Goal: Task Accomplishment & Management: Manage account settings

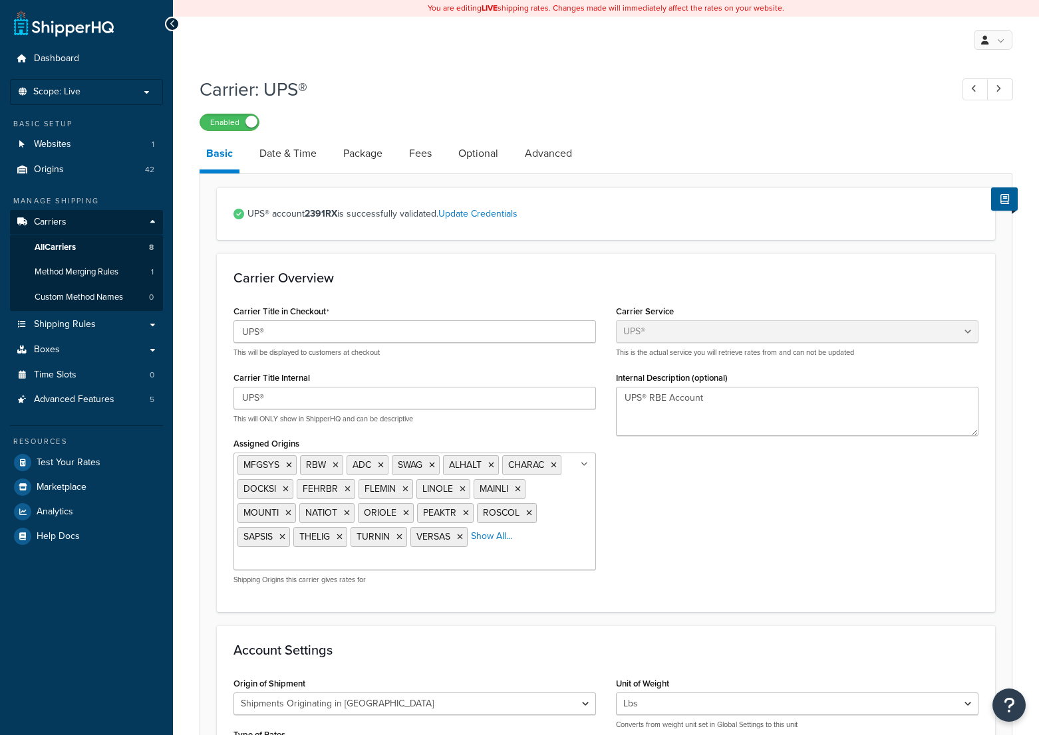
select select "ups"
select select "us"
select select "04"
click at [100, 241] on link "All Carriers 8" at bounding box center [86, 247] width 153 height 25
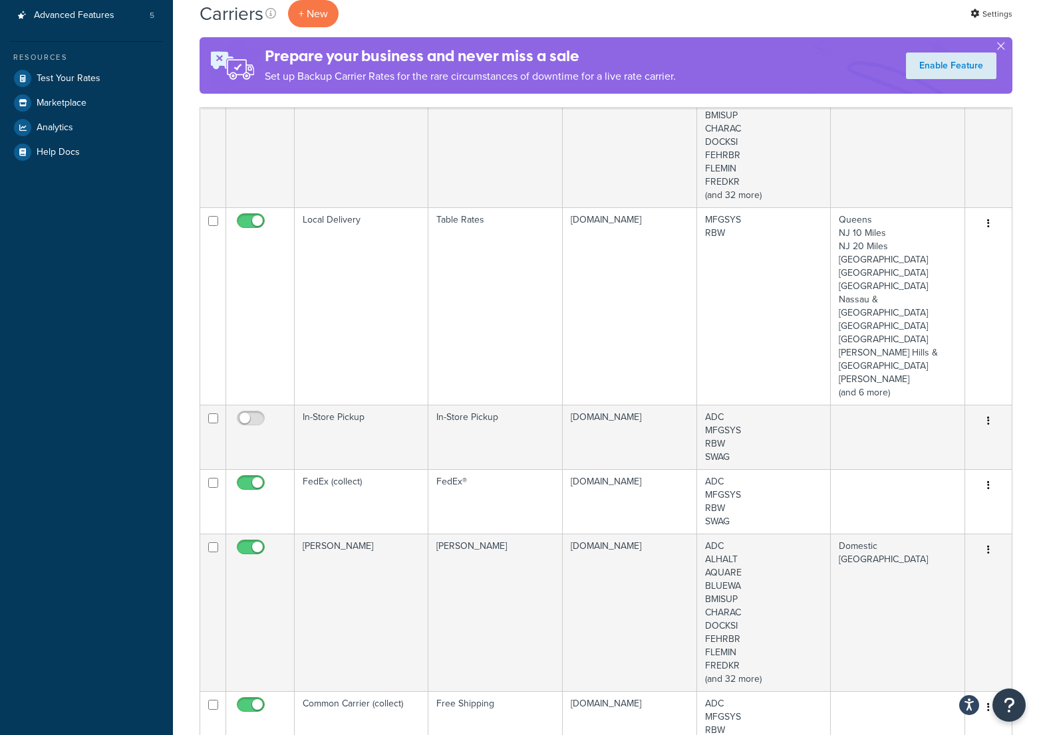
scroll to position [399, 0]
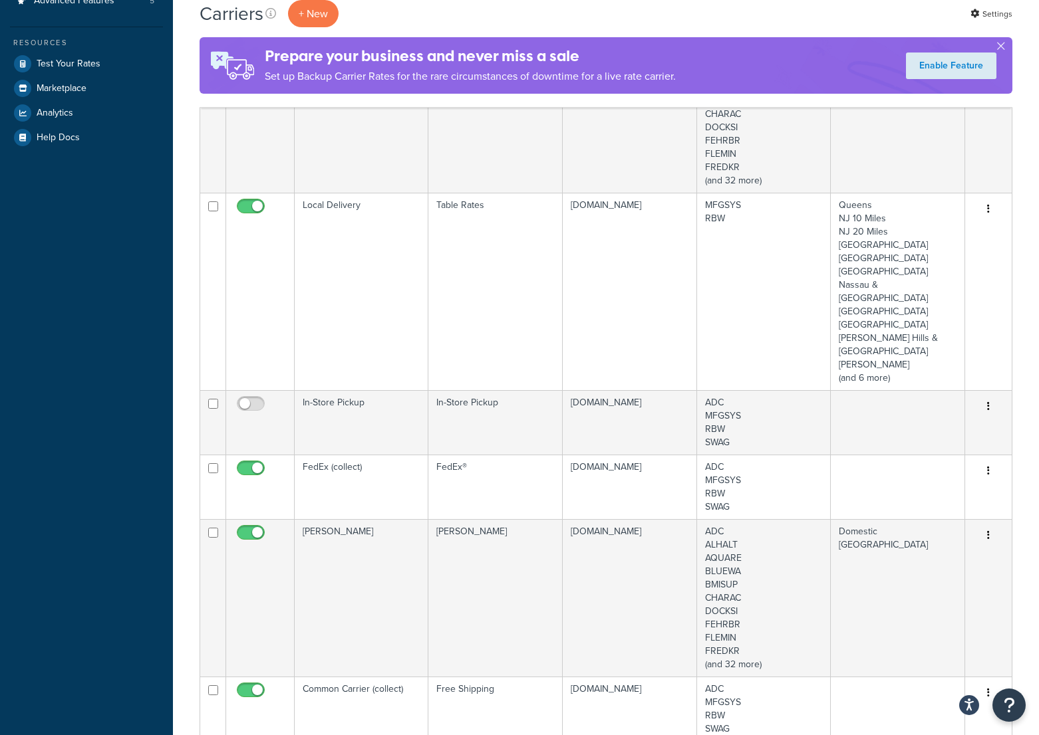
click at [255, 463] on input "checkbox" at bounding box center [252, 471] width 37 height 17
click at [249, 463] on input "checkbox" at bounding box center [252, 471] width 37 height 17
checkbox input "true"
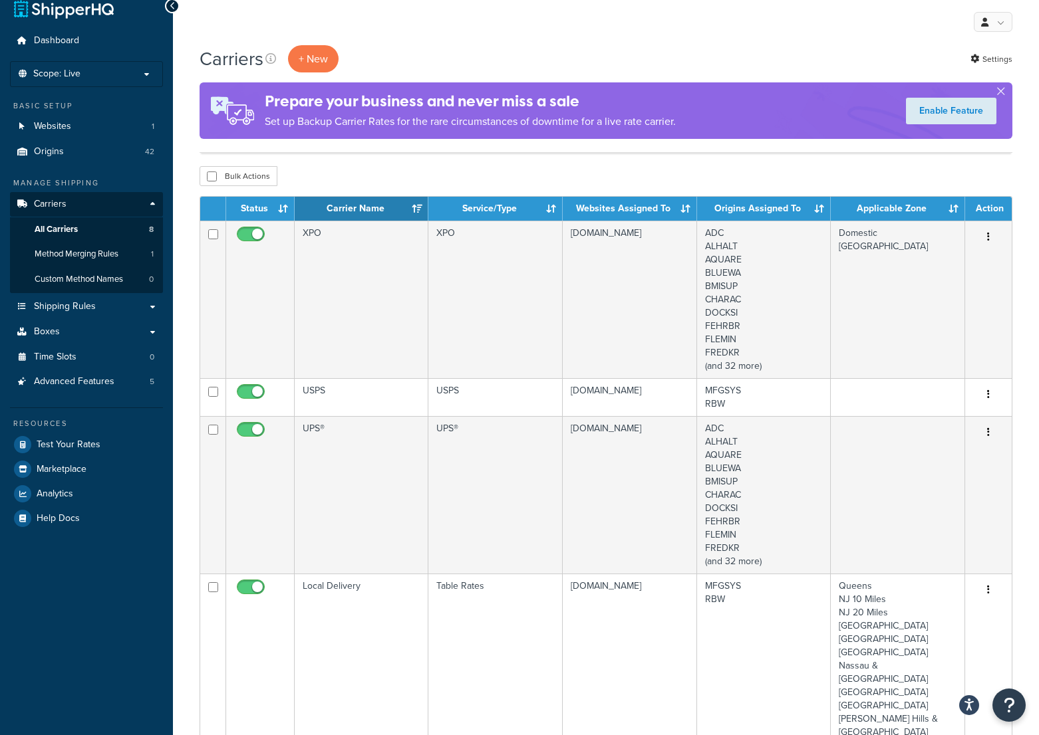
scroll to position [0, 0]
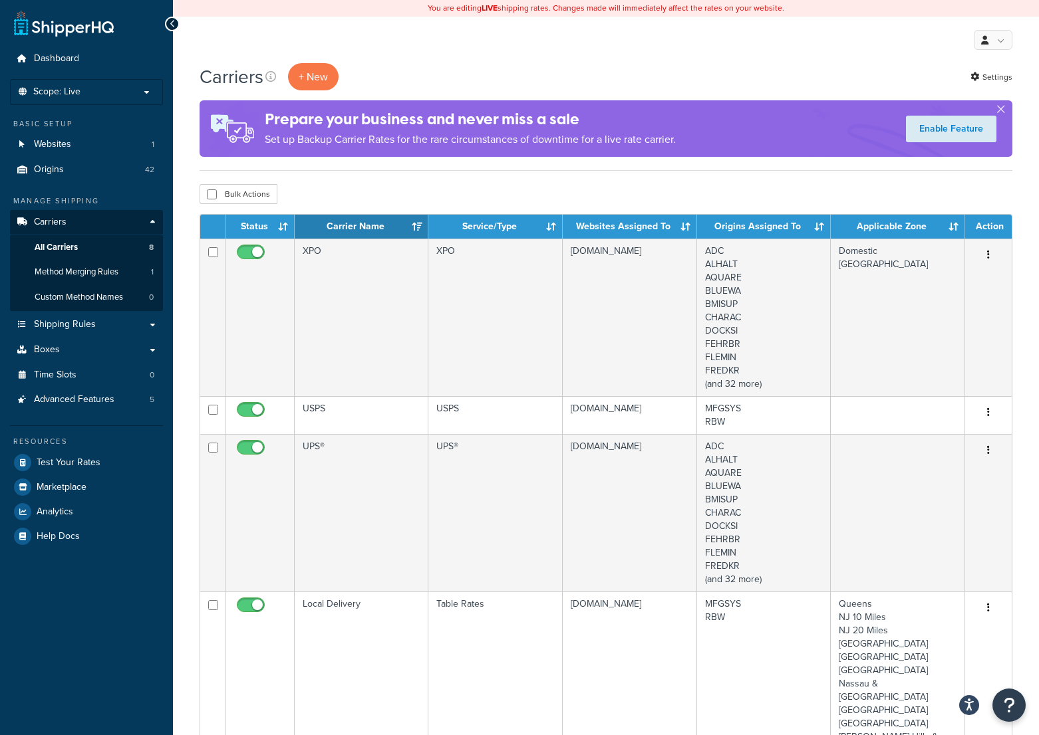
click at [252, 253] on input "checkbox" at bounding box center [252, 255] width 37 height 17
checkbox input "false"
click at [96, 274] on span "Method Merging Rules" at bounding box center [77, 272] width 84 height 11
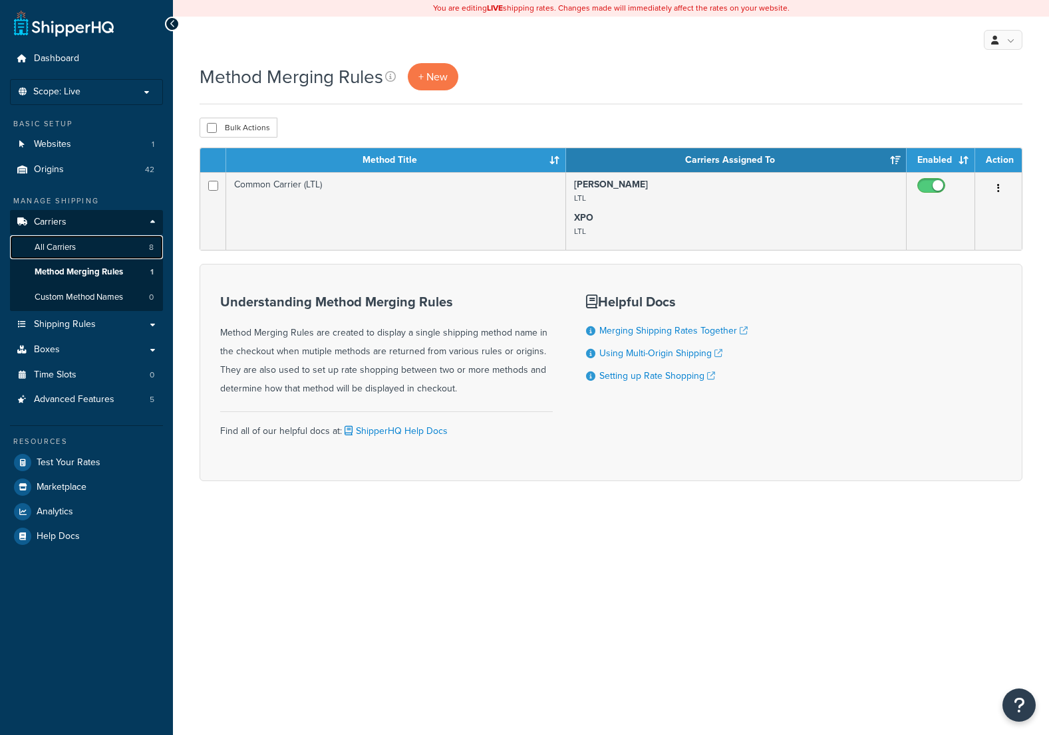
click at [74, 251] on span "All Carriers" at bounding box center [55, 247] width 41 height 11
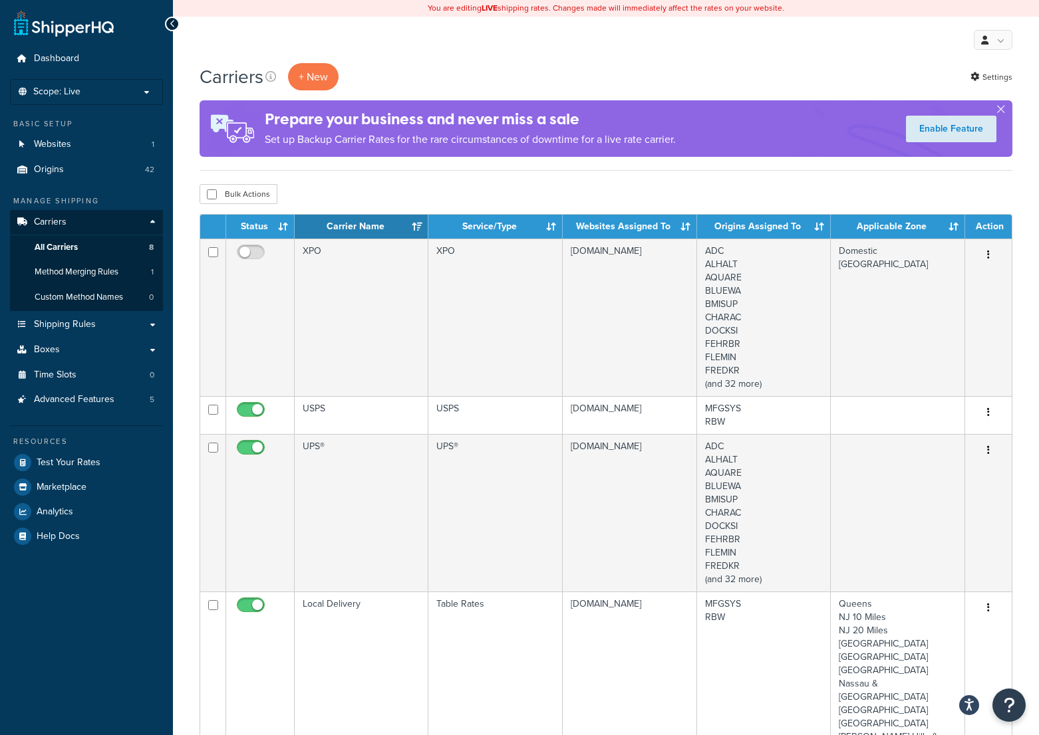
click at [244, 251] on input "checkbox" at bounding box center [252, 255] width 37 height 17
checkbox input "true"
click at [95, 244] on link "All Carriers 8" at bounding box center [86, 247] width 153 height 25
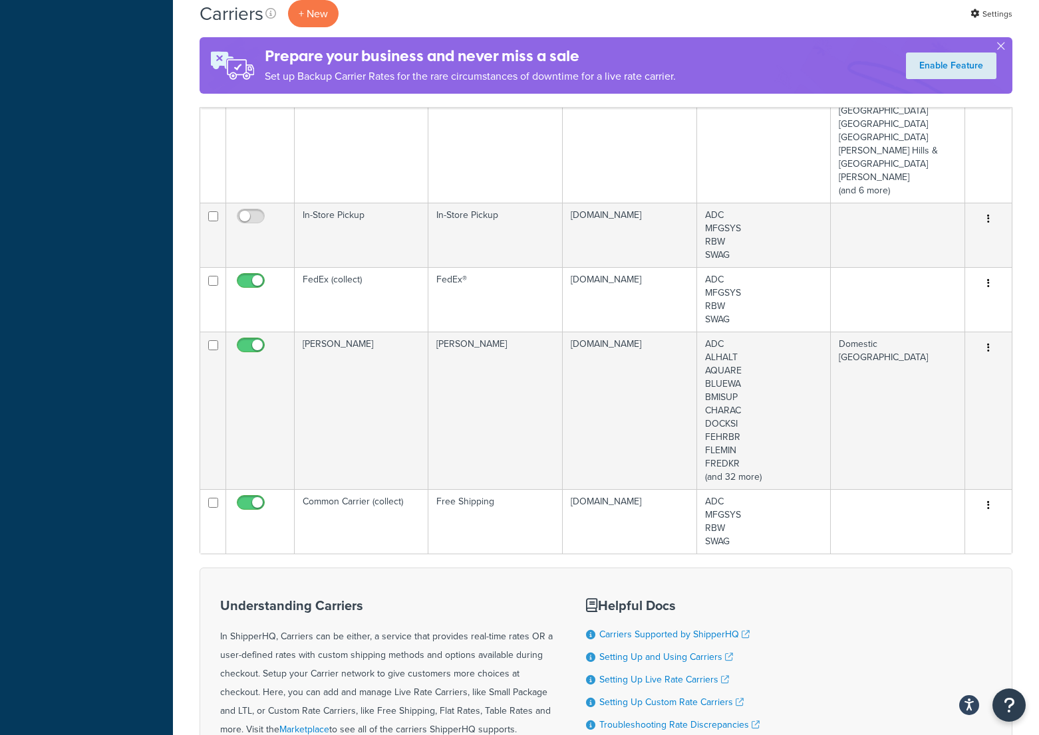
scroll to position [598, 0]
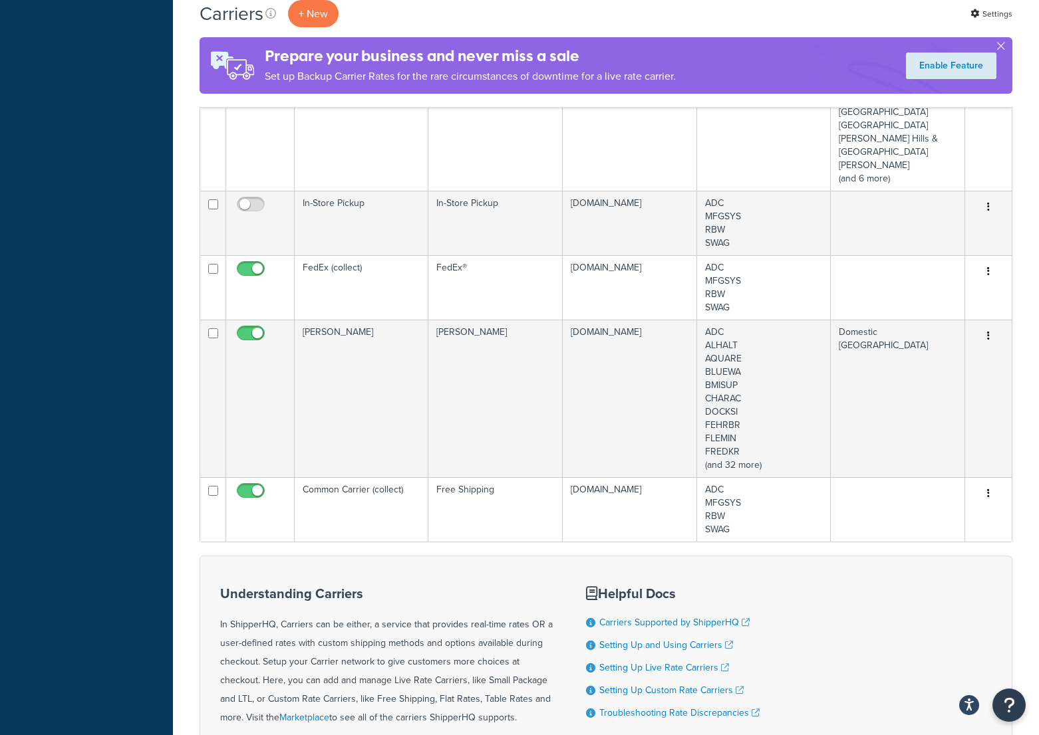
click at [350, 255] on td "FedEx (collect)" at bounding box center [362, 287] width 134 height 64
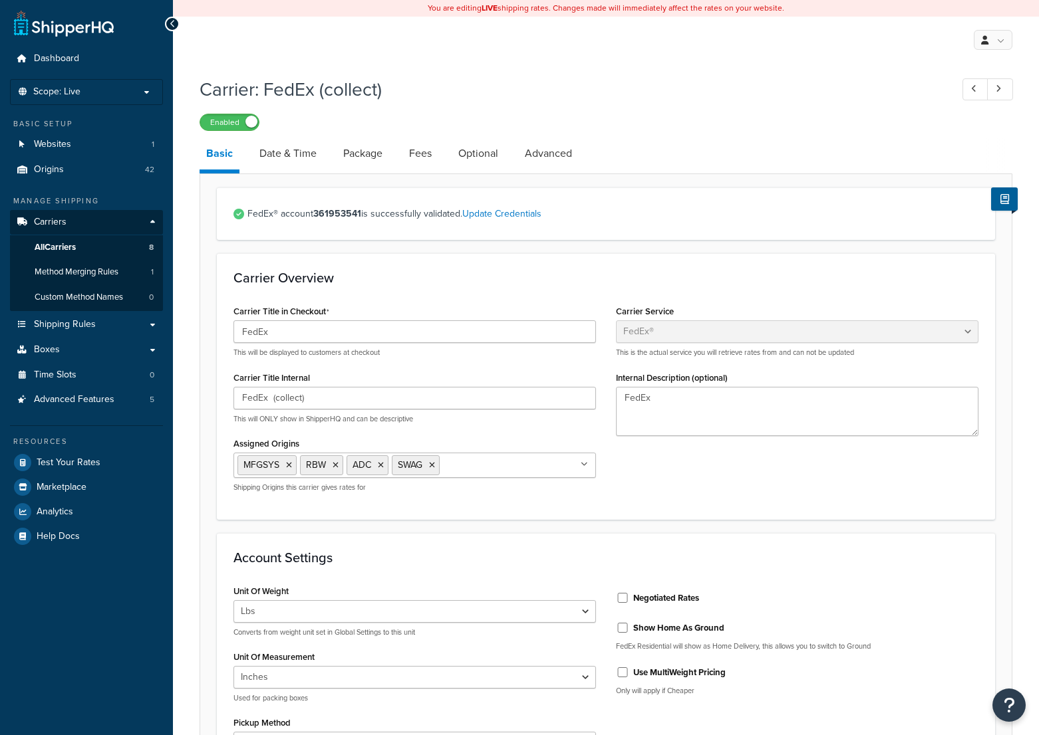
select select "fedEx"
select select "REGULAR_PICKUP"
select select "YOUR_PACKAGING"
click at [301, 152] on link "Date & Time" at bounding box center [288, 154] width 70 height 32
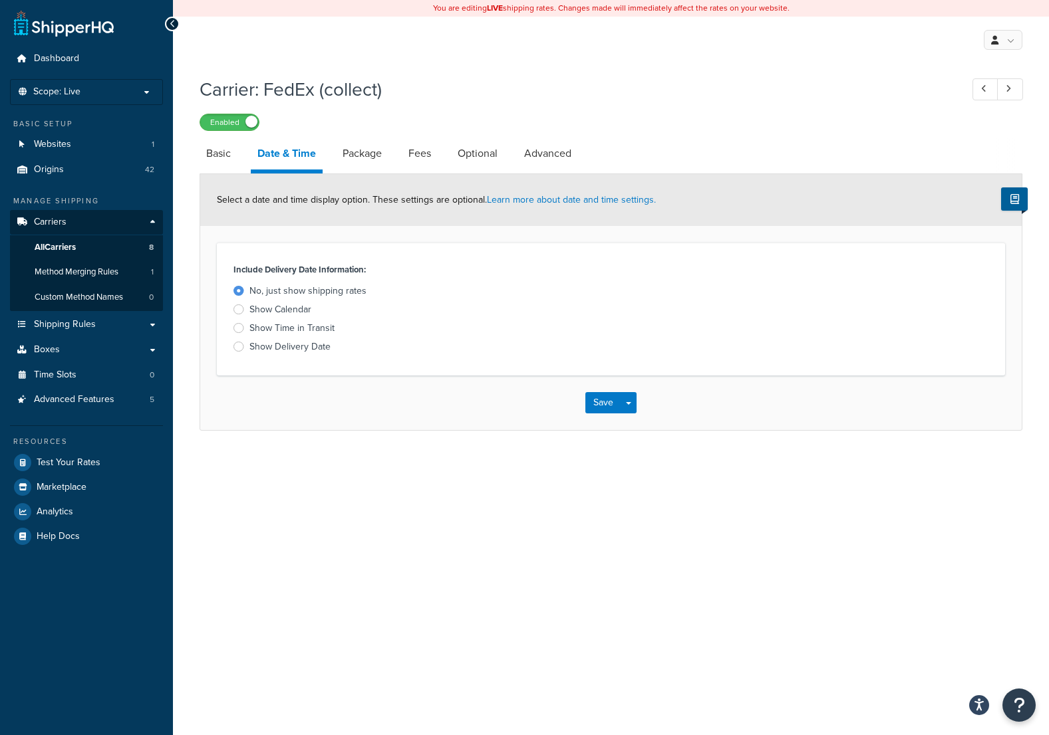
click at [237, 350] on div at bounding box center [238, 347] width 11 height 10
click at [0, 0] on input "Show Delivery Date" at bounding box center [0, 0] width 0 height 0
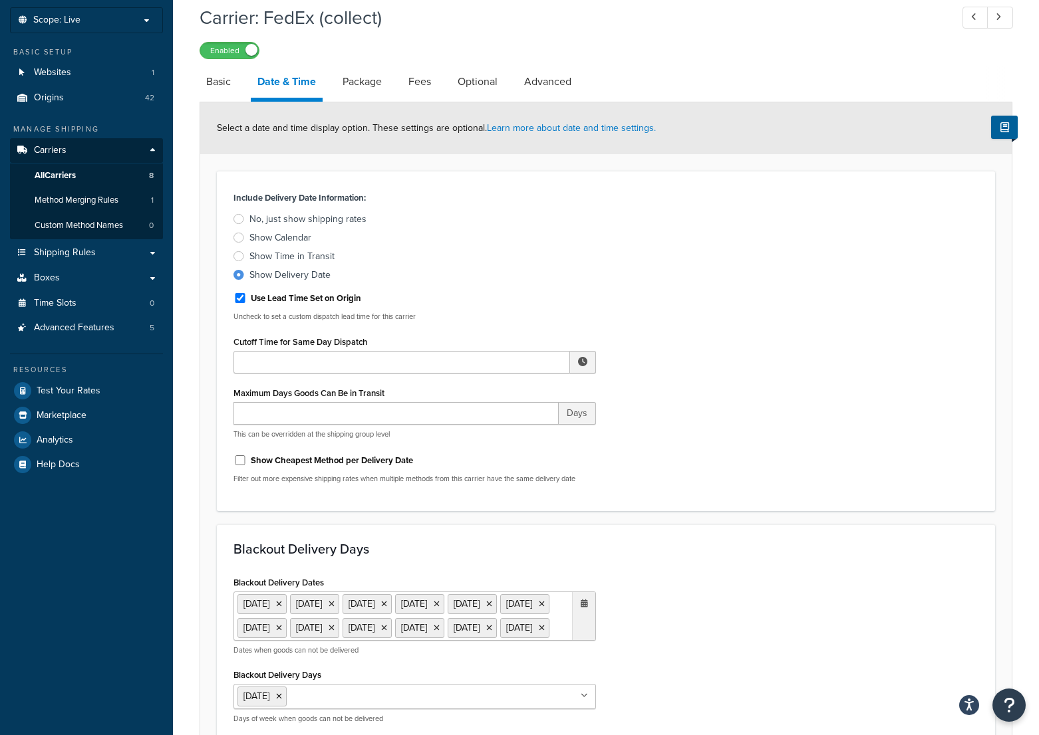
scroll to position [66, 0]
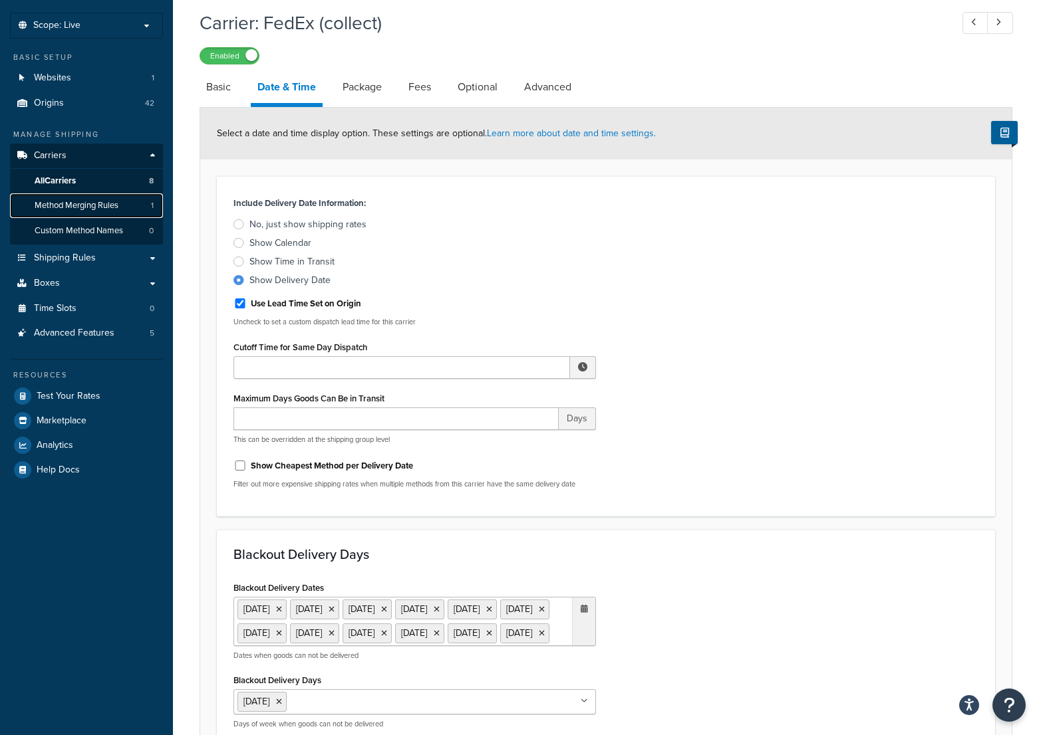
click at [112, 204] on span "Method Merging Rules" at bounding box center [77, 205] width 84 height 11
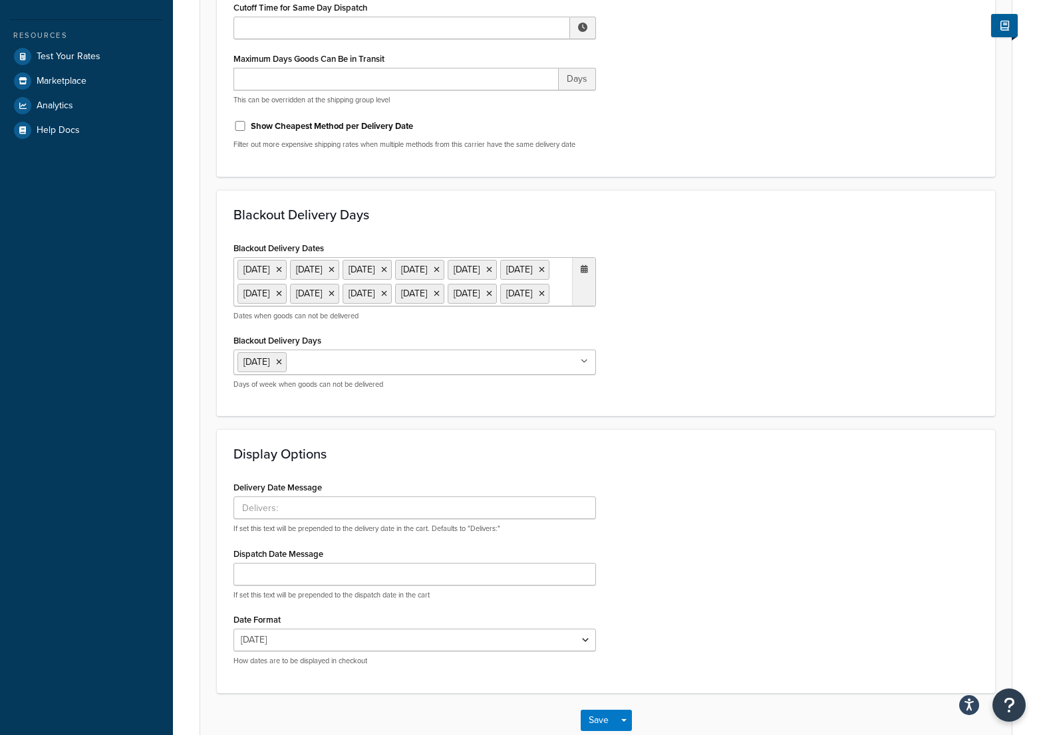
scroll to position [511, 0]
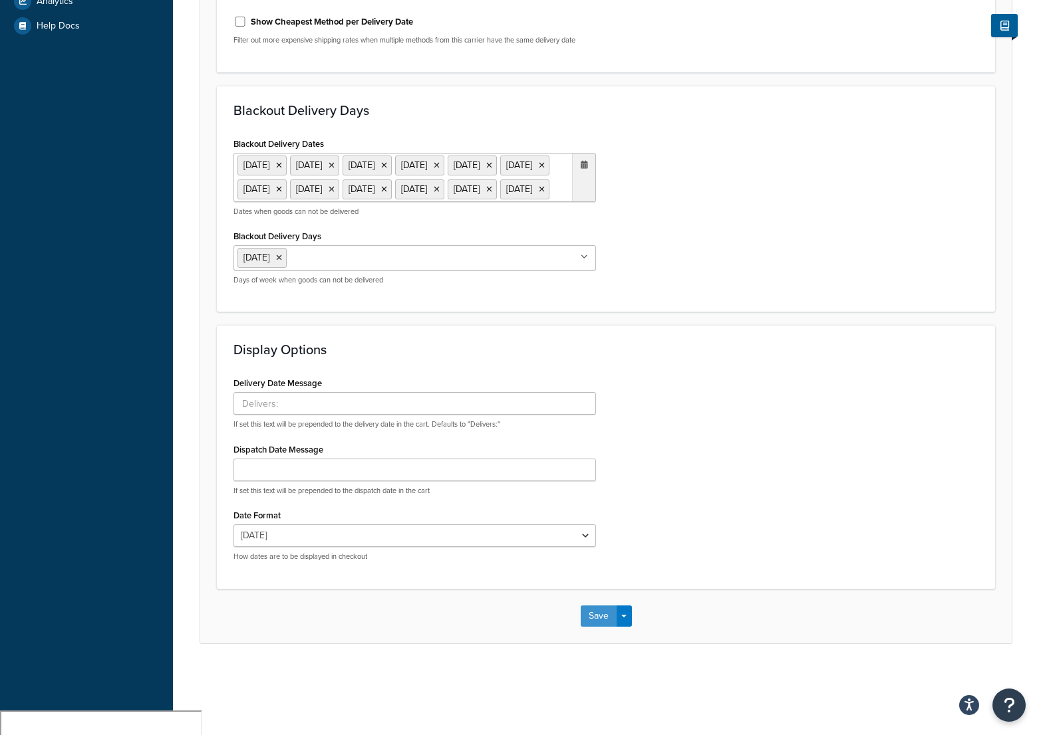
click at [594, 627] on button "Save" at bounding box center [598, 616] width 36 height 21
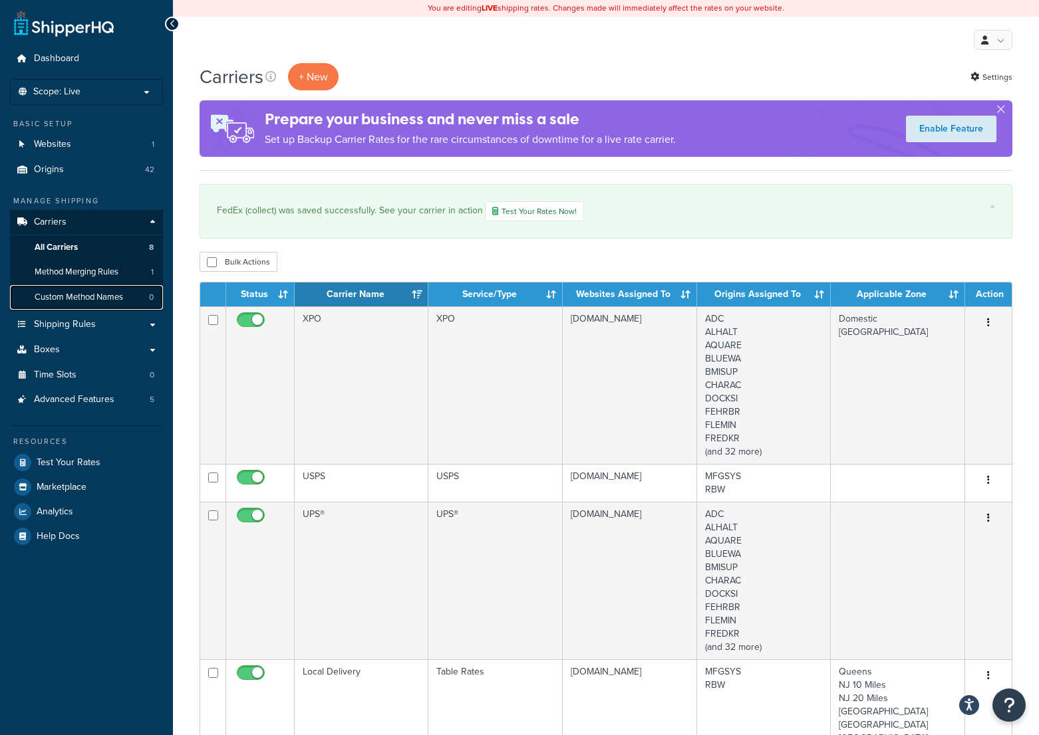
click at [98, 292] on span "Custom Method Names" at bounding box center [79, 297] width 88 height 11
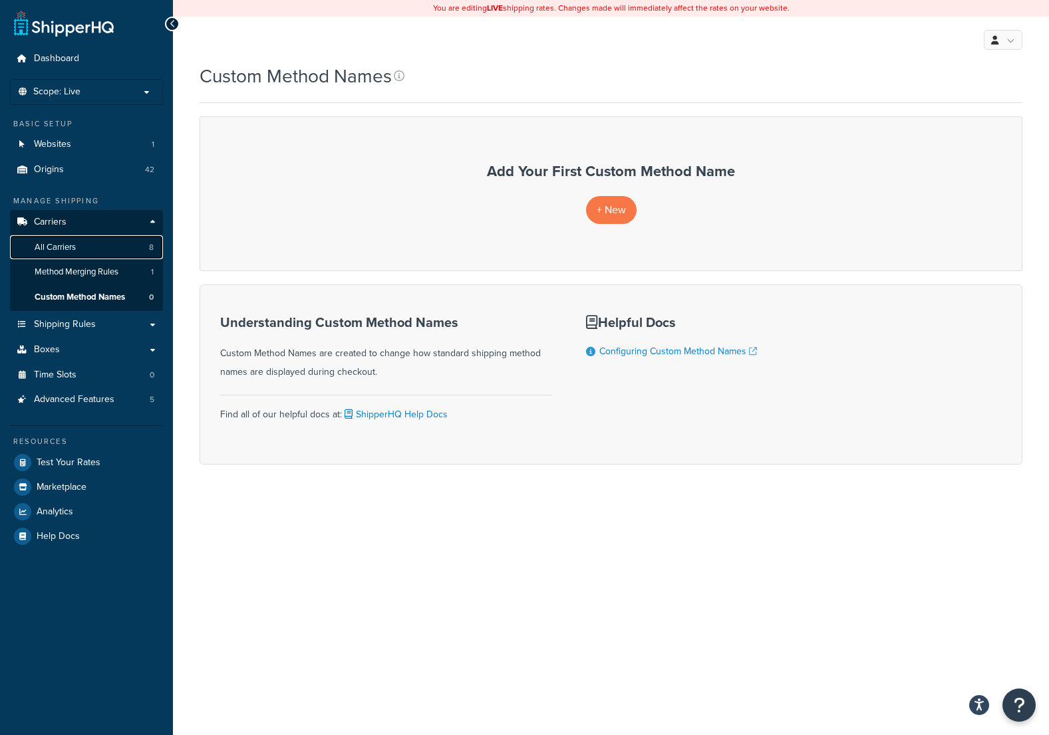
click at [79, 239] on link "All Carriers 8" at bounding box center [86, 247] width 153 height 25
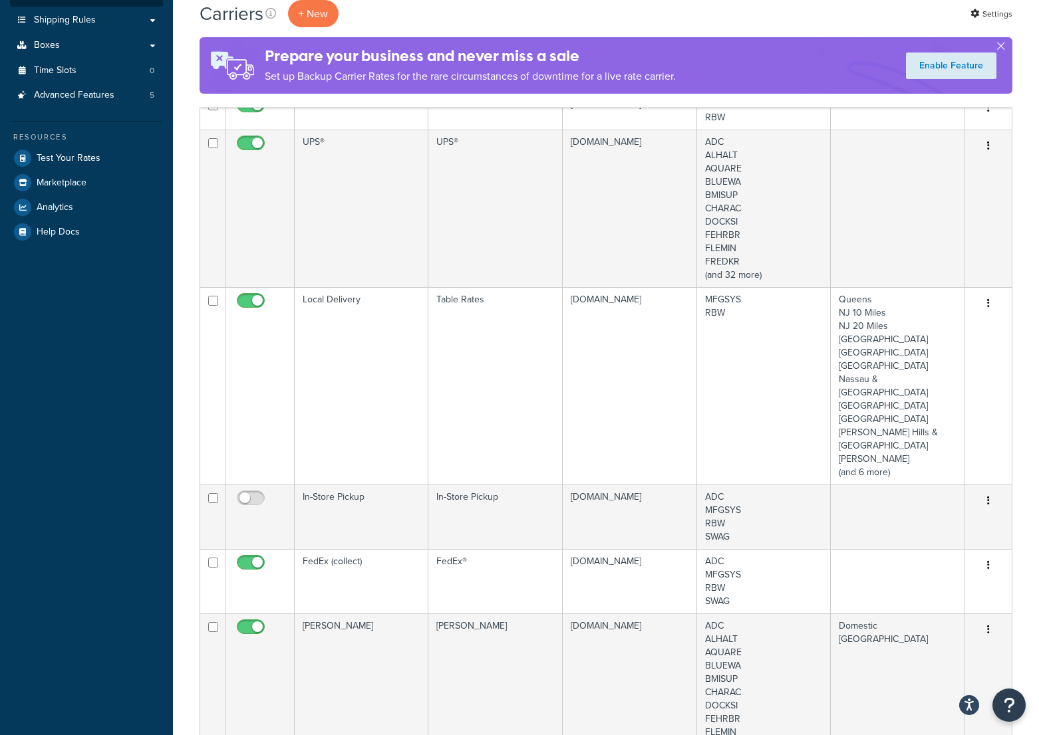
scroll to position [465, 0]
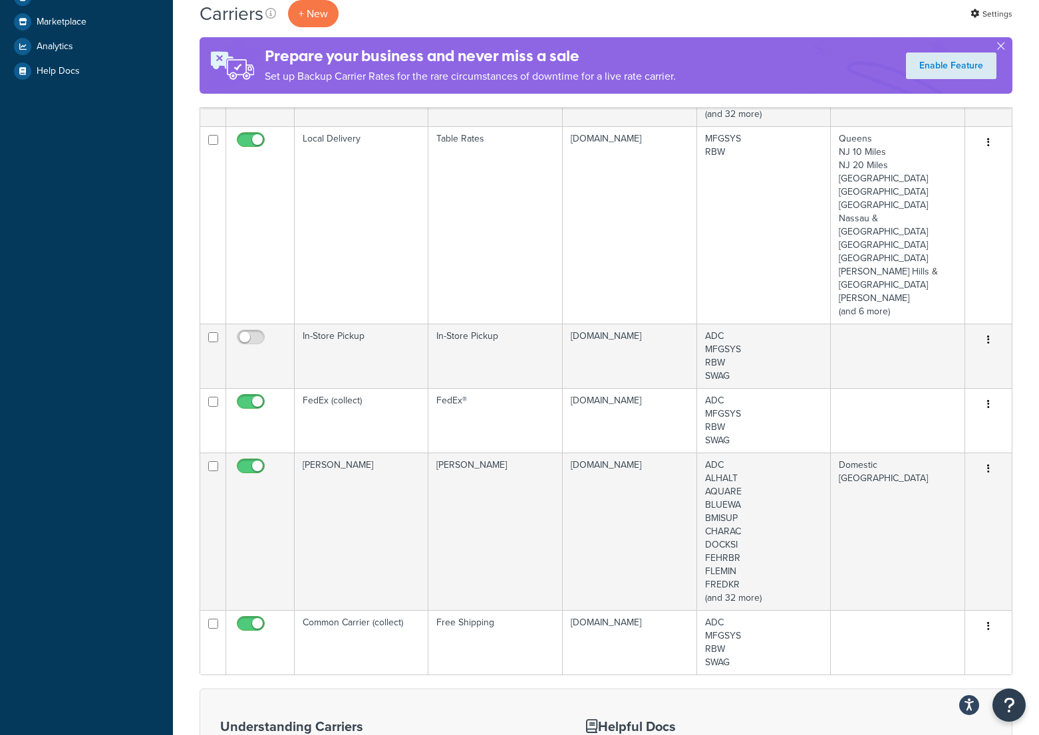
click at [344, 388] on td "FedEx (collect)" at bounding box center [362, 420] width 134 height 64
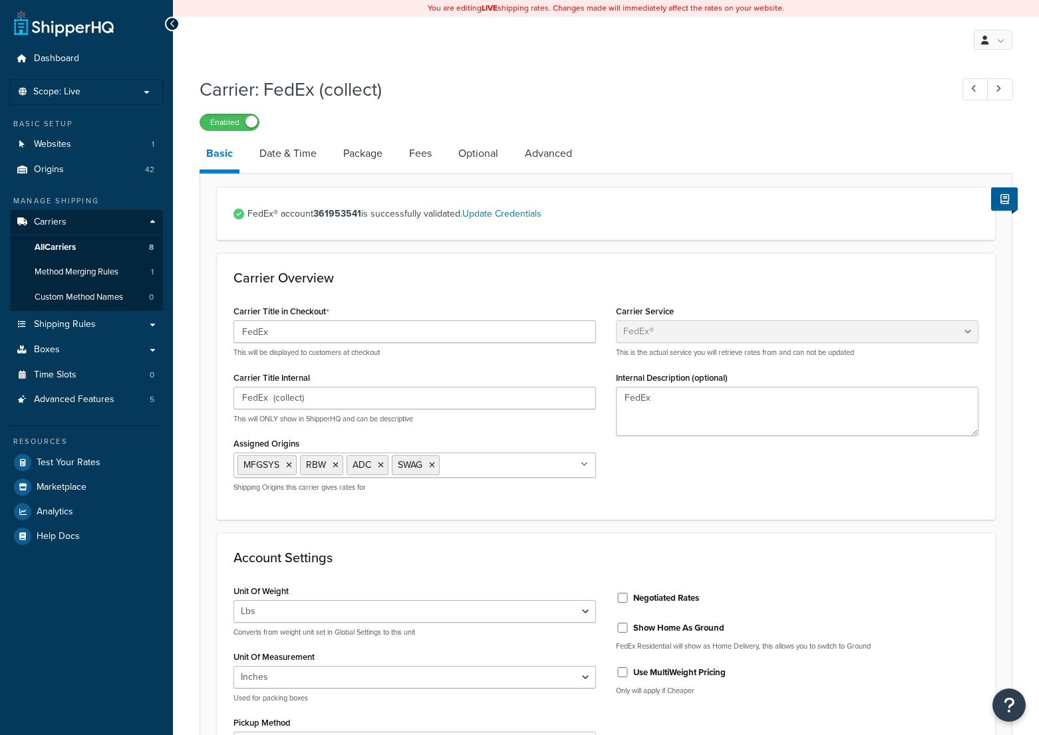
select select "fedEx"
select select "REGULAR_PICKUP"
select select "YOUR_PACKAGING"
click at [109, 297] on span "Custom Method Names" at bounding box center [79, 297] width 88 height 11
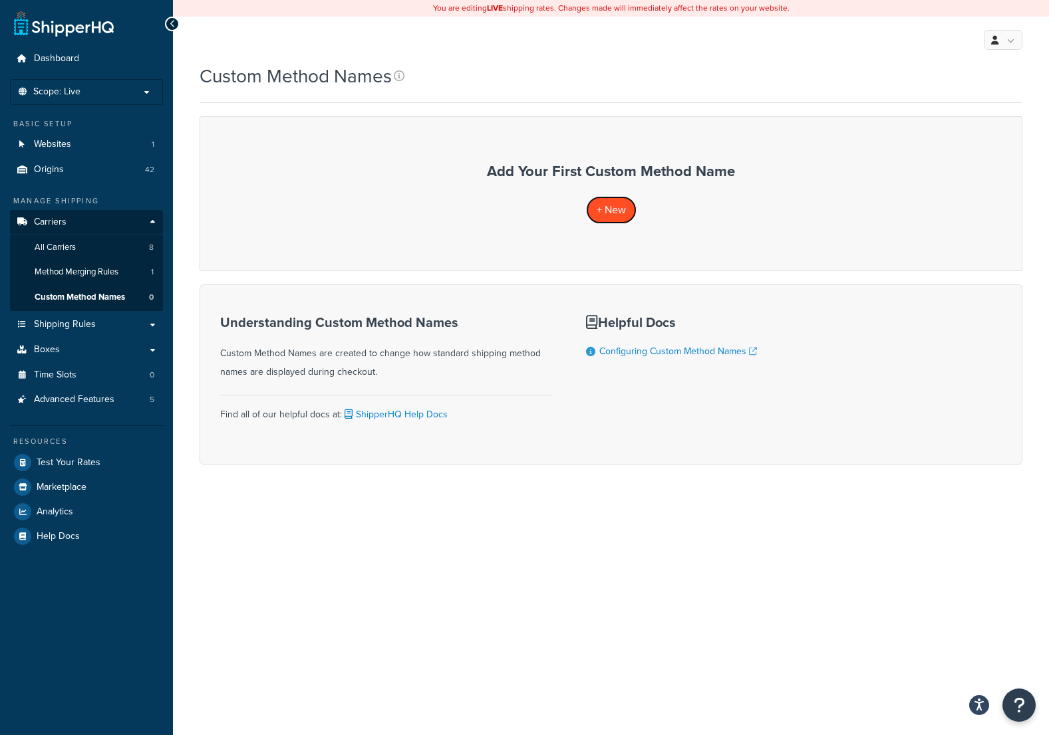
click at [621, 209] on span "+ New" at bounding box center [610, 209] width 29 height 15
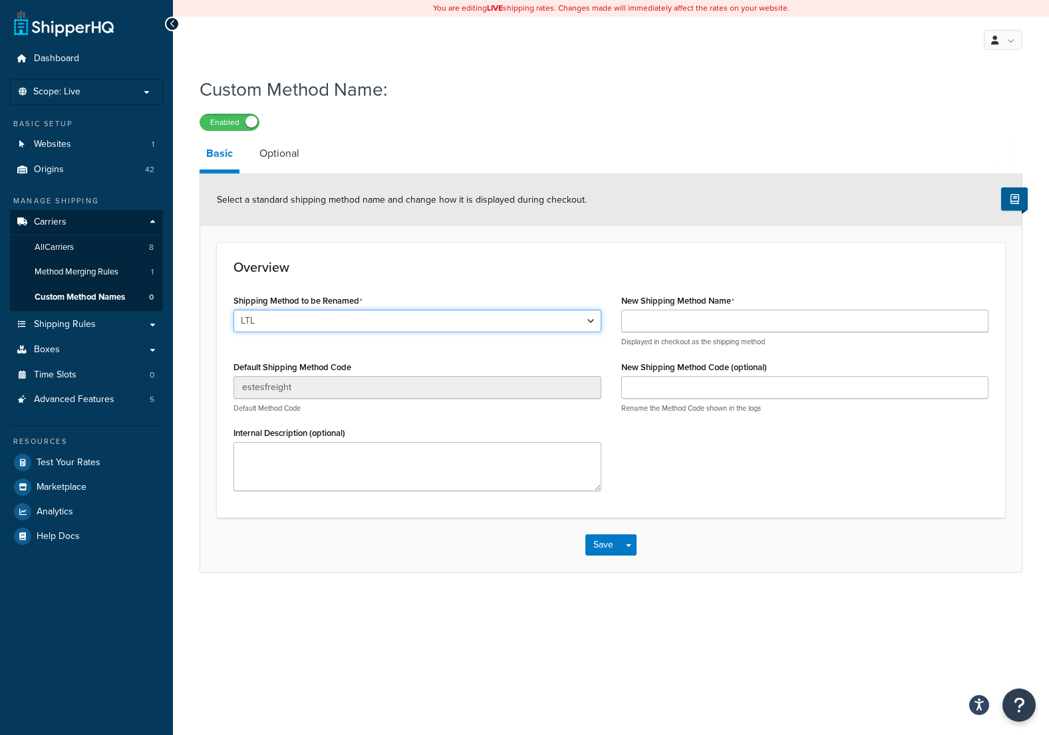
click at [595, 320] on select "LTL Ground 2nd Day Priority Overnight Express Saver International First Interna…" at bounding box center [417, 321] width 368 height 23
select select "696872"
click at [233, 311] on select "LTL Ground 2nd Day Priority Overnight Express Saver International First Interna…" at bounding box center [417, 321] width 368 height 23
type input "FEDEX_GROUND"
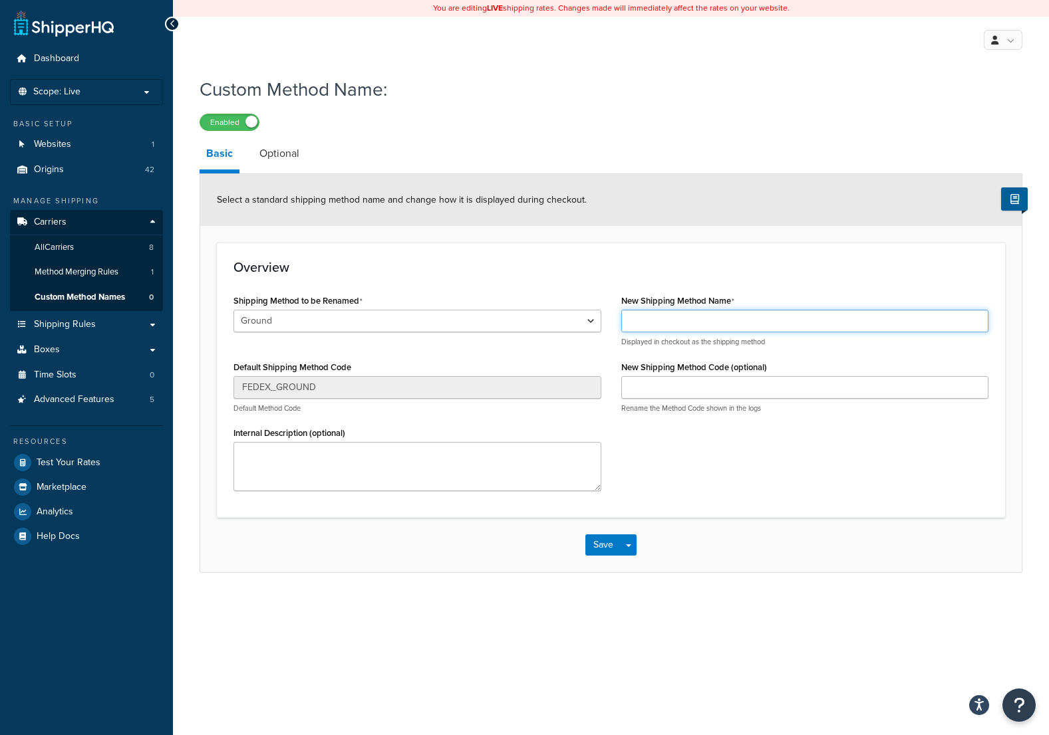
click at [646, 323] on input "New Shipping Method Name" at bounding box center [805, 321] width 368 height 23
type input "FedEx Ground"
click at [622, 544] on button "Save Dropdown" at bounding box center [628, 545] width 16 height 21
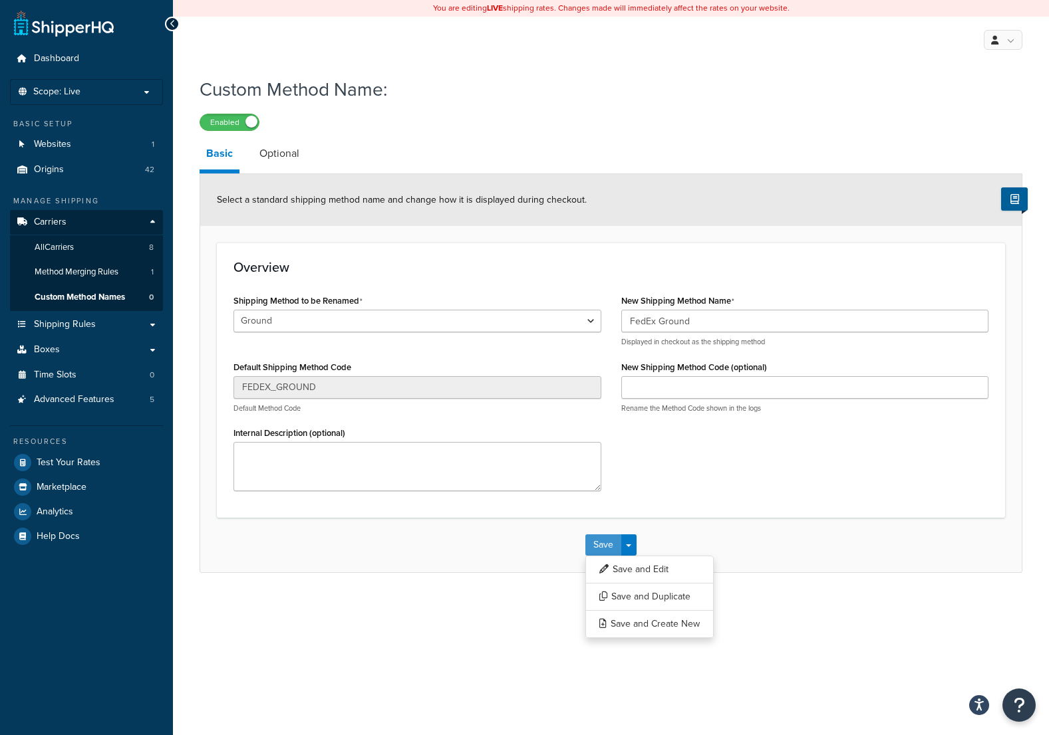
click at [602, 537] on button "Save" at bounding box center [603, 545] width 36 height 21
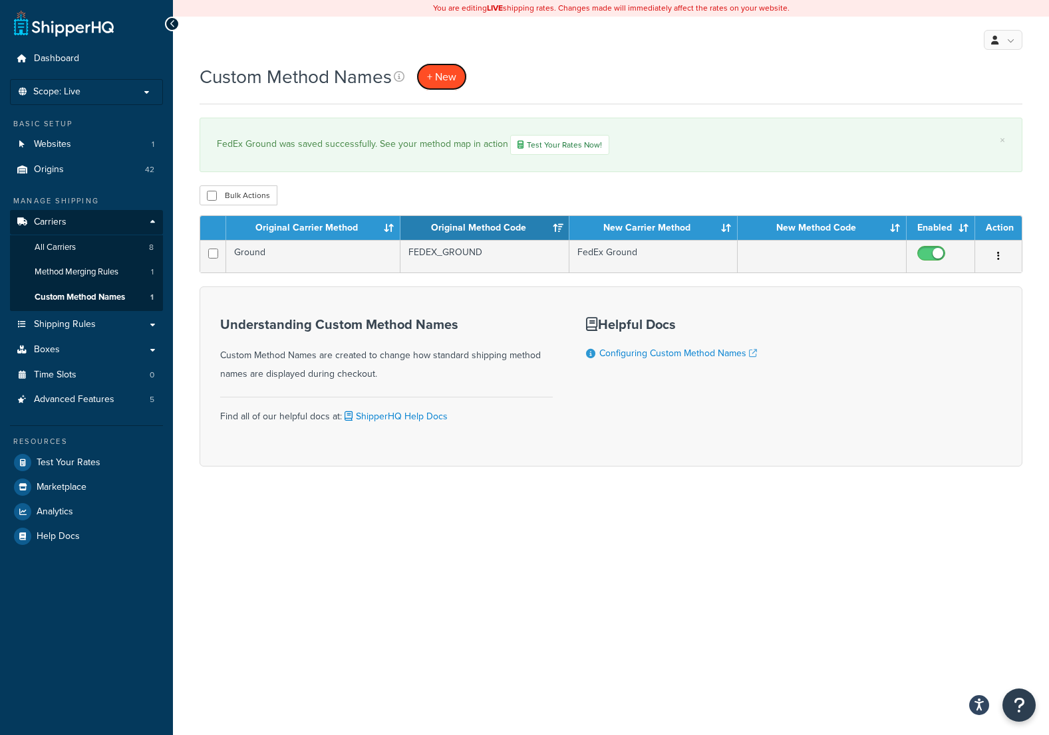
click at [439, 78] on span "+ New" at bounding box center [441, 76] width 29 height 15
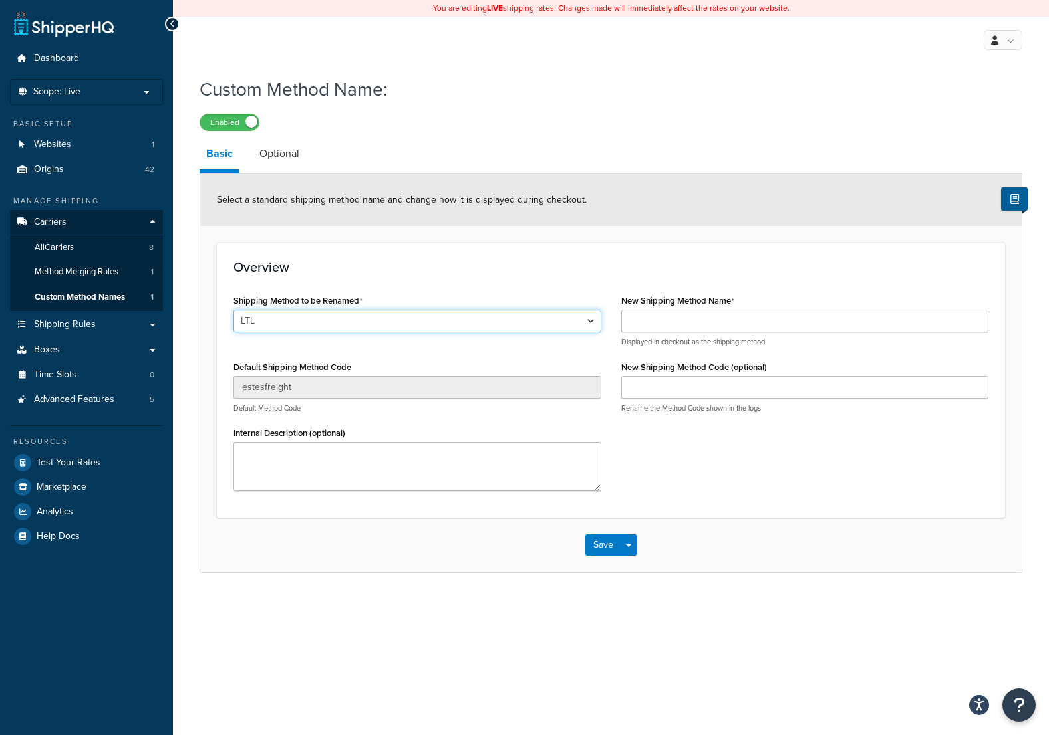
click at [588, 322] on select "LTL Ground 2nd Day Priority Overnight Express Saver International First Interna…" at bounding box center [417, 321] width 368 height 23
select select "696873"
click at [233, 311] on select "LTL Ground 2nd Day Priority Overnight Express Saver International First Interna…" at bounding box center [417, 321] width 368 height 23
type input "FEDEX_2_DAY"
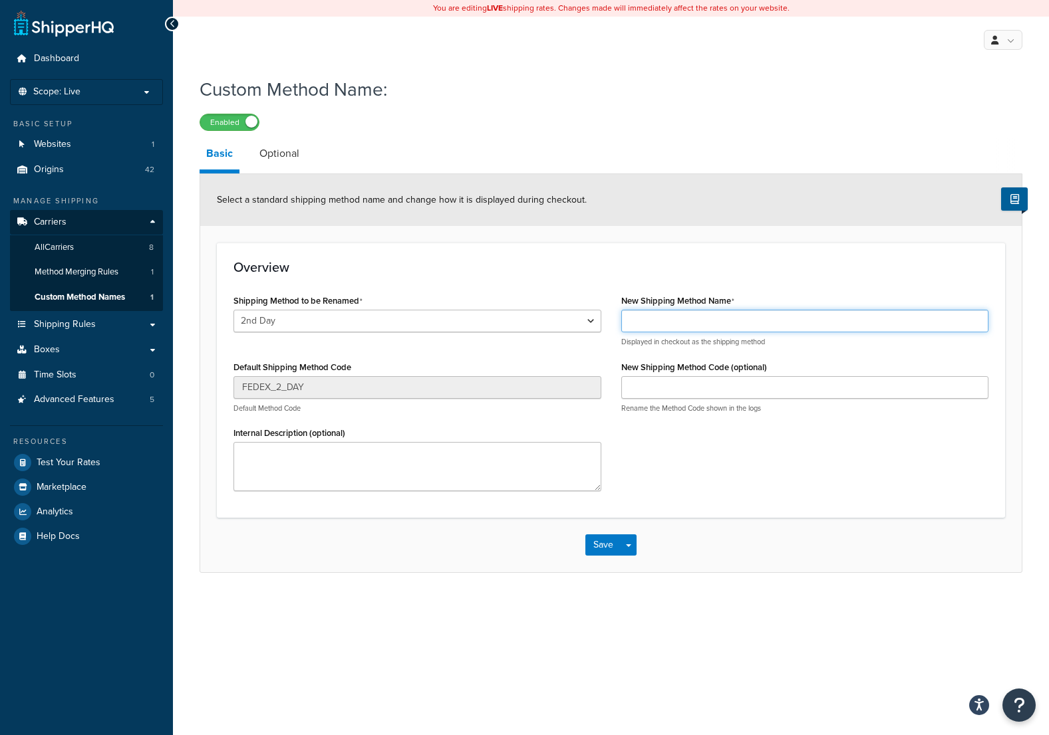
click at [674, 321] on input "New Shipping Method Name" at bounding box center [805, 321] width 368 height 23
type input "FedEx 2nd Day"
click at [598, 556] on button "Save" at bounding box center [603, 545] width 36 height 21
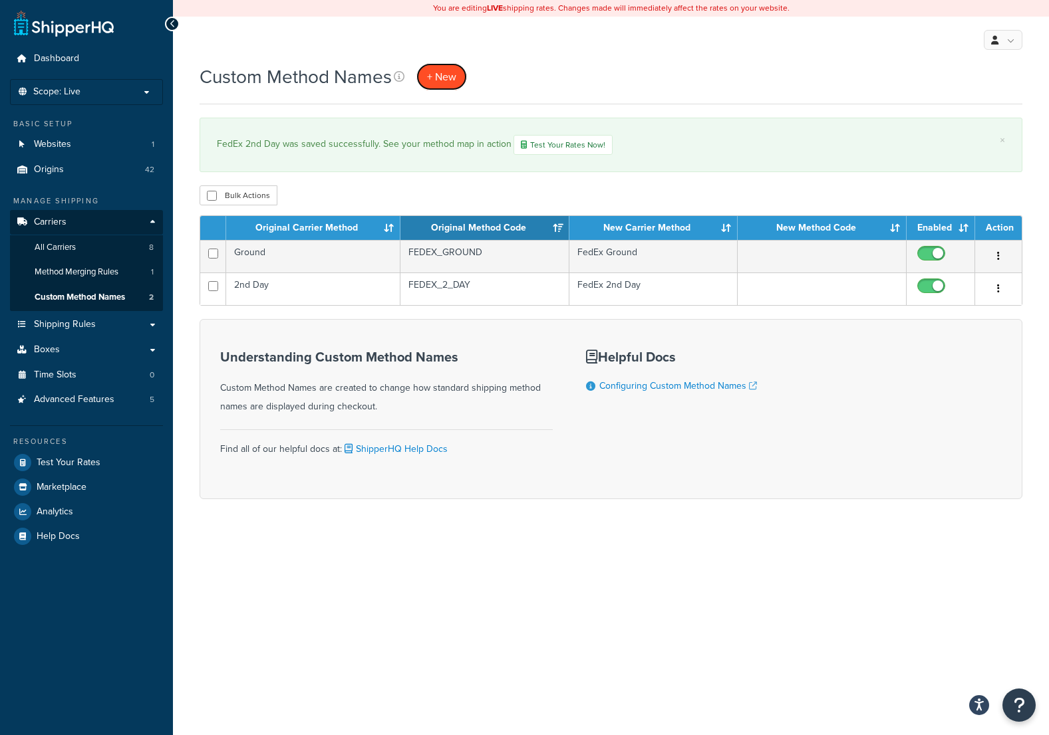
click at [443, 69] on link "+ New" at bounding box center [441, 76] width 51 height 27
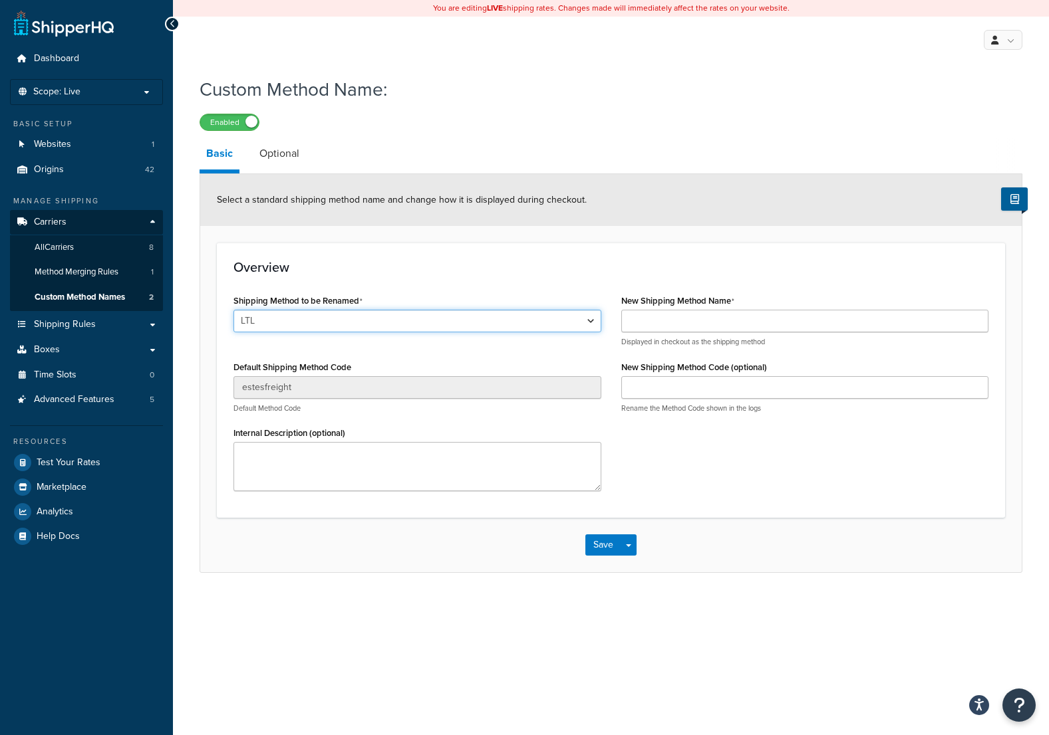
click at [594, 322] on select "LTL Ground 2nd Day Priority Overnight Express Saver International First Interna…" at bounding box center [417, 321] width 368 height 23
select select "696874"
click at [233, 311] on select "LTL Ground 2nd Day Priority Overnight Express Saver International First Interna…" at bounding box center [417, 321] width 368 height 23
type input "PRIORITY_OVERNIGHT"
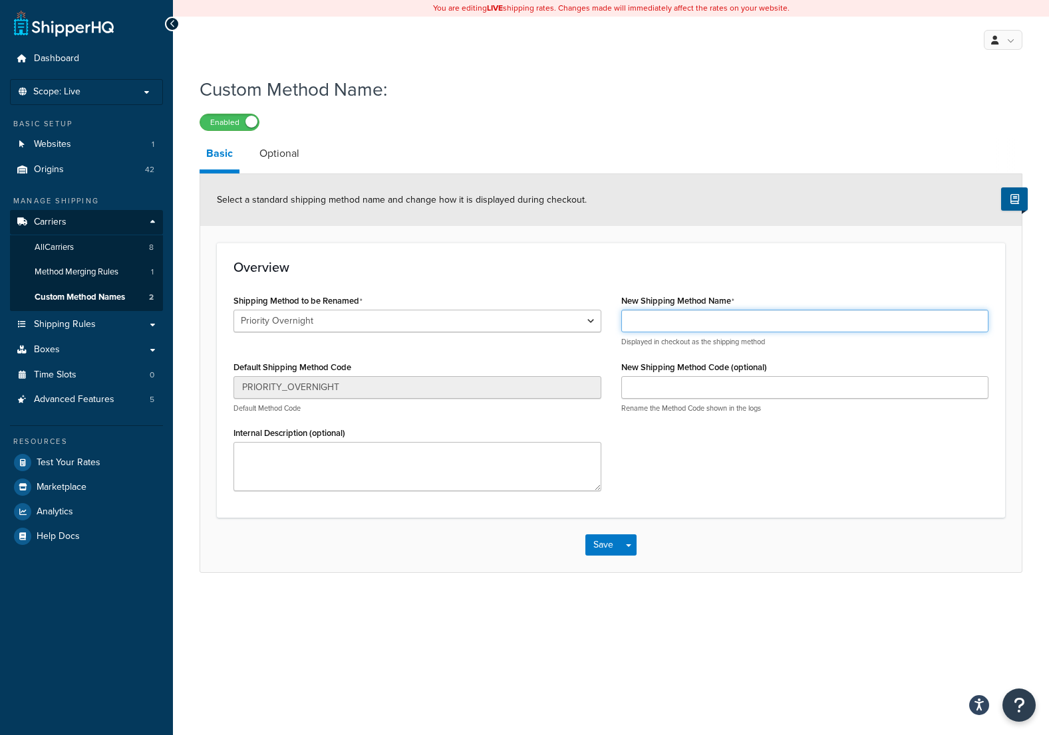
click at [678, 322] on input "New Shipping Method Name" at bounding box center [805, 321] width 368 height 23
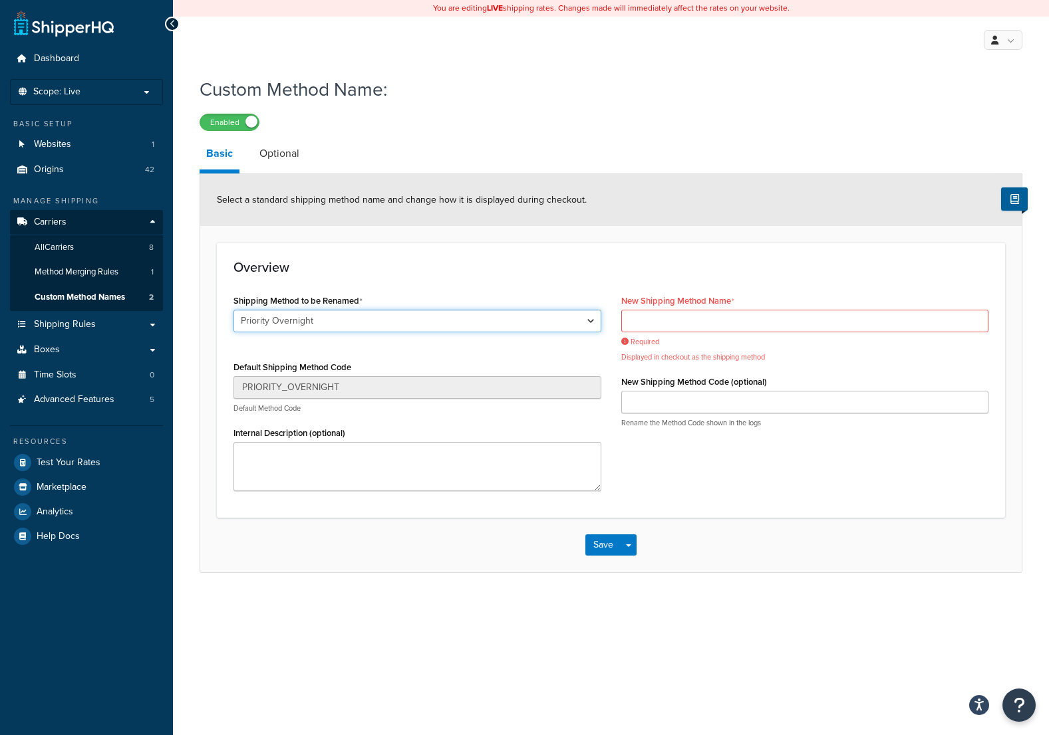
click at [334, 322] on select "LTL Ground 2nd Day Priority Overnight Express Saver International First Interna…" at bounding box center [417, 321] width 368 height 23
click at [637, 320] on input "New Shipping Method Name" at bounding box center [805, 321] width 368 height 23
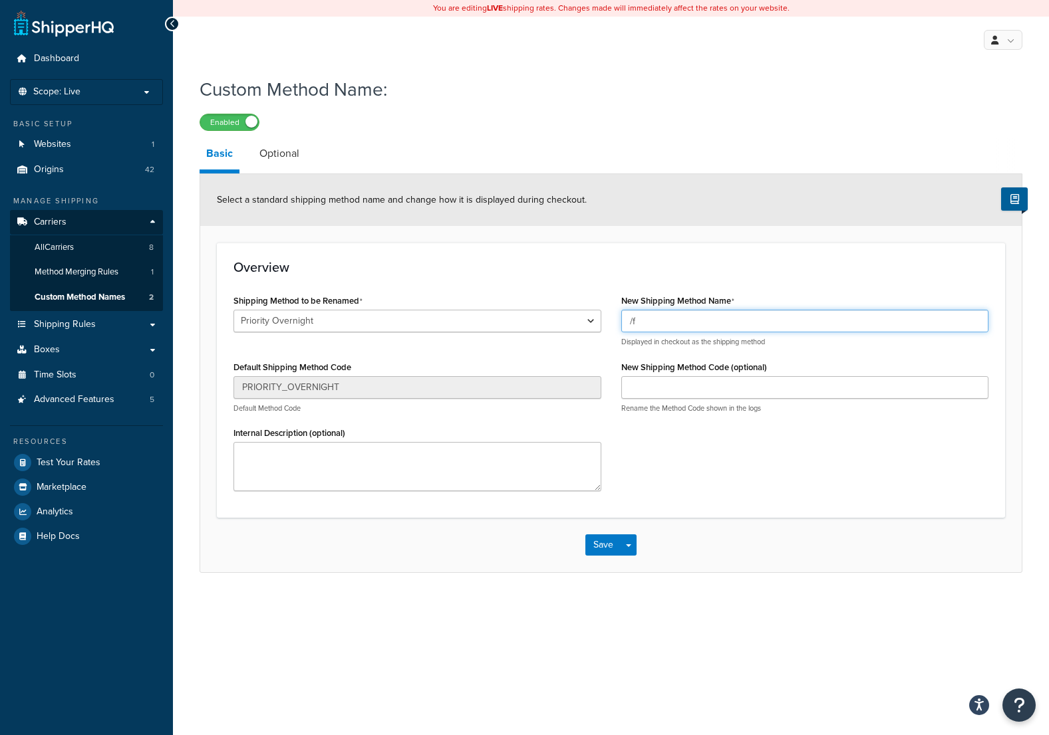
type input "/"
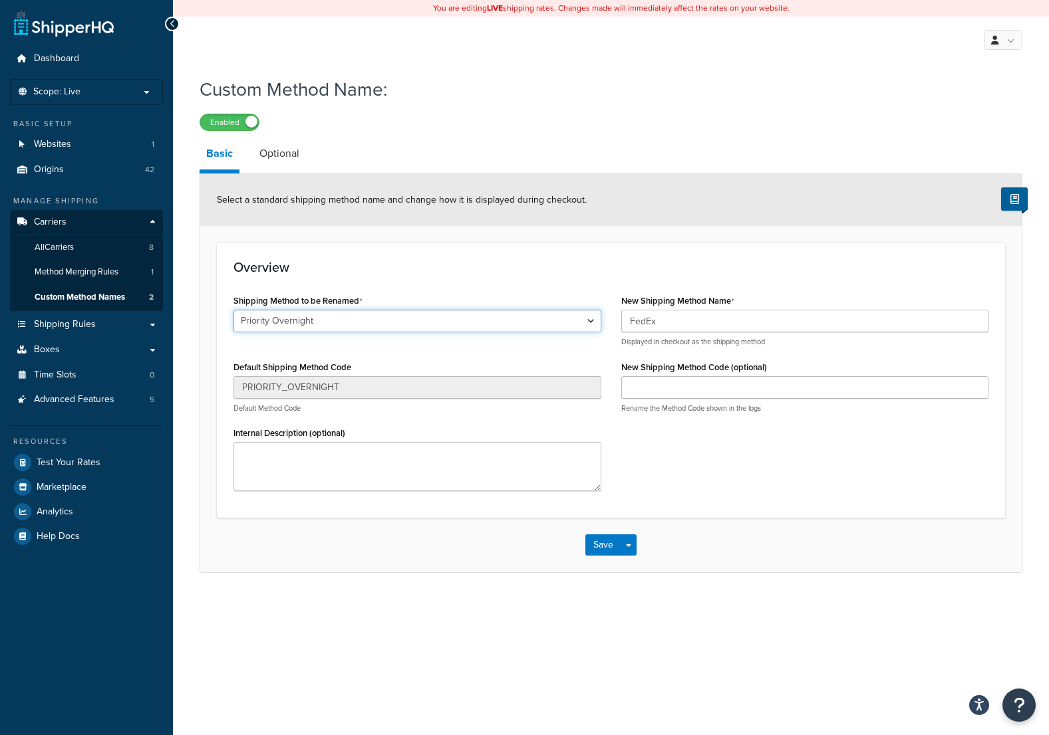
click at [394, 315] on select "LTL Ground 2nd Day Priority Overnight Express Saver International First Interna…" at bounding box center [417, 321] width 368 height 23
click at [344, 327] on select "LTL Ground 2nd Day Priority Overnight Express Saver International First Interna…" at bounding box center [417, 321] width 368 height 23
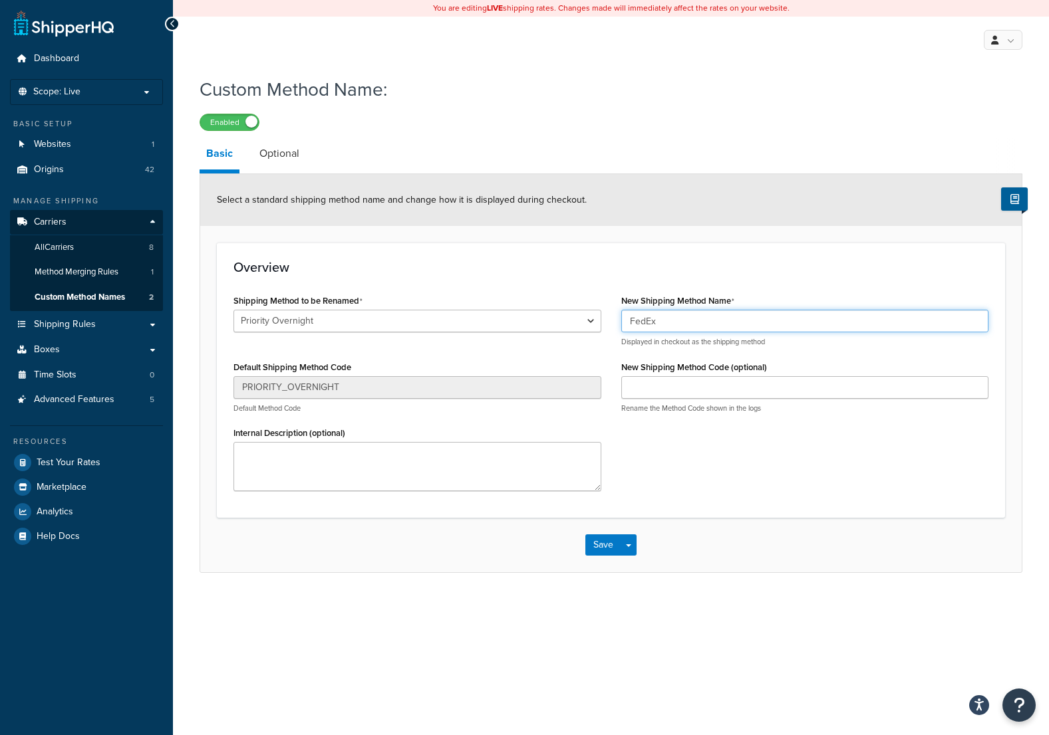
click at [674, 327] on input "FedEx" at bounding box center [805, 321] width 368 height 23
type input "FedEx Priority Overnight"
click at [622, 541] on button "Save Dropdown" at bounding box center [628, 545] width 16 height 21
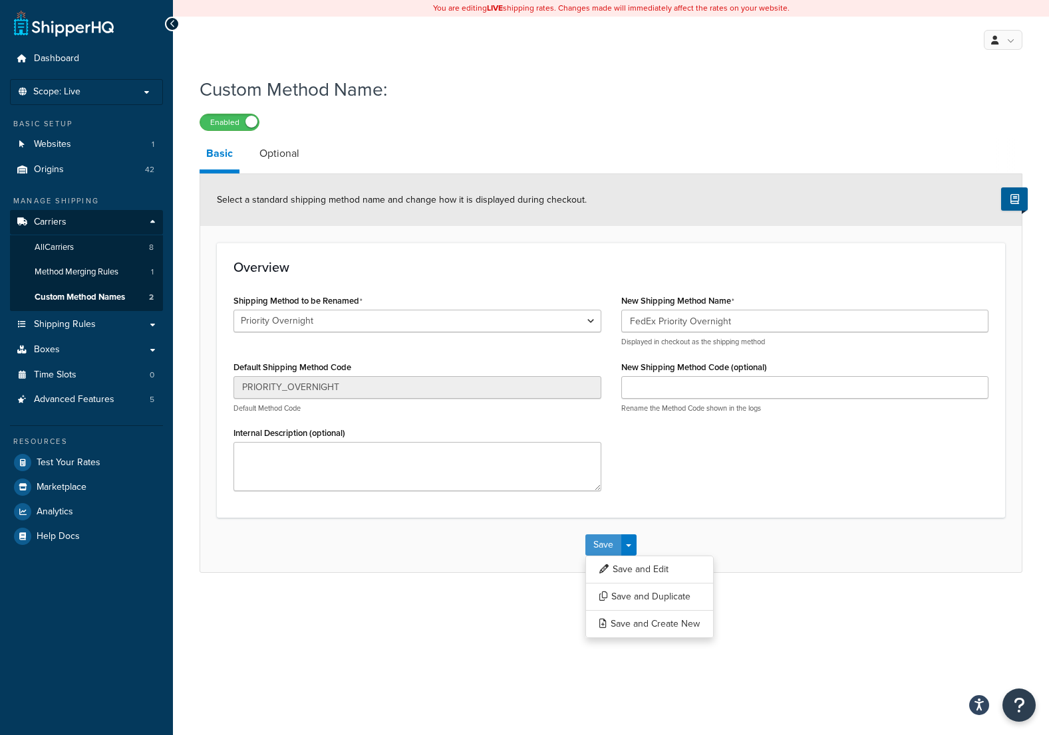
click at [606, 541] on button "Save" at bounding box center [603, 545] width 36 height 21
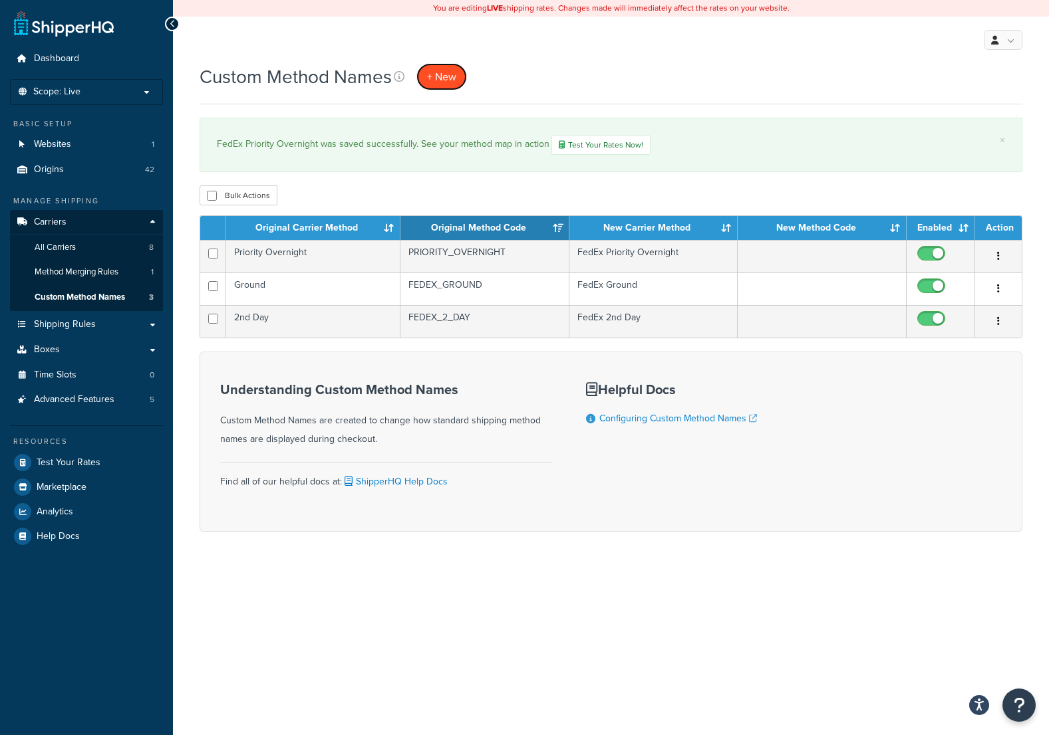
click at [440, 70] on span "+ New" at bounding box center [441, 76] width 29 height 15
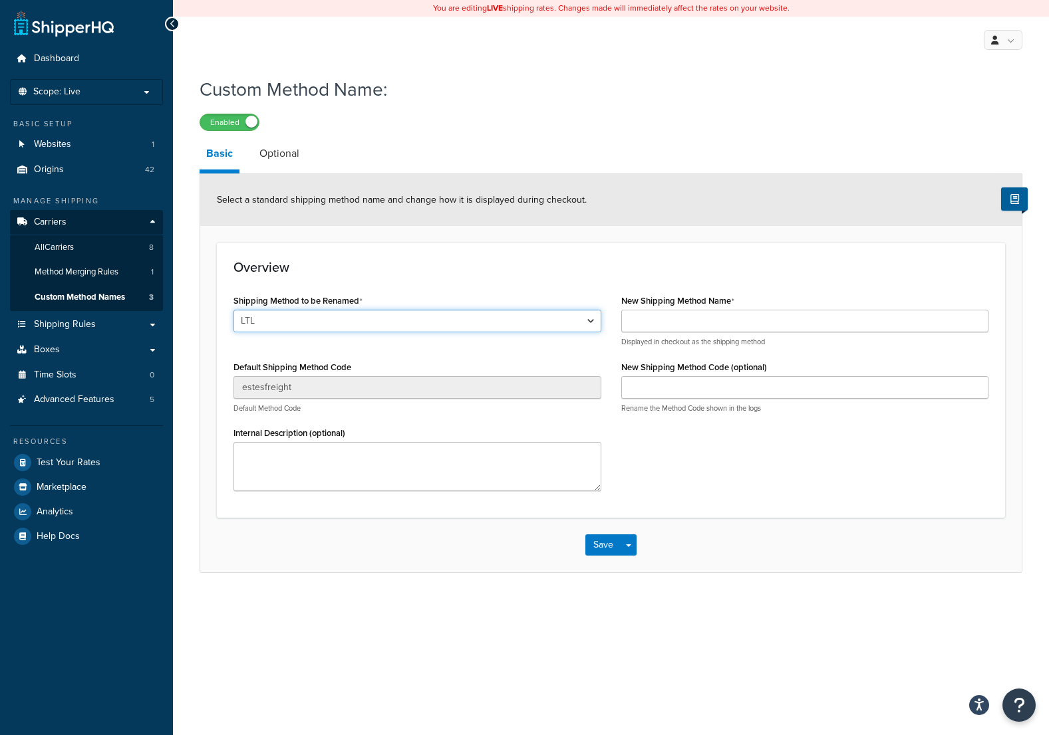
click at [586, 326] on select "LTL Ground 2nd Day Priority Overnight Express Saver International First Interna…" at bounding box center [417, 321] width 368 height 23
select select "696875"
click at [233, 311] on select "LTL Ground 2nd Day Priority Overnight Express Saver International First Interna…" at bounding box center [417, 321] width 368 height 23
type input "FEDEX_EXPRESS_SAVER"
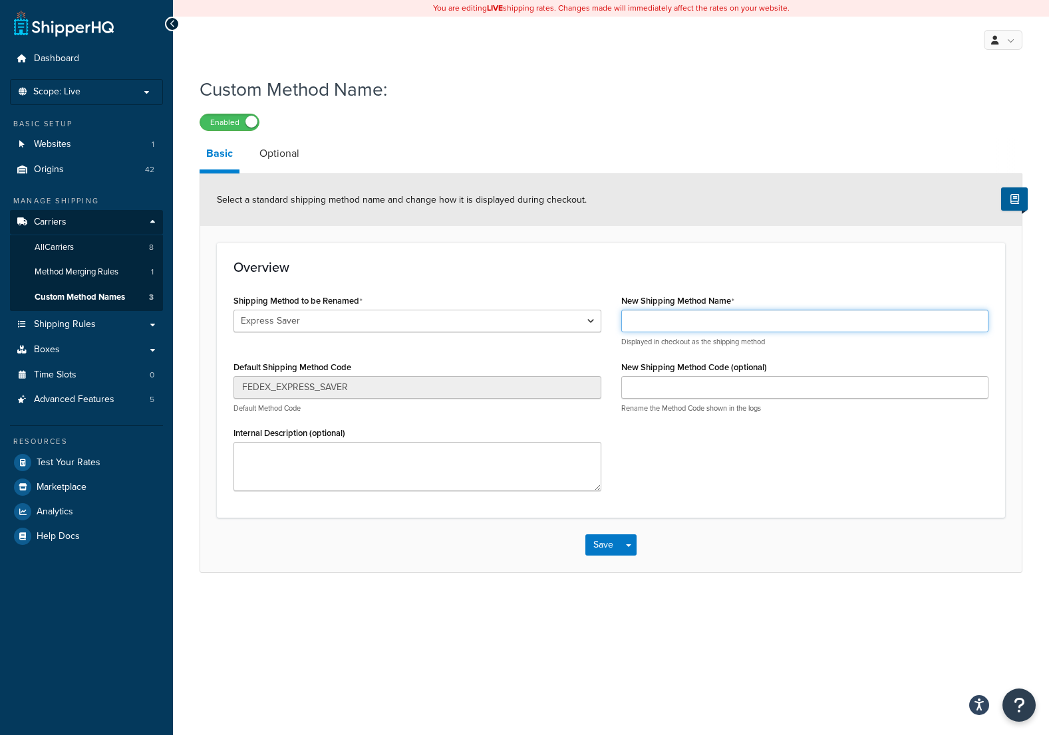
click at [639, 317] on input "New Shipping Method Name" at bounding box center [805, 321] width 368 height 23
type input "FedEx Express Saver"
click at [597, 537] on button "Save" at bounding box center [603, 545] width 36 height 21
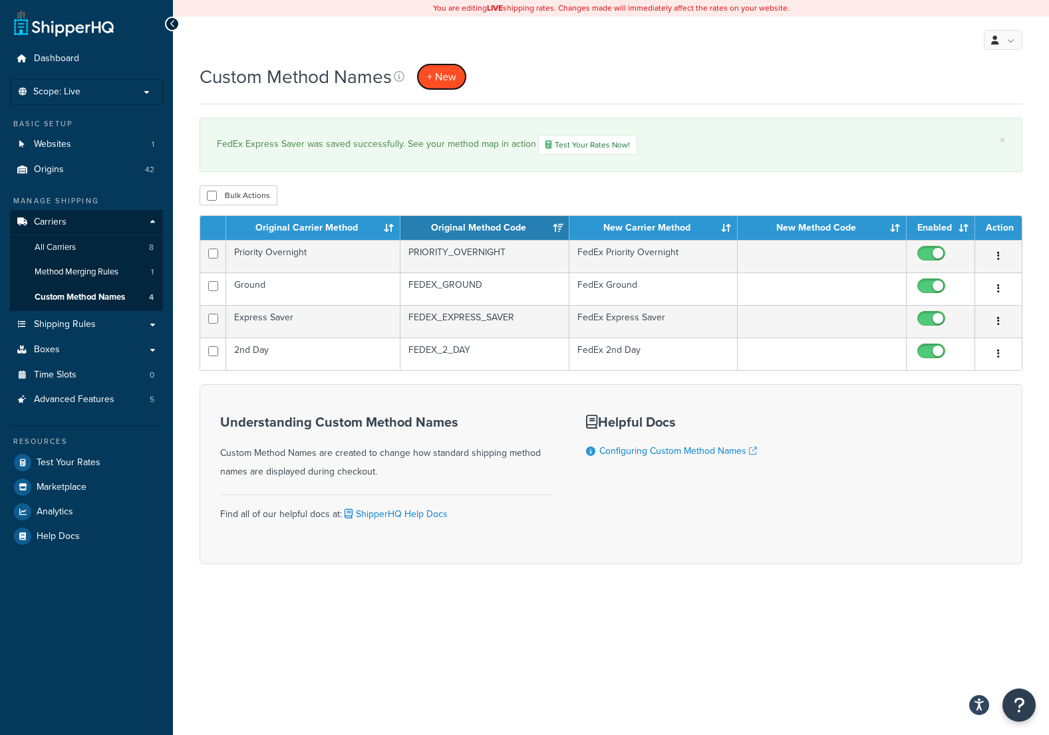
click at [443, 83] on span "+ New" at bounding box center [441, 76] width 29 height 15
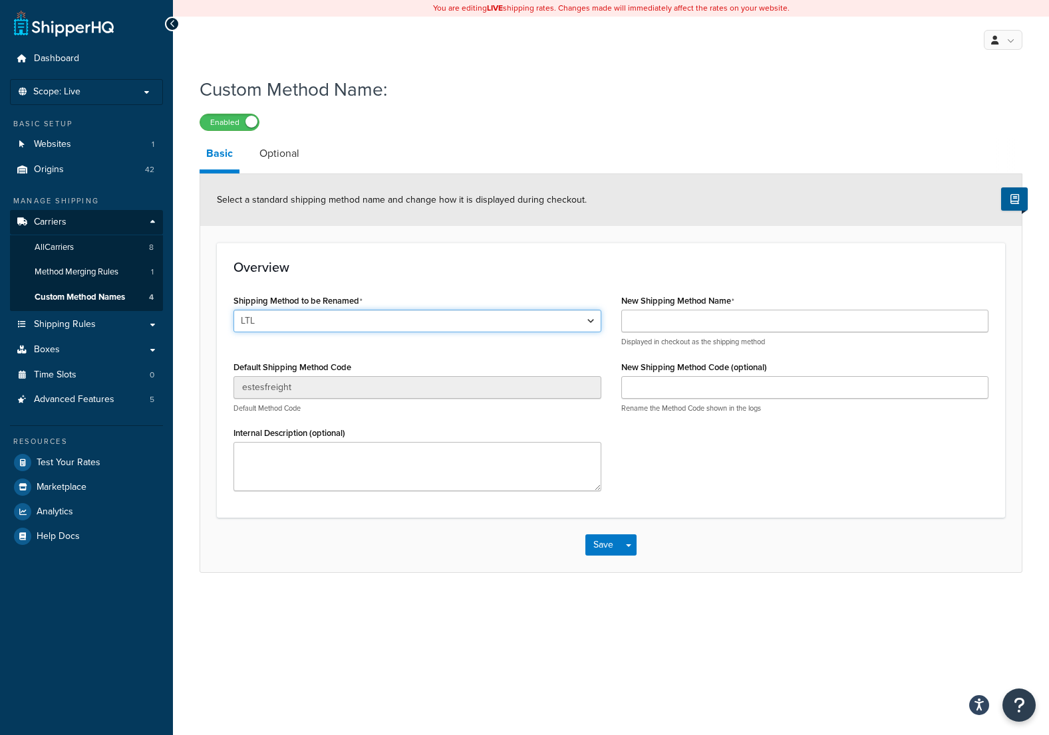
click at [592, 321] on select "LTL Ground 2nd Day Priority Overnight Express Saver International First Interna…" at bounding box center [417, 321] width 368 height 23
select select "696876"
click at [233, 311] on select "LTL Ground 2nd Day Priority Overnight Express Saver International First Interna…" at bounding box center [417, 321] width 368 height 23
type input "INTERNATIONAL_FIRST"
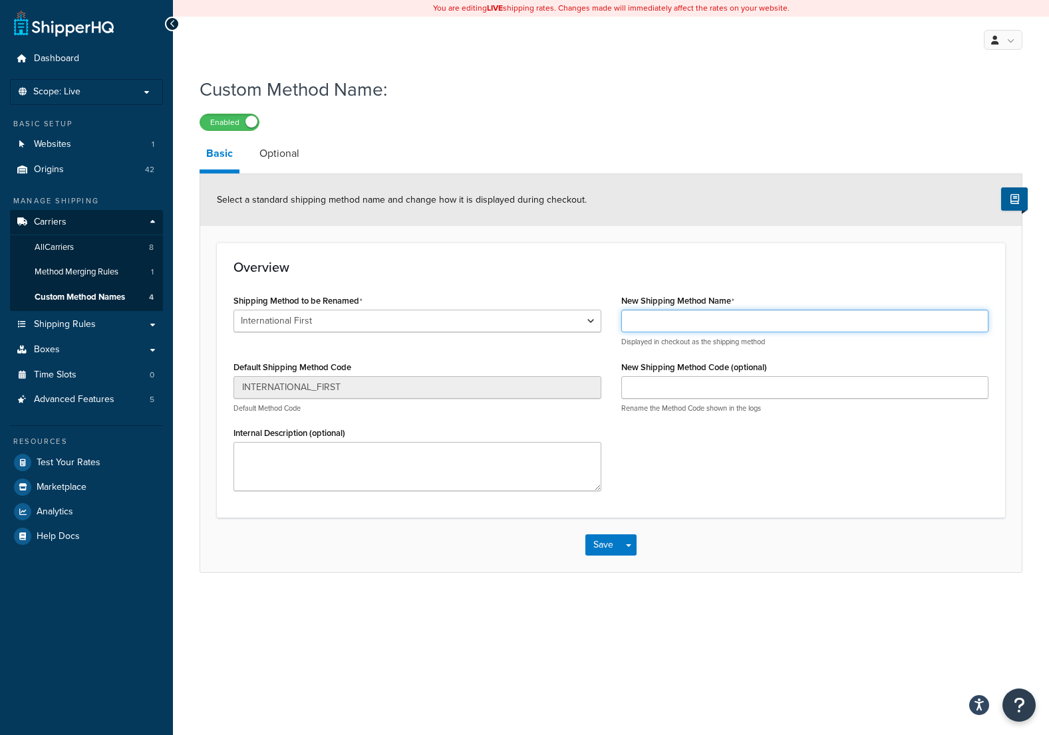
click at [661, 322] on input "New Shipping Method Name" at bounding box center [805, 321] width 368 height 23
type input "FedEx International First"
click at [607, 547] on button "Save" at bounding box center [603, 545] width 36 height 21
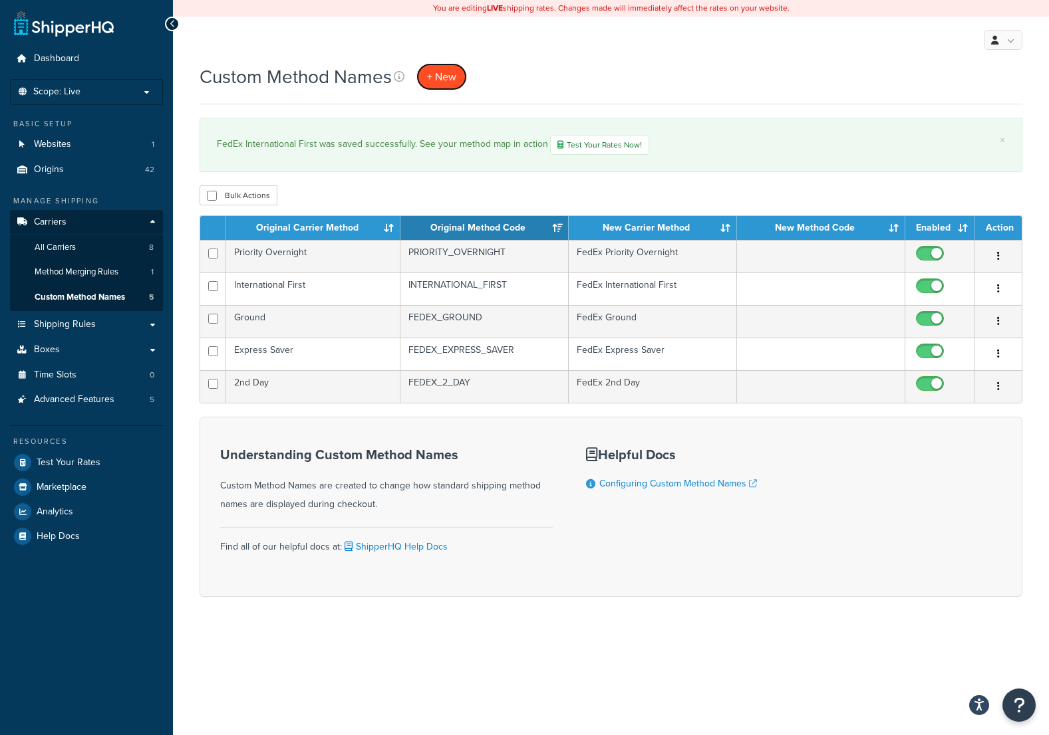
click at [452, 74] on span "+ New" at bounding box center [441, 76] width 29 height 15
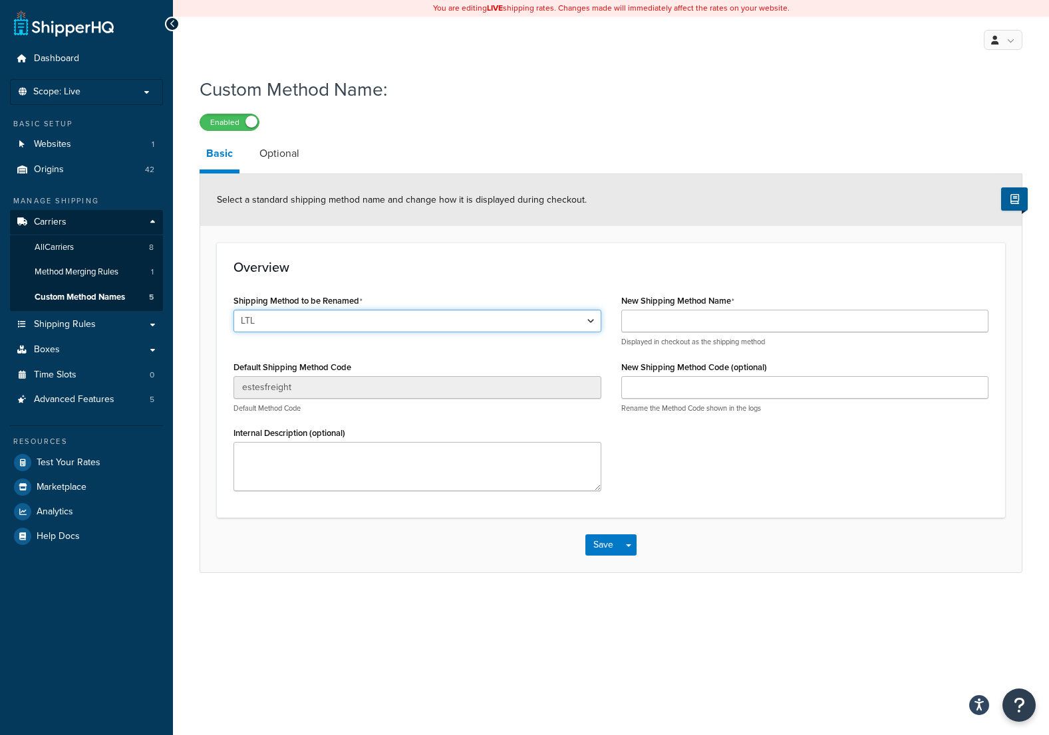
click at [589, 325] on select "LTL Ground 2nd Day Priority Overnight Express Saver International First Interna…" at bounding box center [417, 321] width 368 height 23
select select "696877"
click at [233, 311] on select "LTL Ground 2nd Day Priority Overnight Express Saver International First Interna…" at bounding box center [417, 321] width 368 height 23
type input "INTERNATIONAL_PRIORITY"
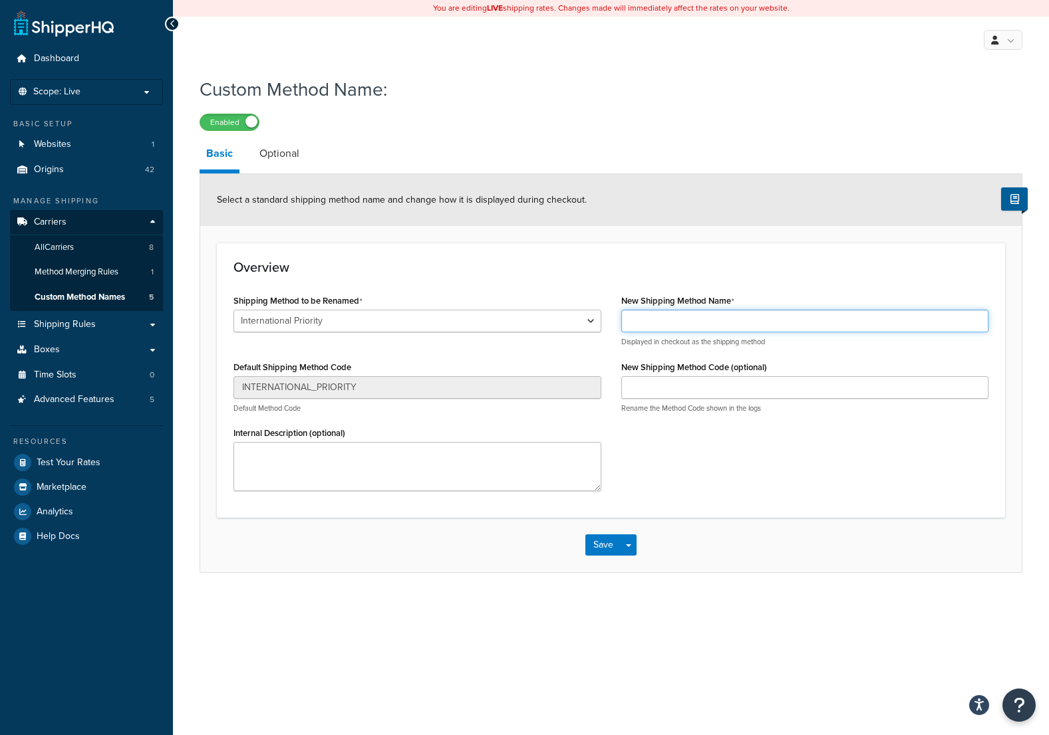
click at [652, 313] on input "New Shipping Method Name" at bounding box center [805, 321] width 368 height 23
type input "FedEx International Priority"
click at [610, 548] on button "Save" at bounding box center [603, 545] width 36 height 21
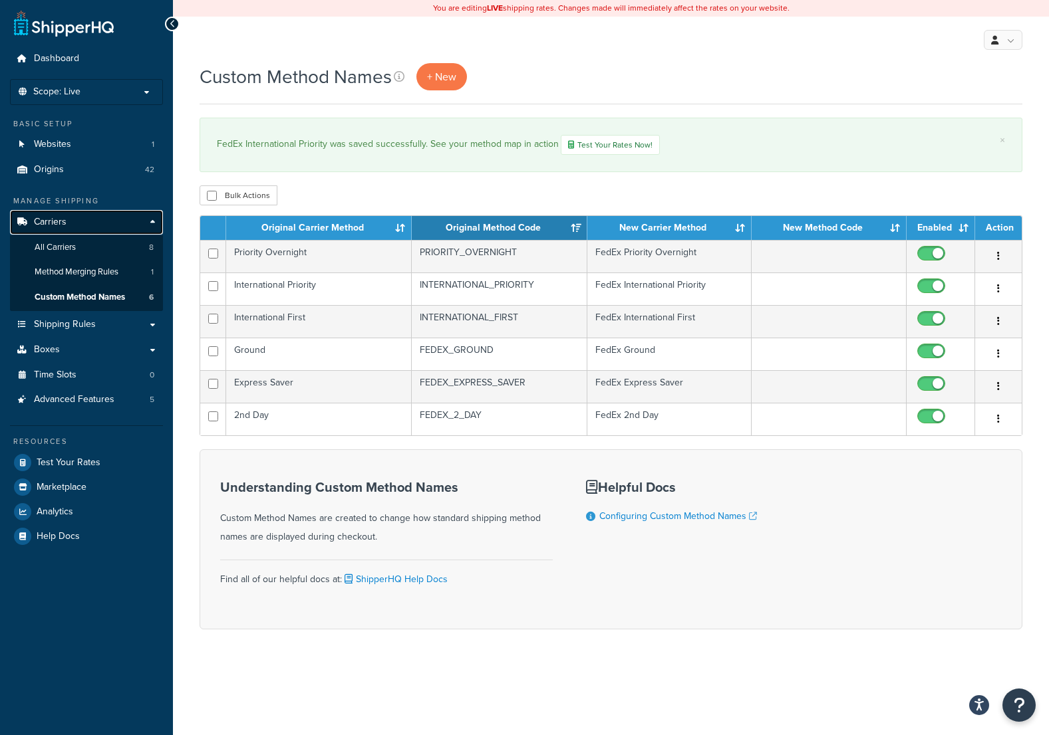
click at [65, 219] on span "Carriers" at bounding box center [50, 222] width 33 height 11
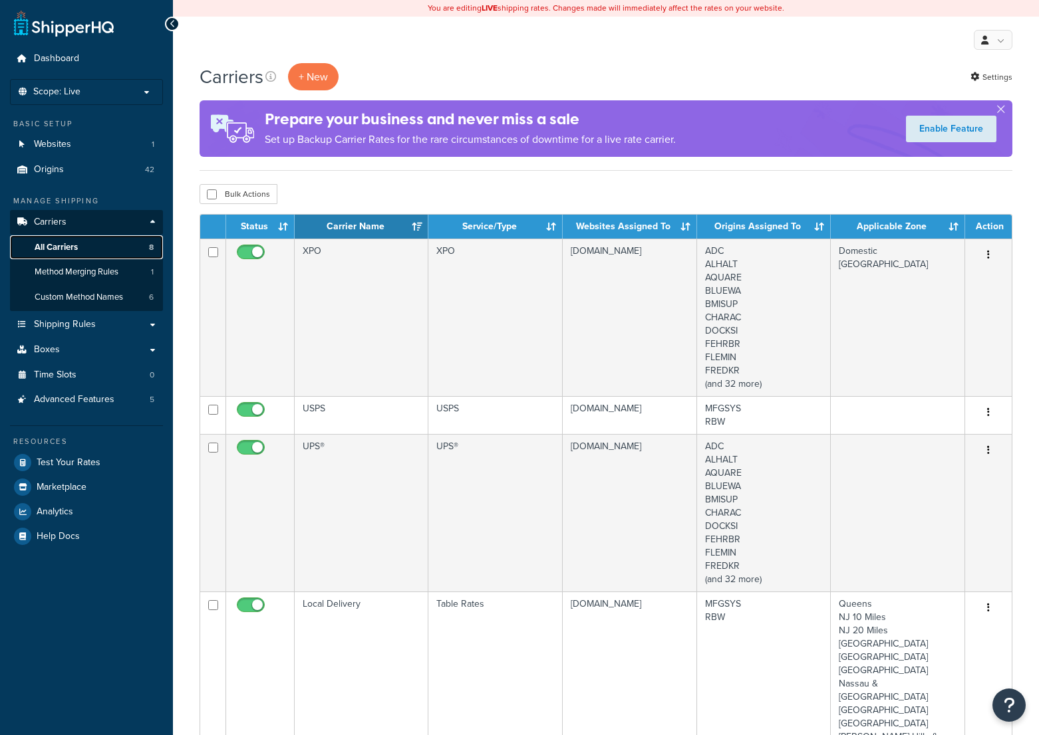
click at [64, 240] on link "All Carriers 8" at bounding box center [86, 247] width 153 height 25
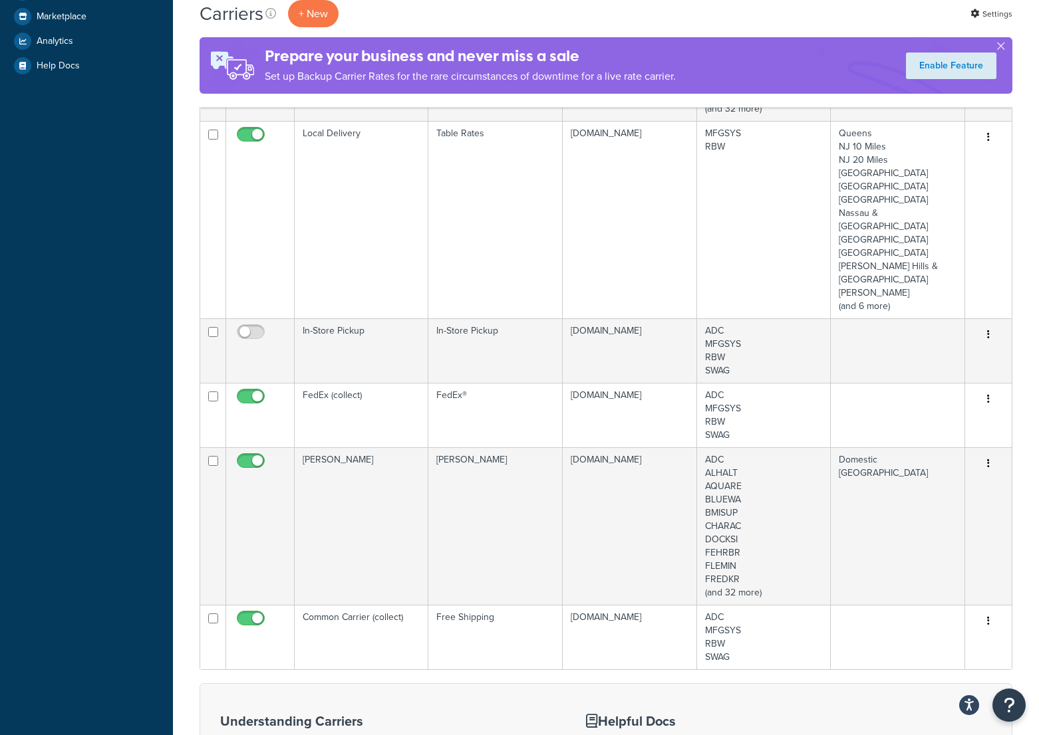
scroll to position [465, 0]
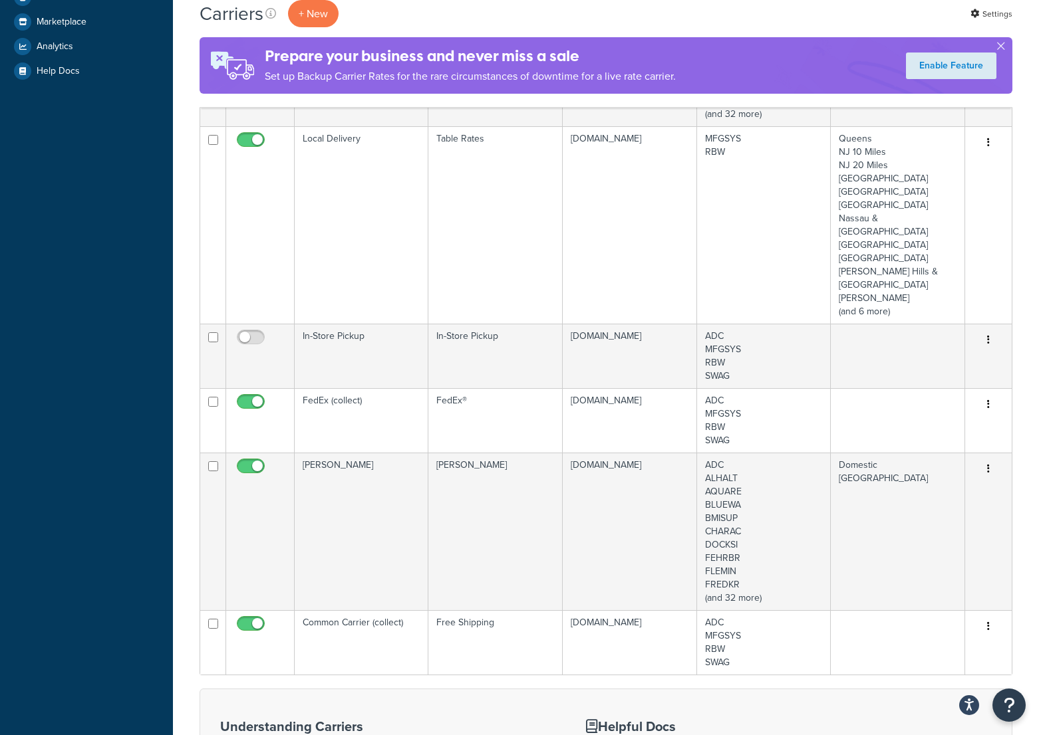
click at [338, 388] on td "FedEx (collect)" at bounding box center [362, 420] width 134 height 64
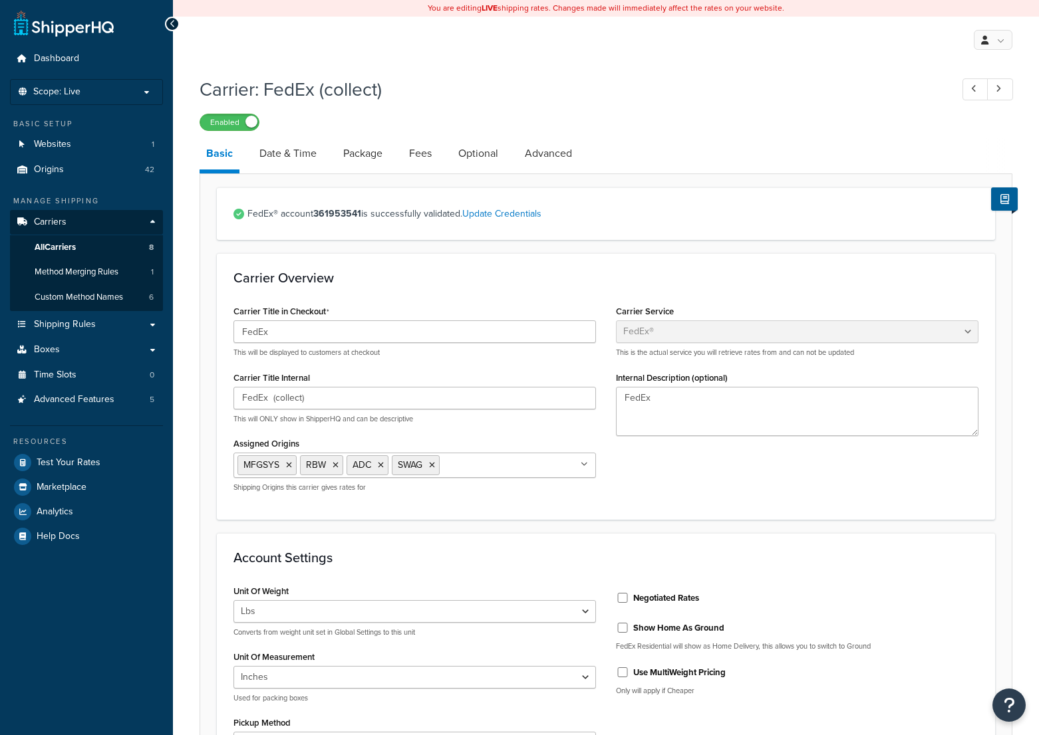
select select "fedEx"
select select "REGULAR_PICKUP"
select select "YOUR_PACKAGING"
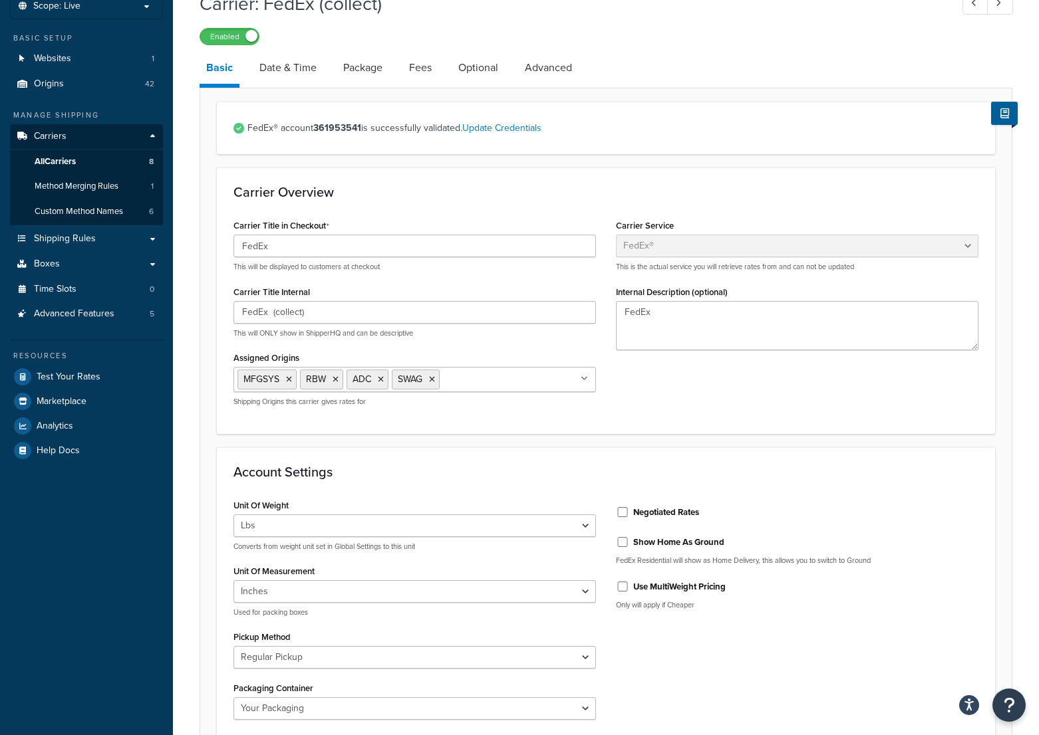
scroll to position [66, 0]
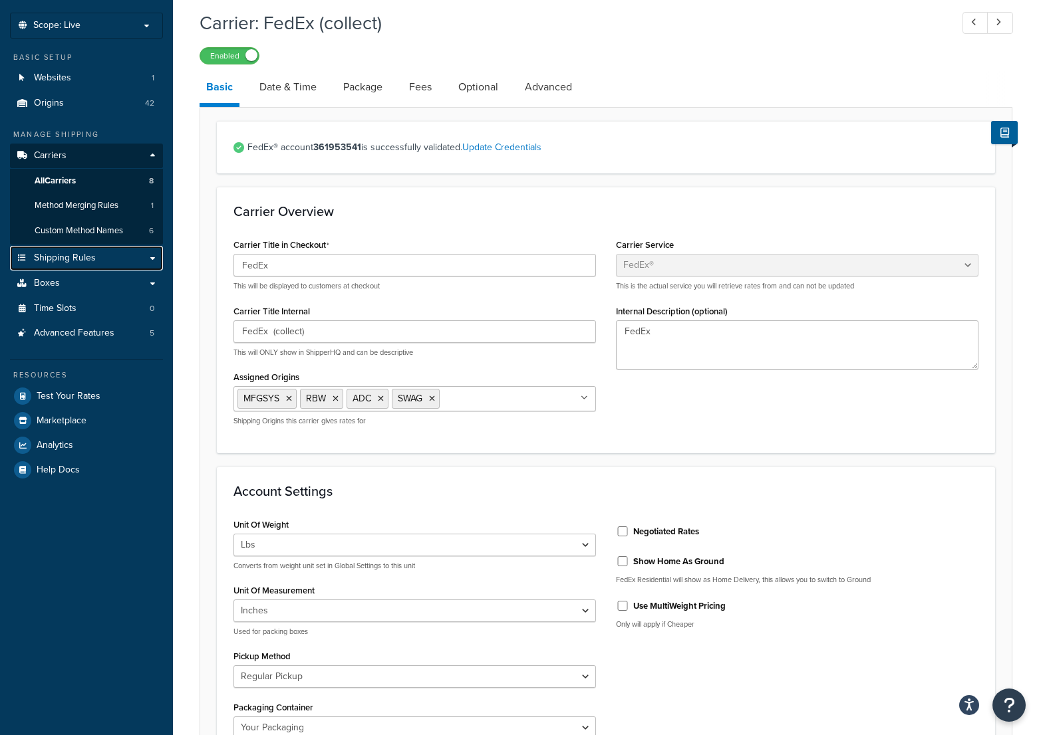
click at [91, 253] on span "Shipping Rules" at bounding box center [65, 258] width 62 height 11
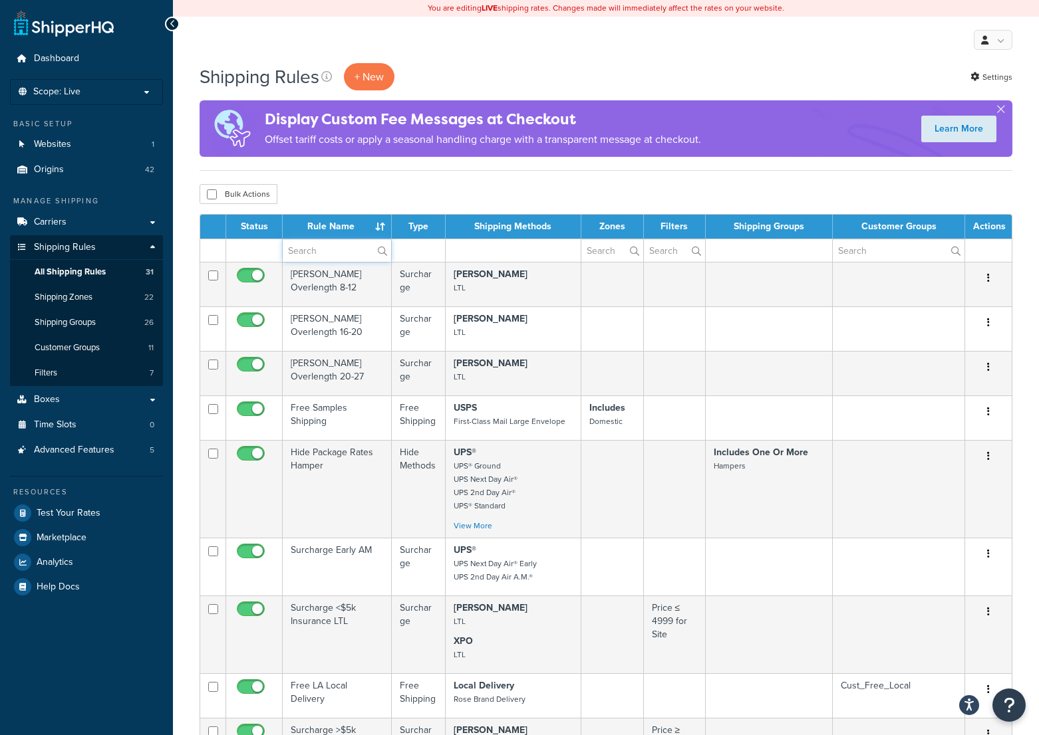
click at [330, 247] on input "text" at bounding box center [337, 250] width 108 height 23
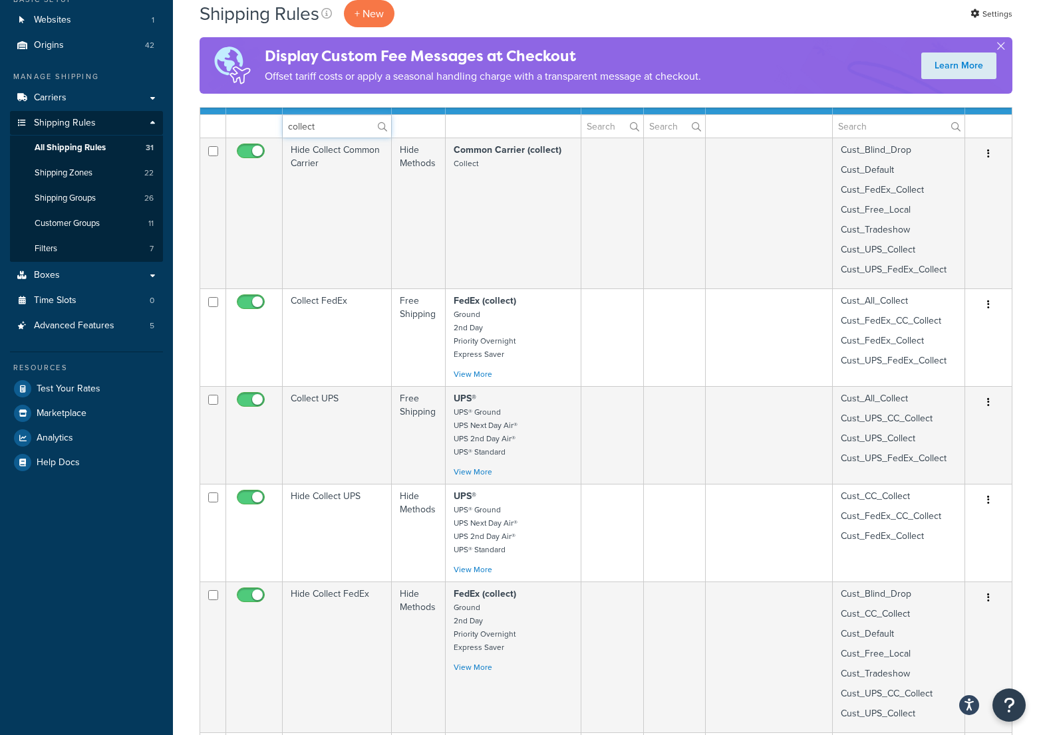
scroll to position [133, 0]
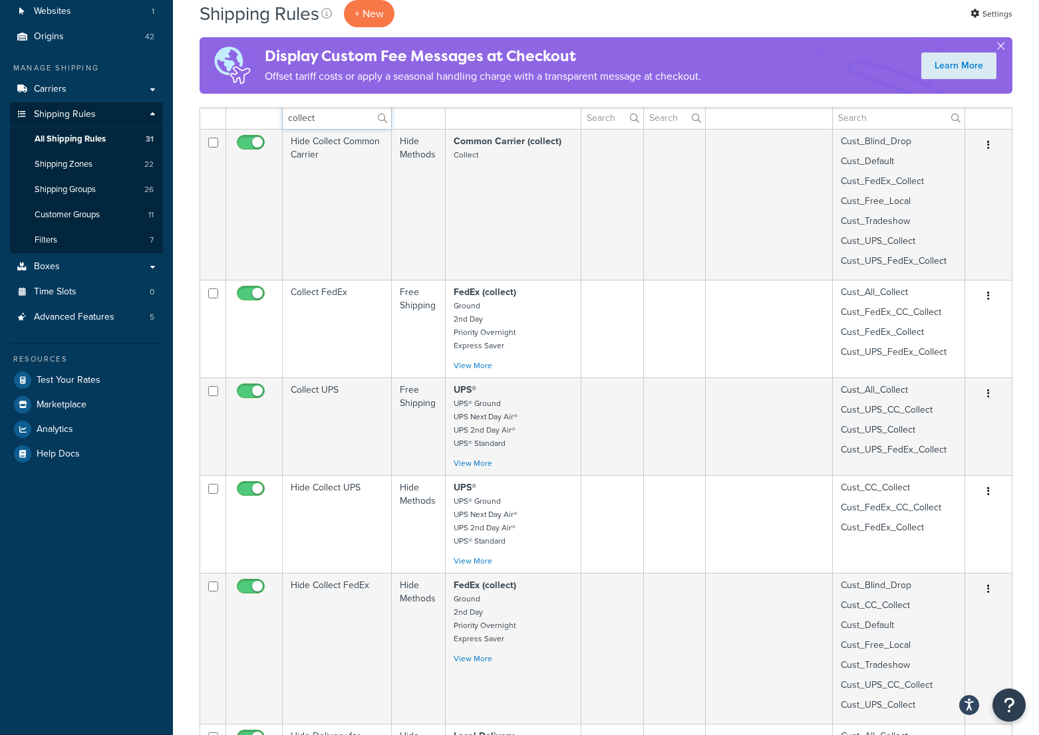
type input "collect"
click at [483, 362] on link "View More" at bounding box center [472, 366] width 39 height 12
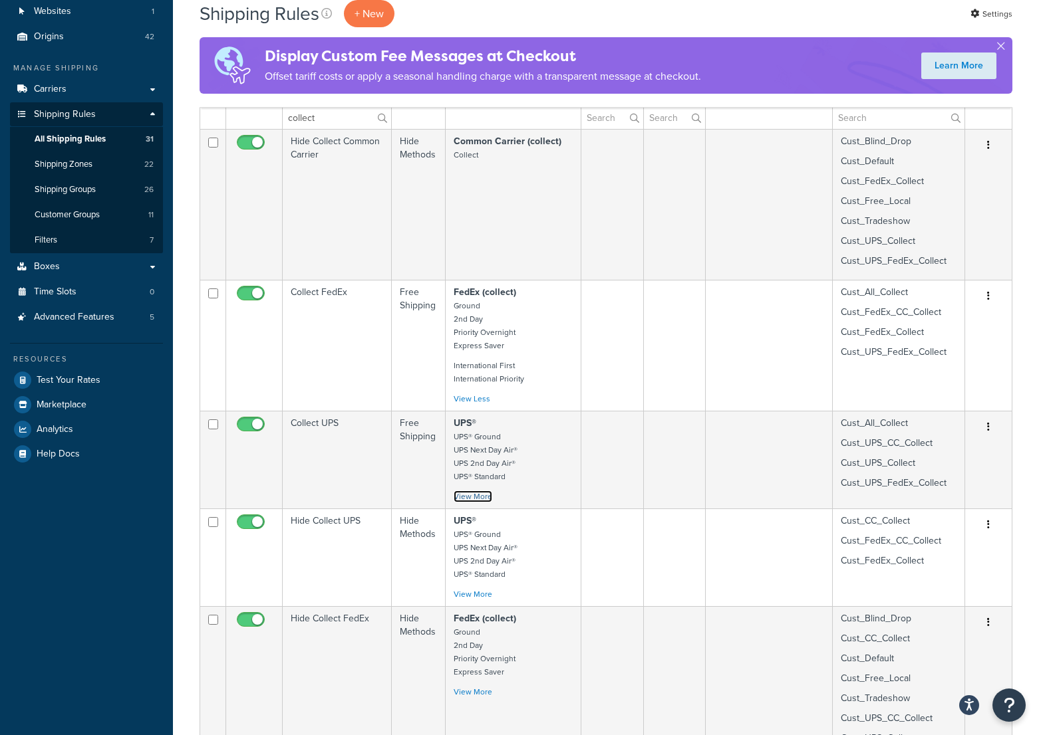
click at [485, 502] on link "View More" at bounding box center [472, 497] width 39 height 12
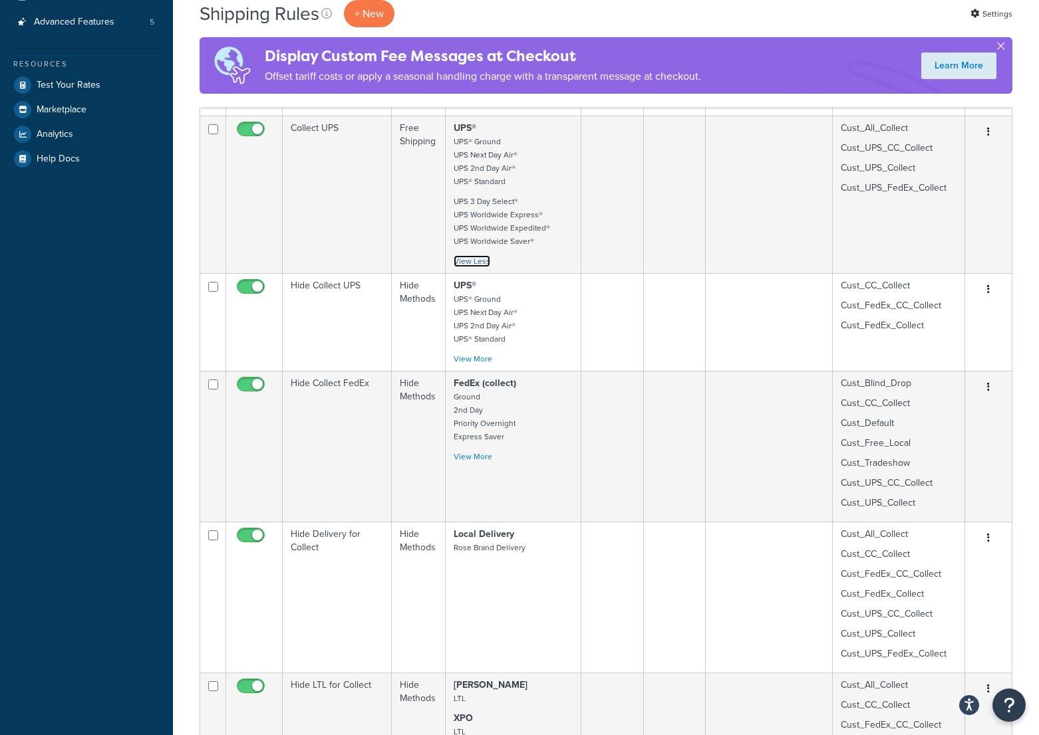
scroll to position [465, 0]
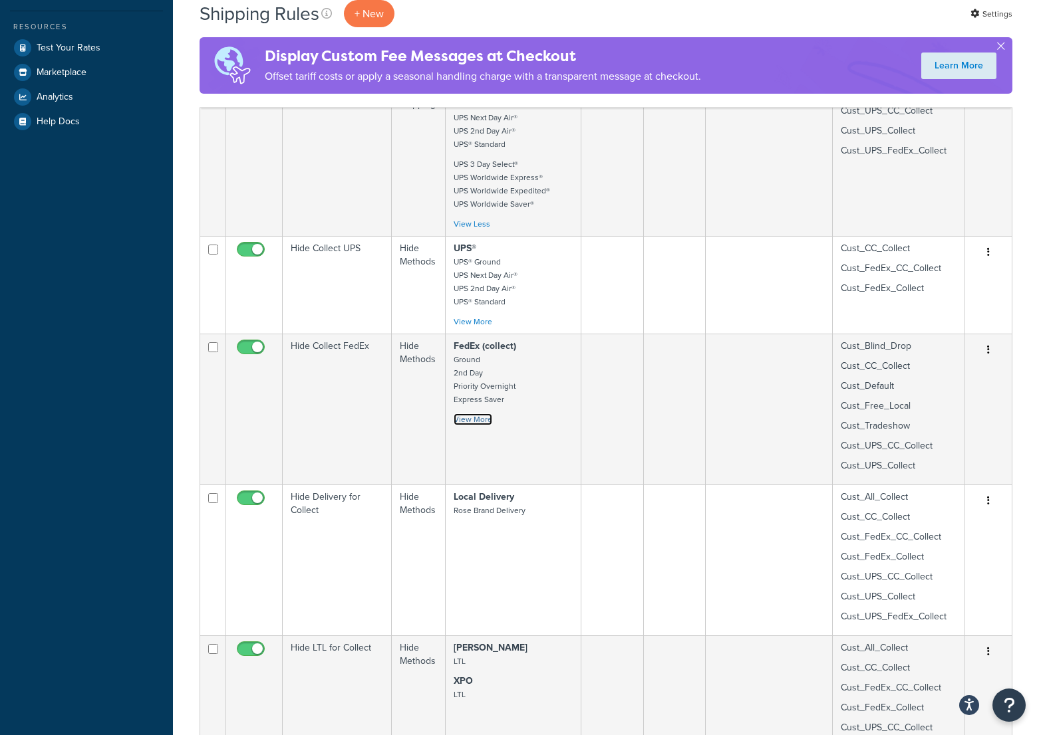
click at [483, 426] on link "View More" at bounding box center [472, 420] width 39 height 12
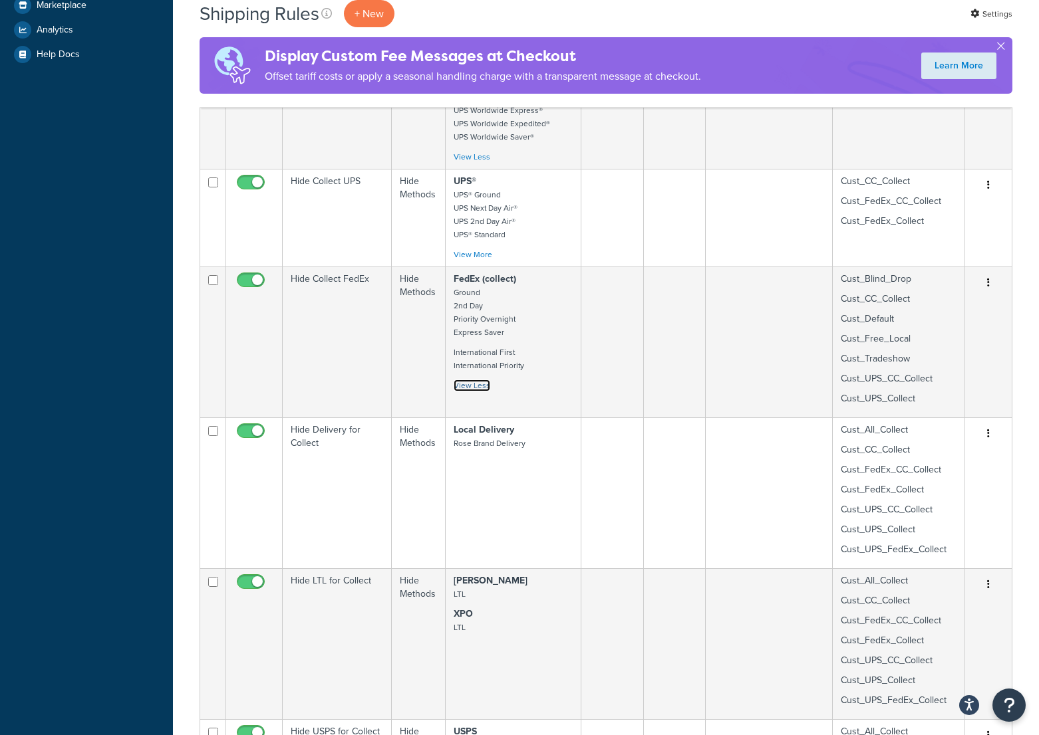
scroll to position [532, 0]
click at [486, 253] on link "View More" at bounding box center [472, 255] width 39 height 12
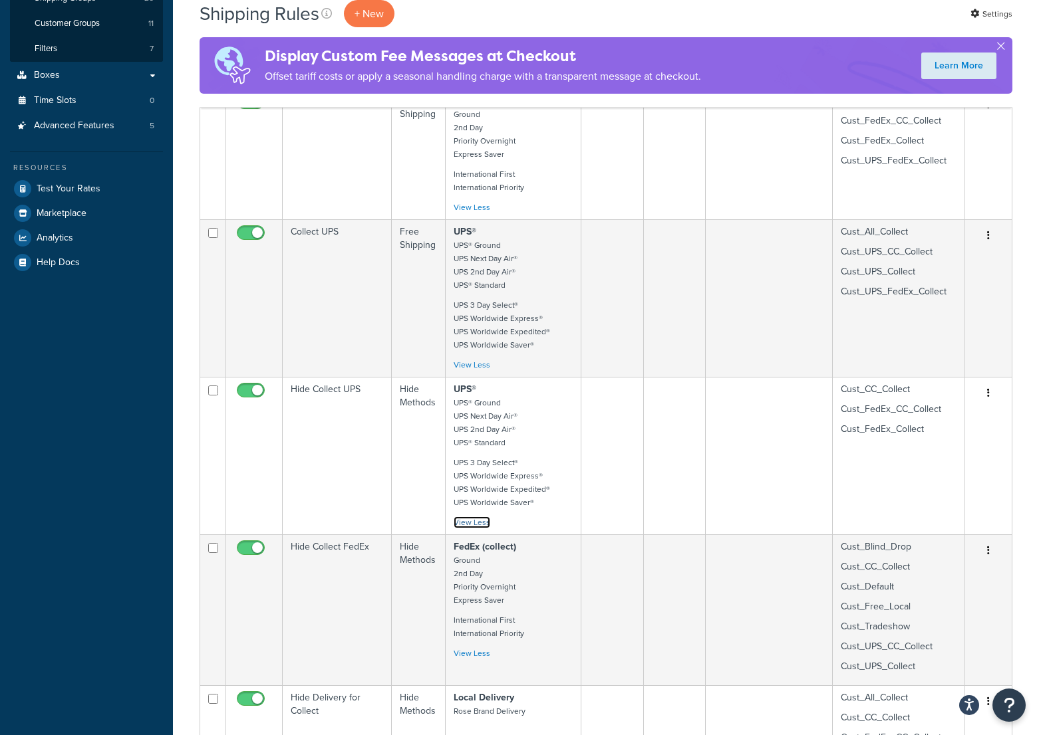
scroll to position [332, 0]
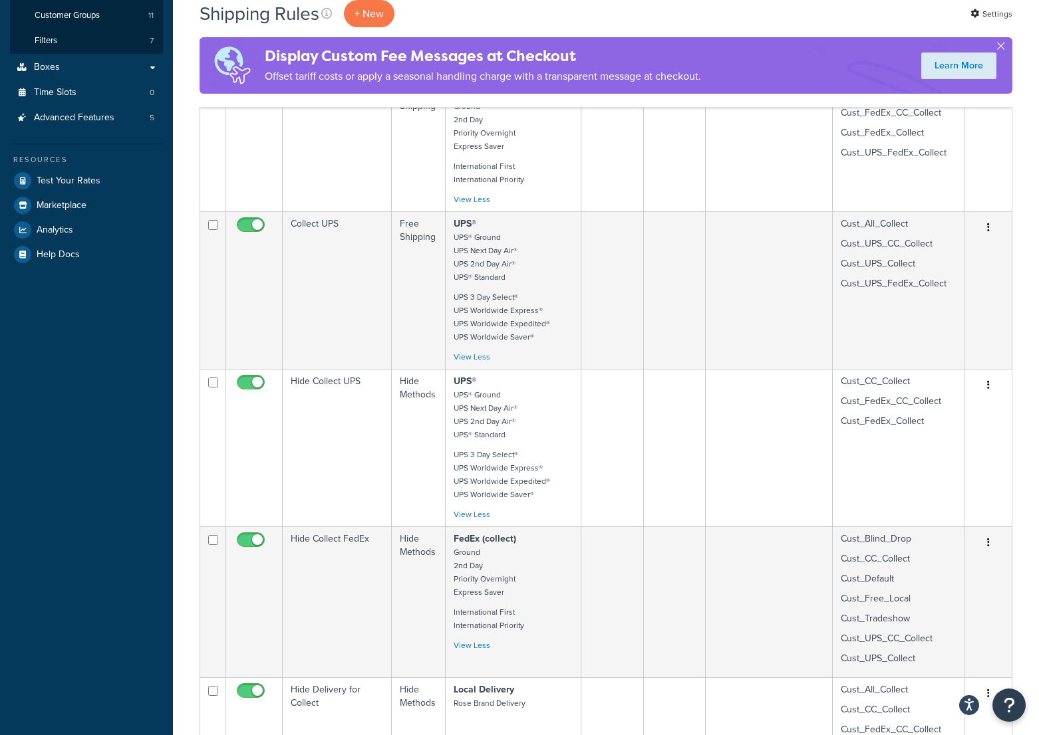
click at [355, 386] on td "Hide Collect UPS" at bounding box center [337, 448] width 109 height 158
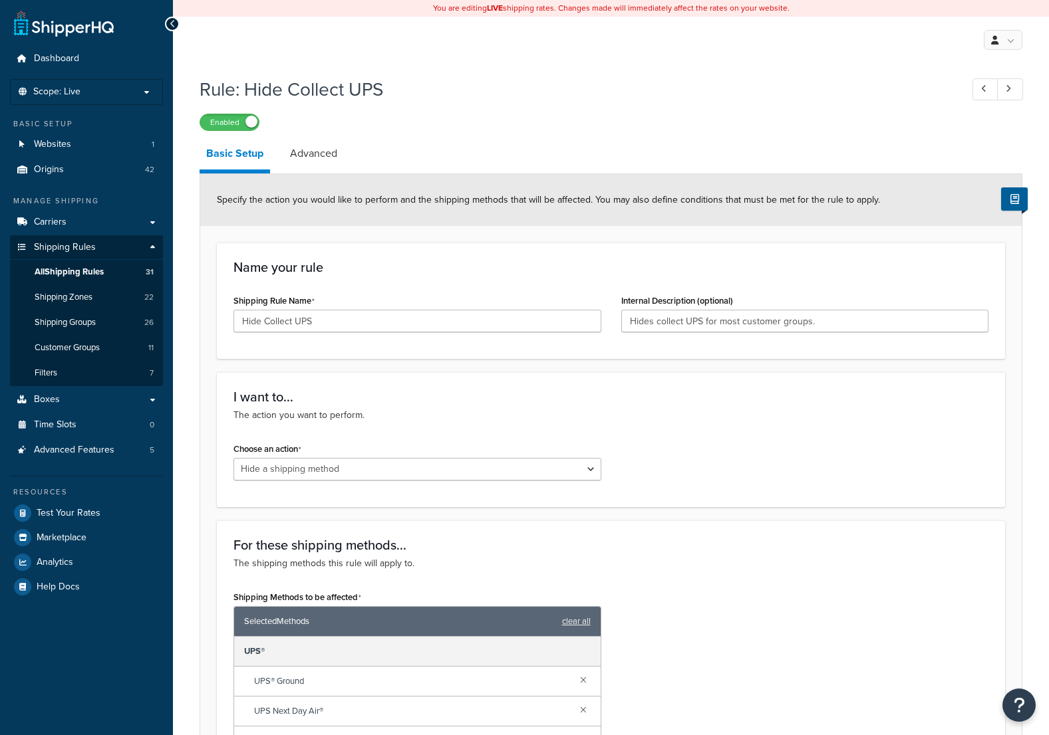
select select "HIDE"
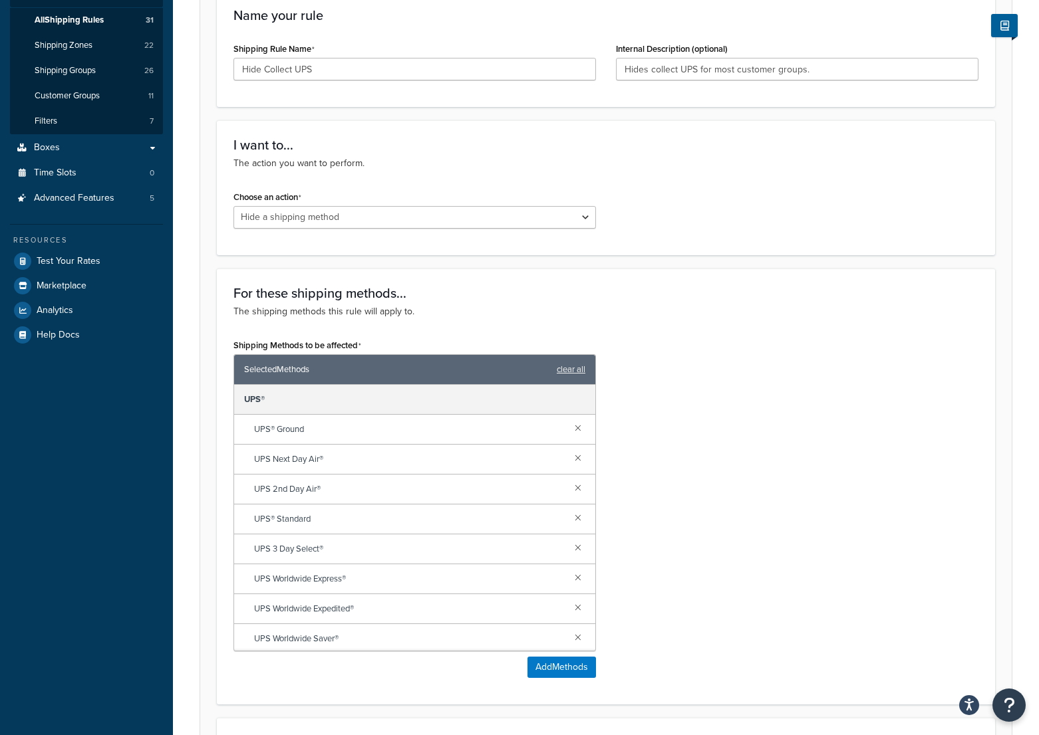
scroll to position [240, 0]
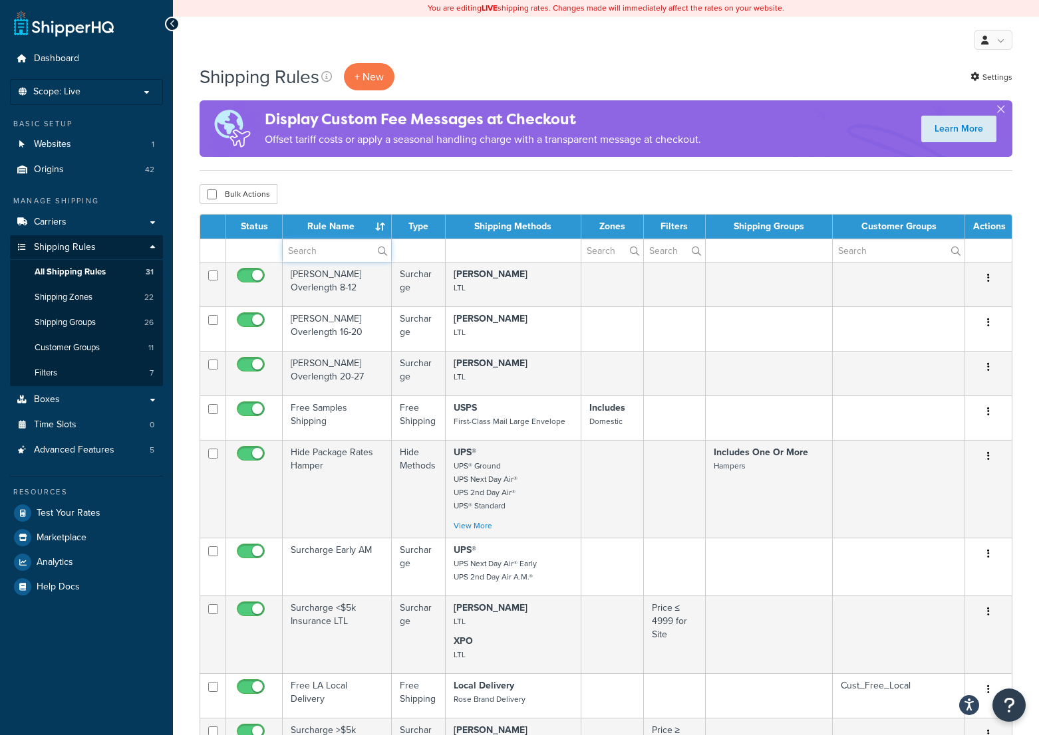
click at [310, 244] on input "text" at bounding box center [337, 250] width 108 height 23
type input "collect"
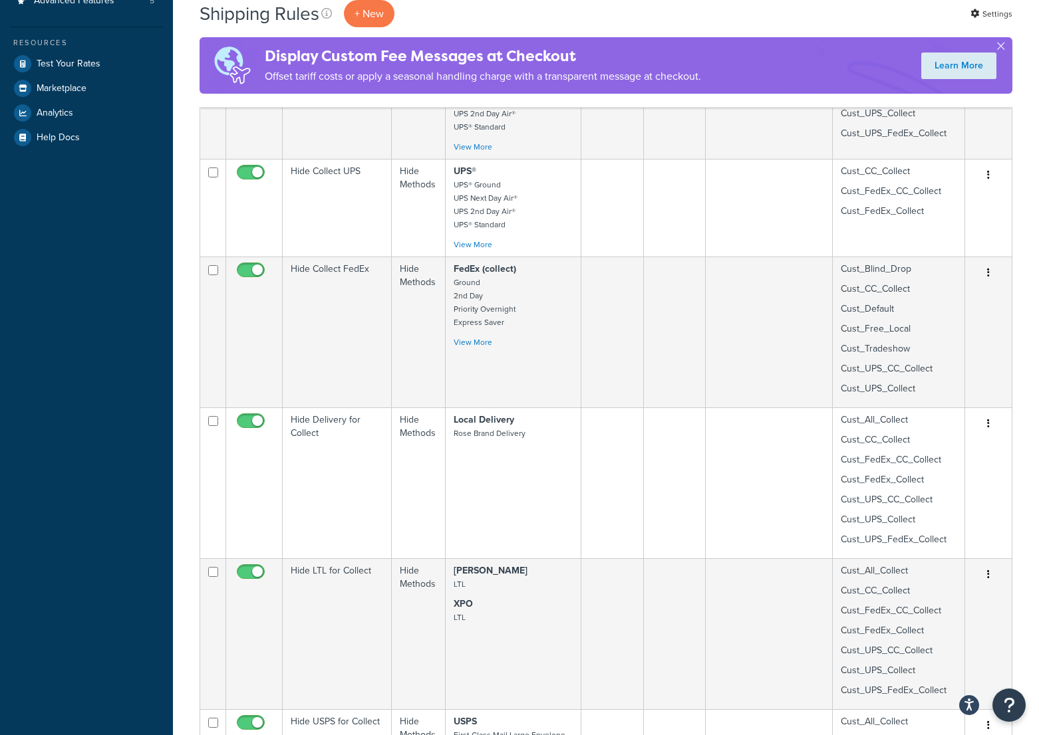
scroll to position [399, 0]
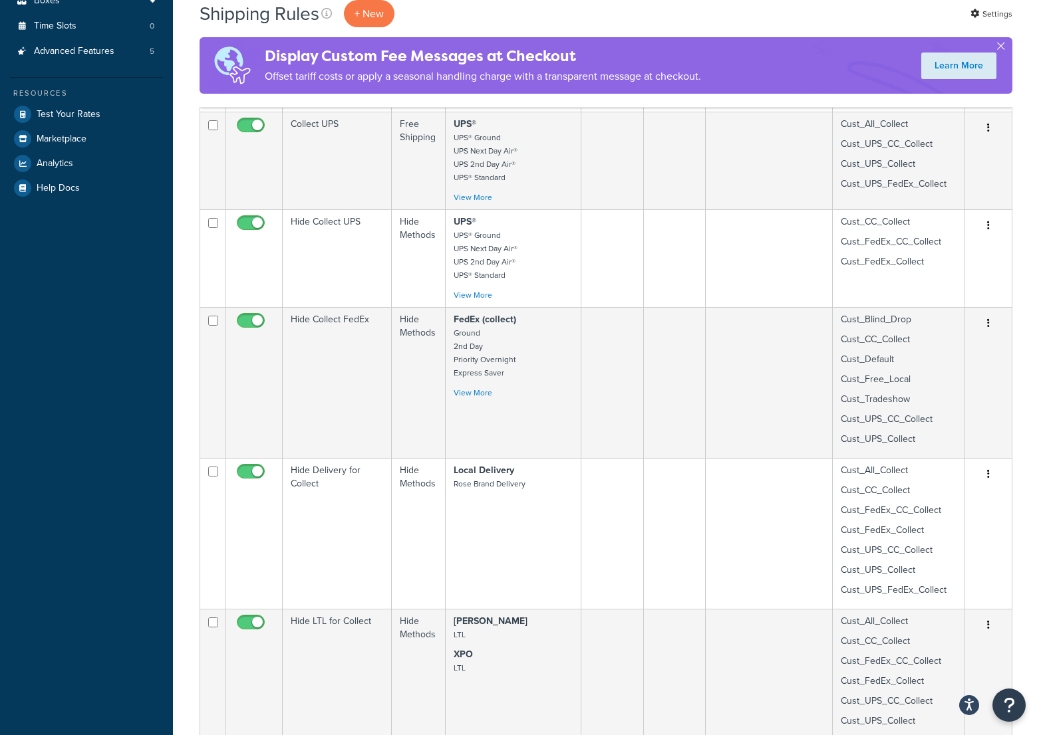
click at [335, 323] on td "Hide Collect FedEx" at bounding box center [337, 382] width 109 height 151
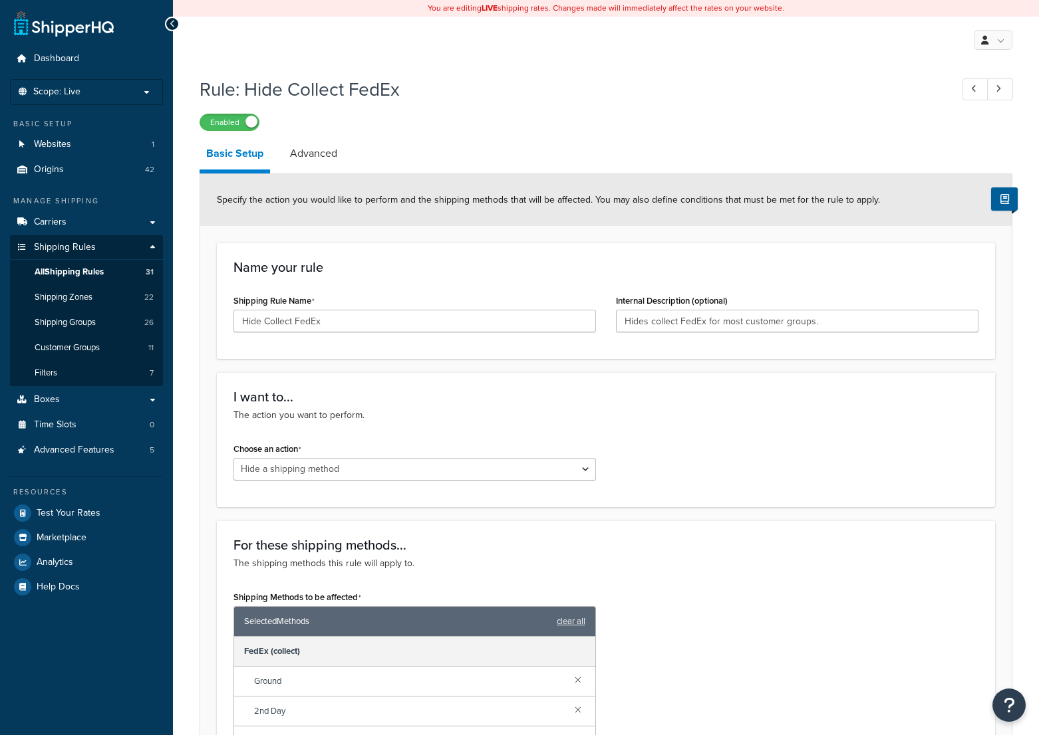
select select "HIDE"
click at [682, 409] on p "The action you want to perform." at bounding box center [605, 415] width 745 height 15
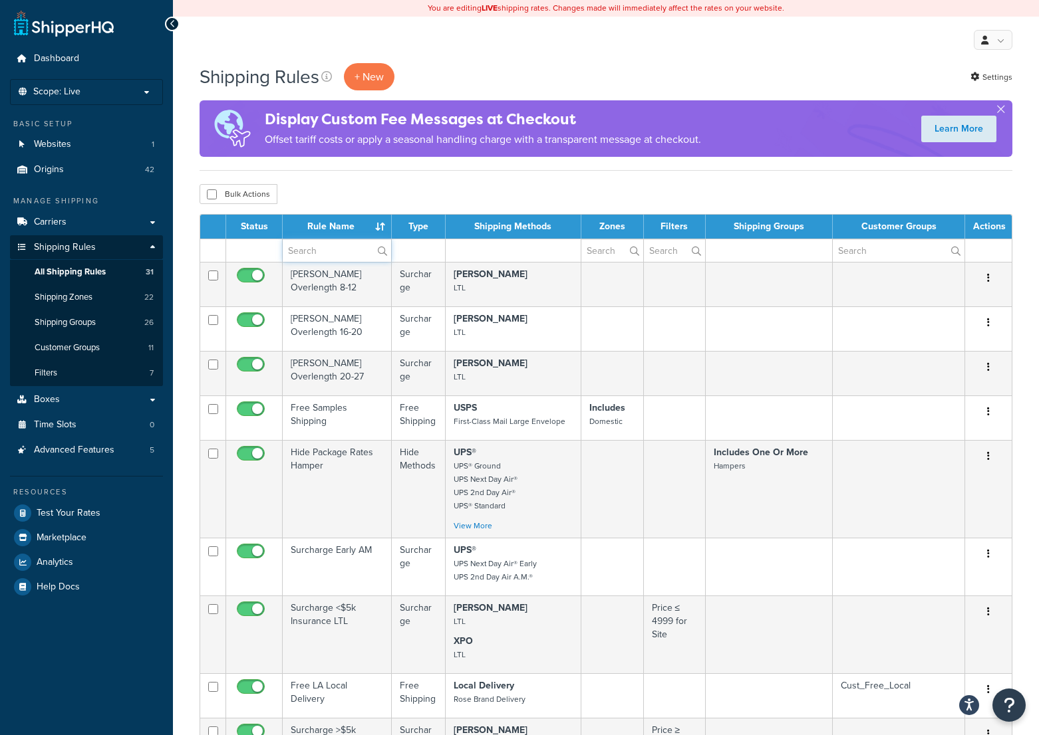
click at [322, 246] on input "text" at bounding box center [337, 250] width 108 height 23
type input "collect"
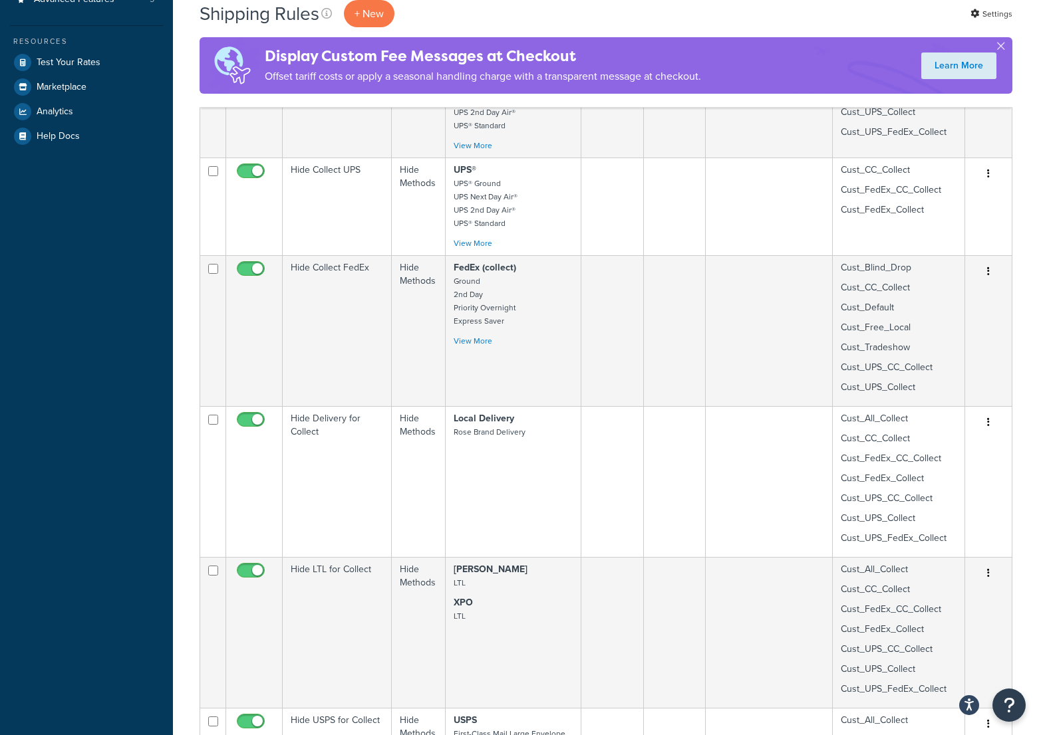
scroll to position [532, 0]
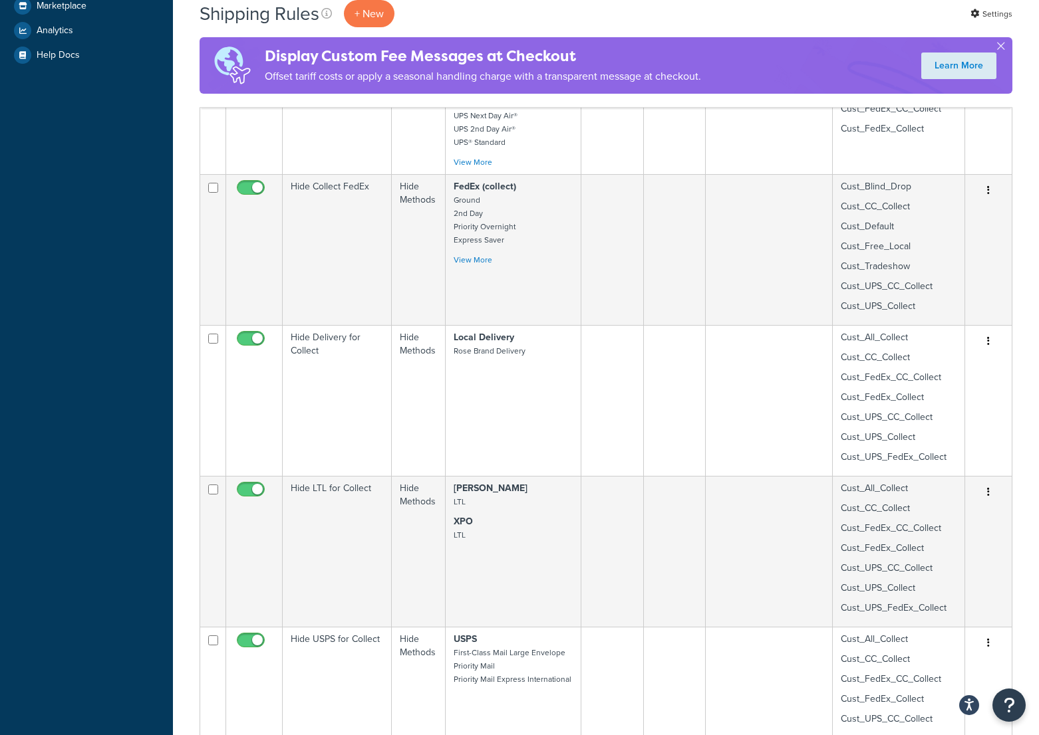
click at [346, 491] on td "Hide LTL for Collect" at bounding box center [337, 551] width 109 height 151
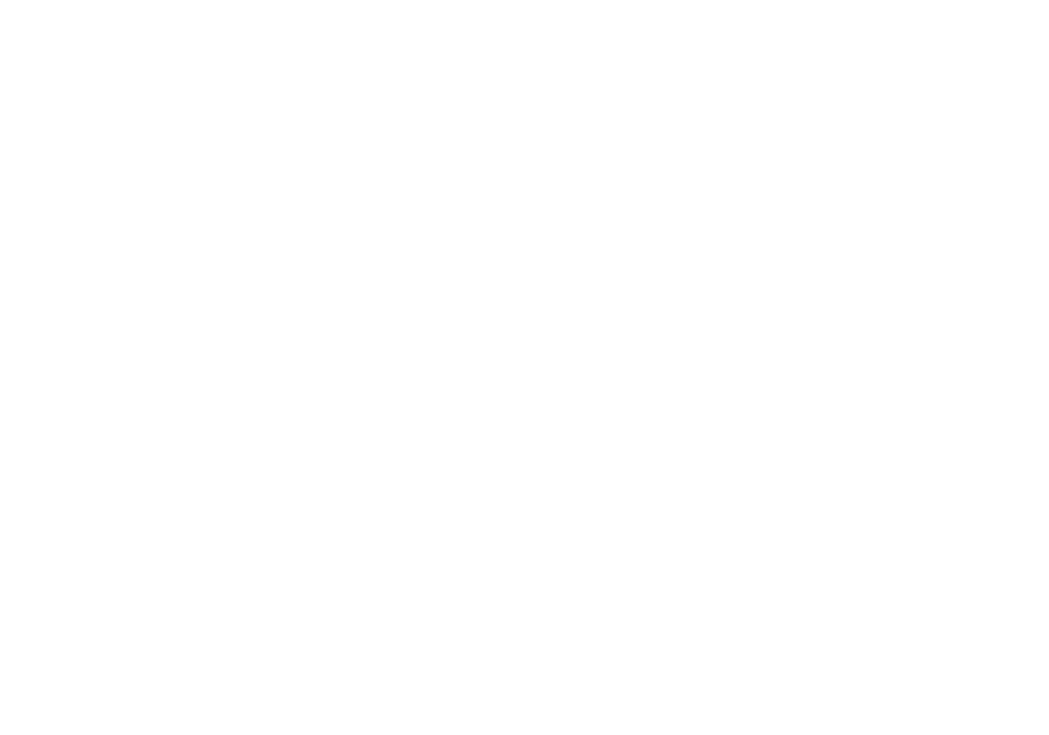
select select "HIDE"
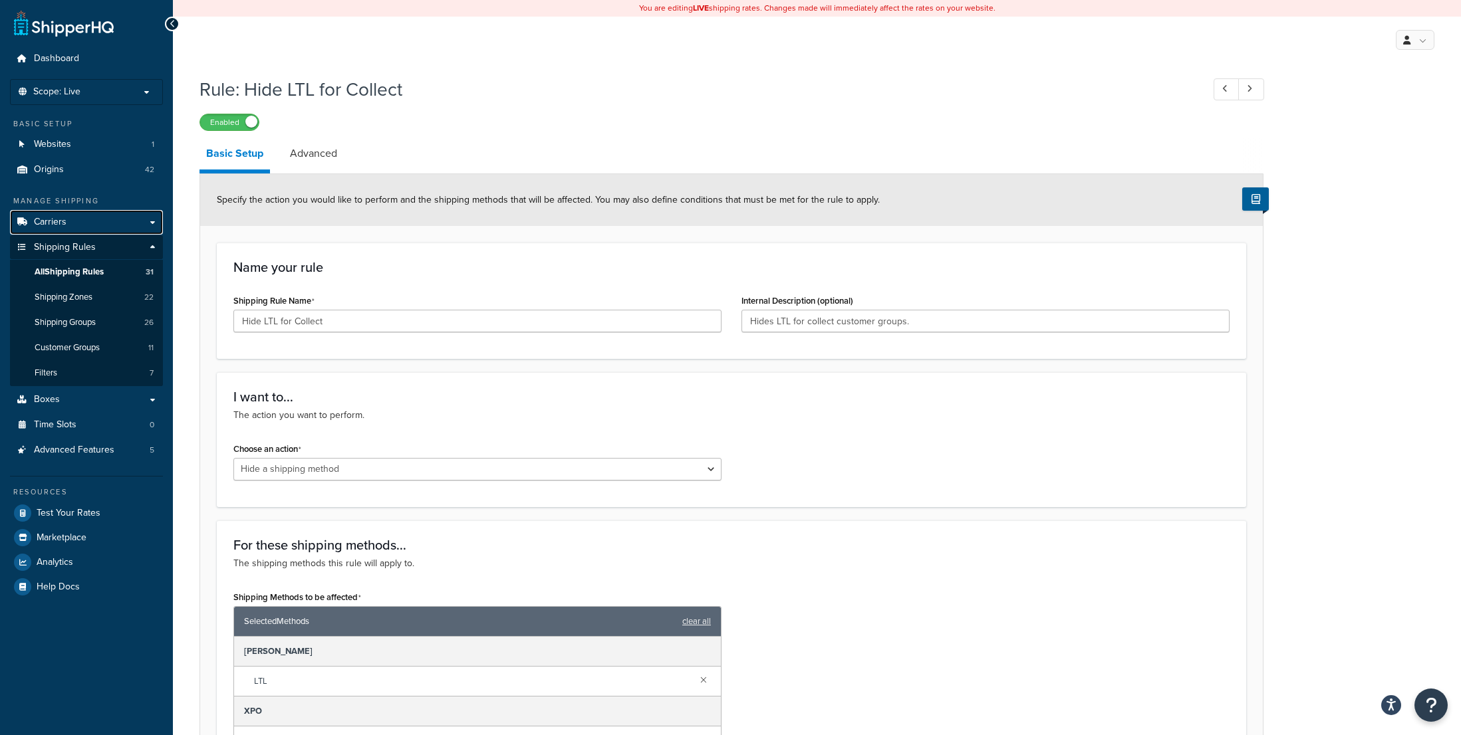
click at [90, 223] on link "Carriers" at bounding box center [86, 222] width 153 height 25
drag, startPoint x: 1310, startPoint y: 328, endPoint x: 780, endPoint y: 247, distance: 536.2
click at [150, 223] on link "Carriers" at bounding box center [86, 222] width 153 height 25
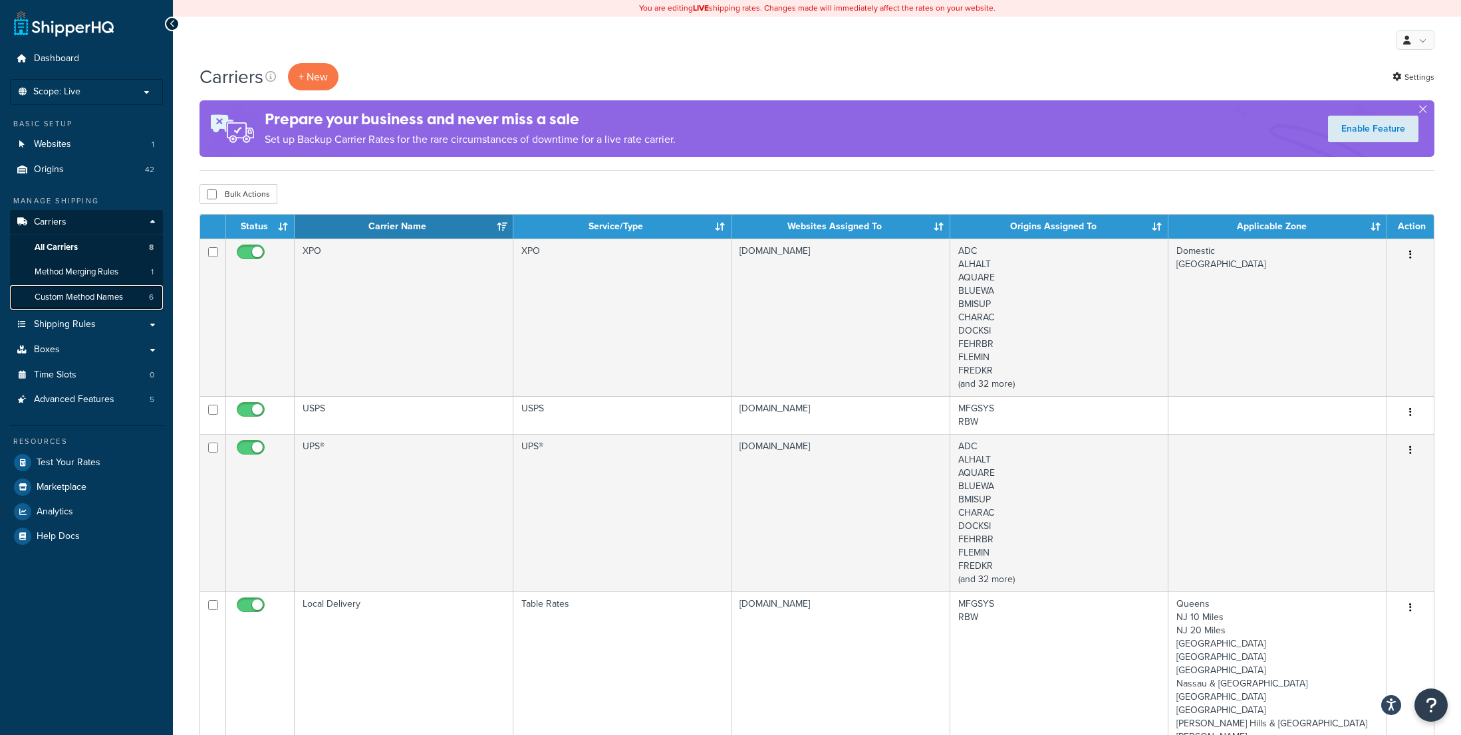
click at [106, 298] on span "Custom Method Names" at bounding box center [79, 297] width 88 height 11
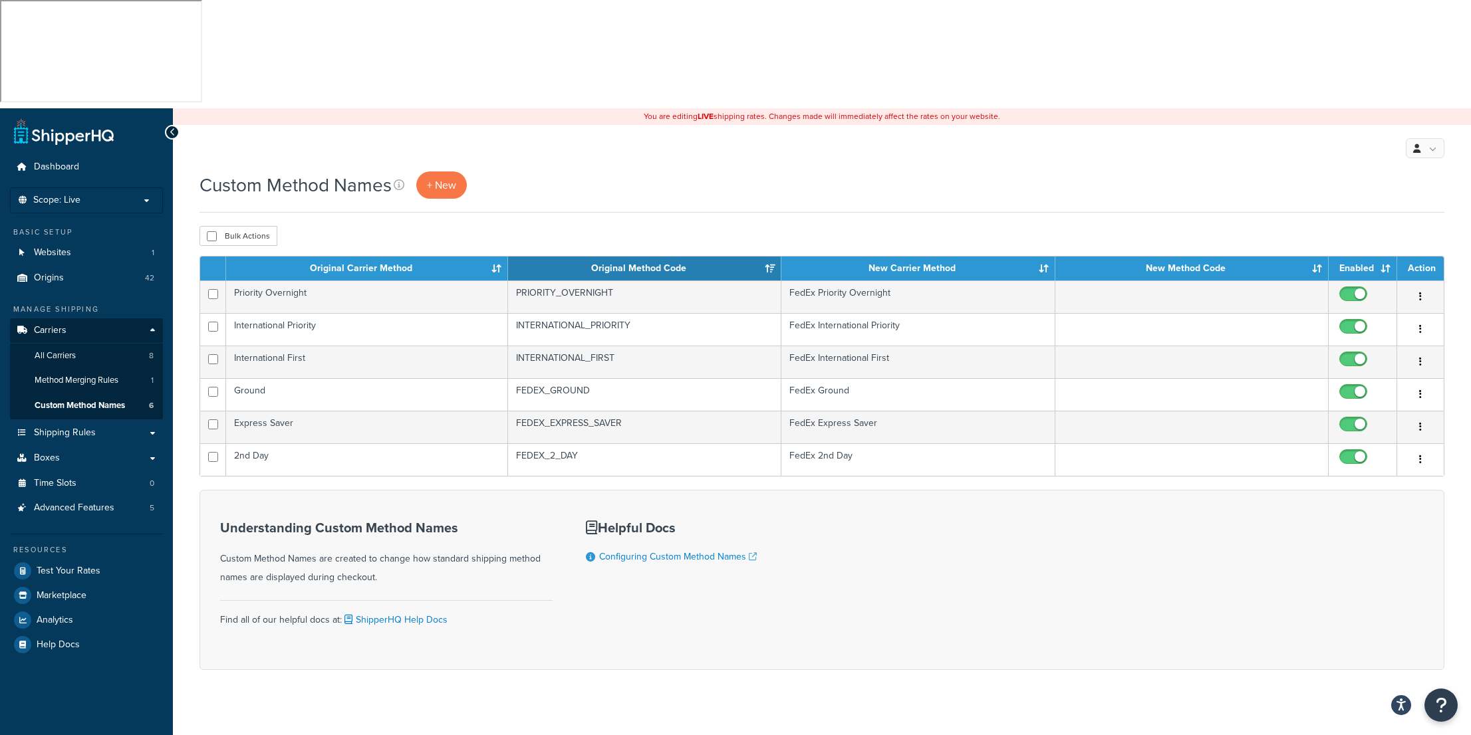
click at [887, 411] on td "FedEx Express Saver" at bounding box center [917, 427] width 273 height 33
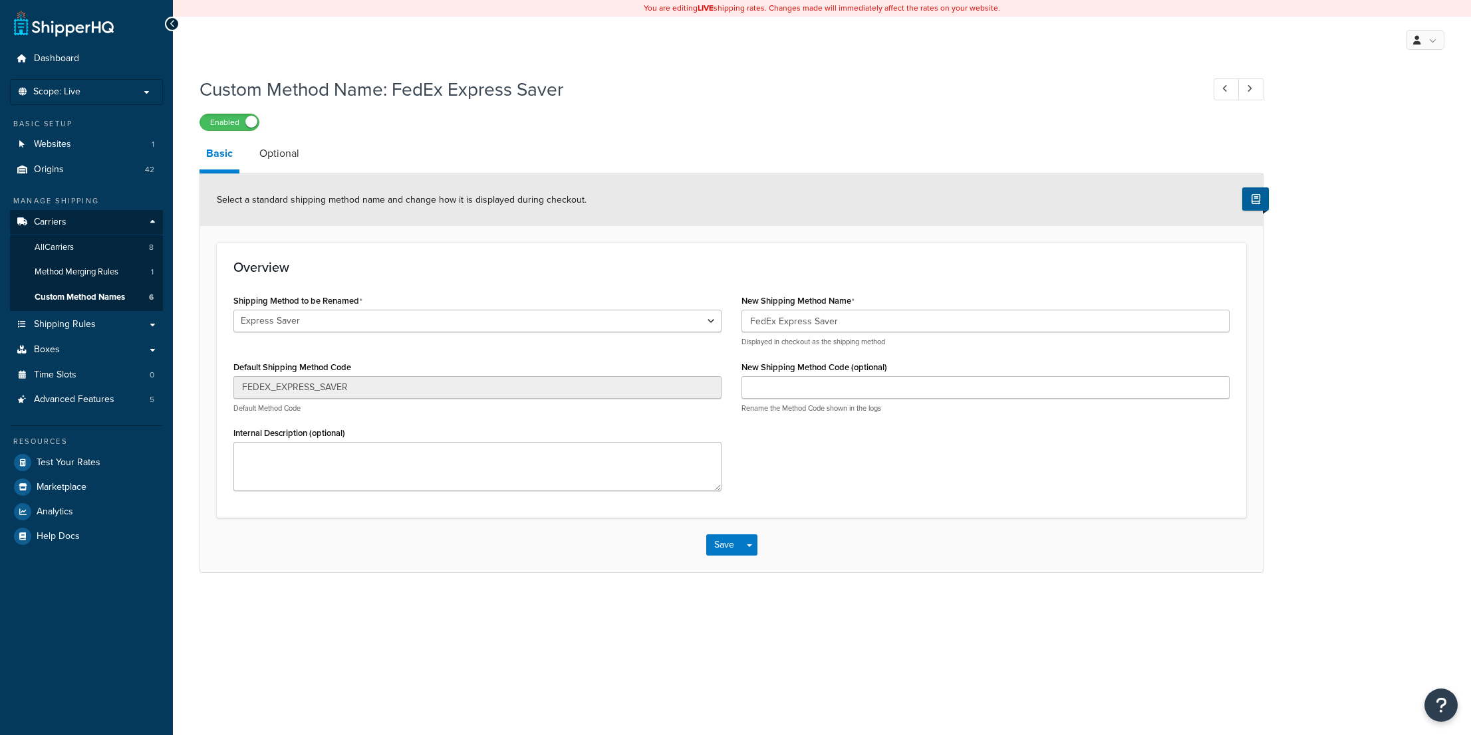
select select "696875"
click at [856, 319] on input "FedEx Express Saver" at bounding box center [985, 321] width 488 height 23
type input "FedEx Express Saver (3 day)"
click at [726, 550] on button "Save" at bounding box center [724, 545] width 36 height 21
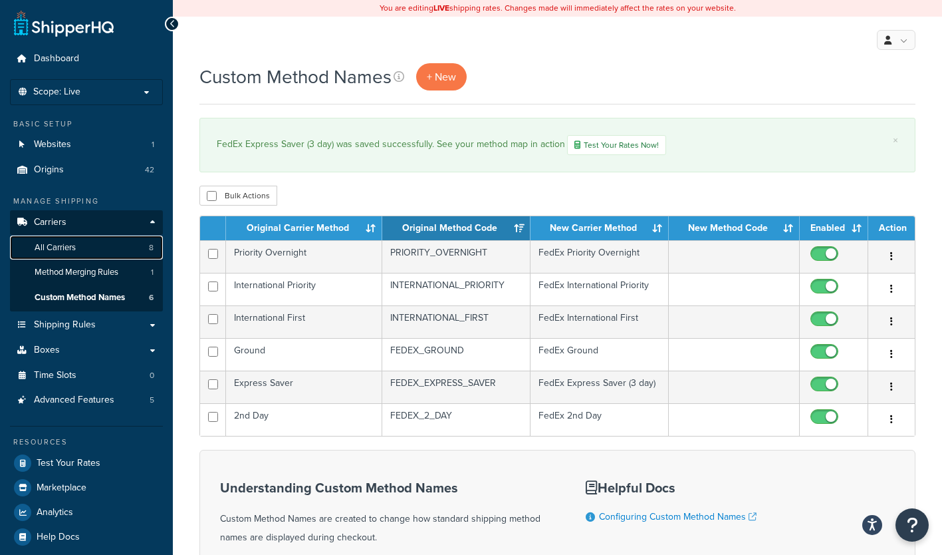
click at [86, 245] on link "All Carriers 8" at bounding box center [86, 247] width 153 height 25
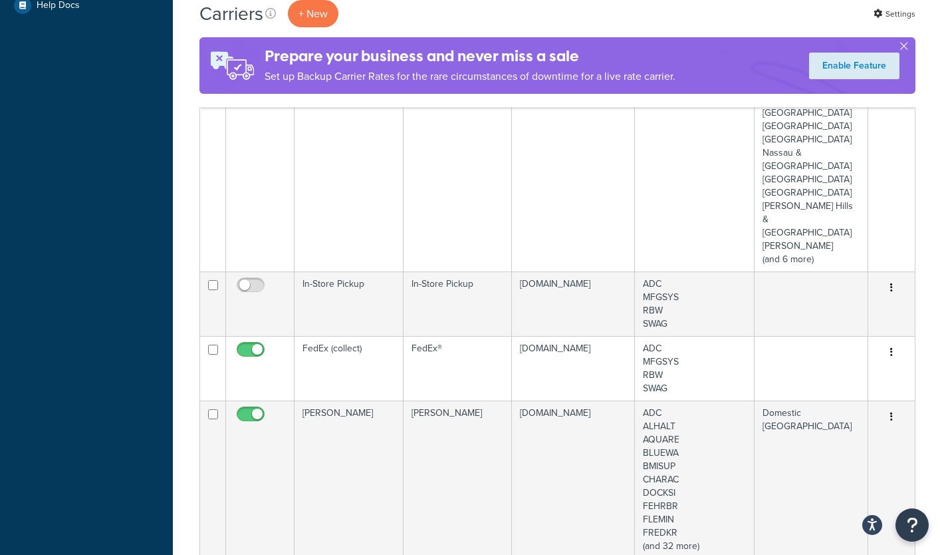
scroll to position [532, 0]
click at [365, 335] on td "FedEx (collect)" at bounding box center [349, 367] width 109 height 64
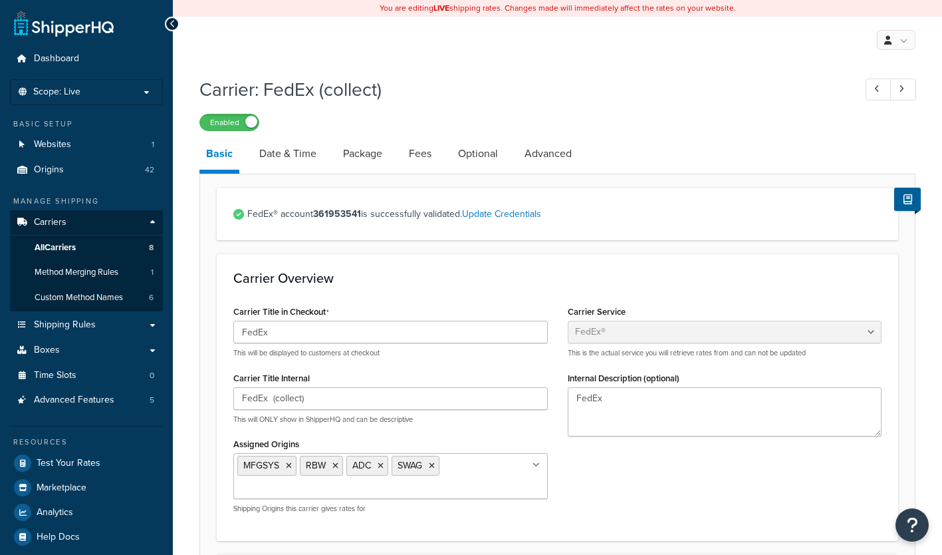
select select "fedEx"
select select "REGULAR_PICKUP"
select select "YOUR_PACKAGING"
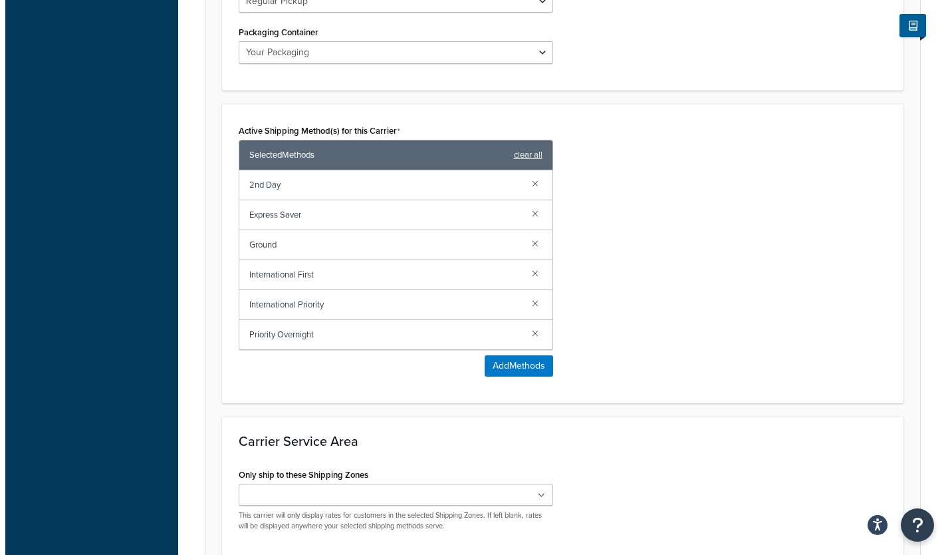
scroll to position [864, 0]
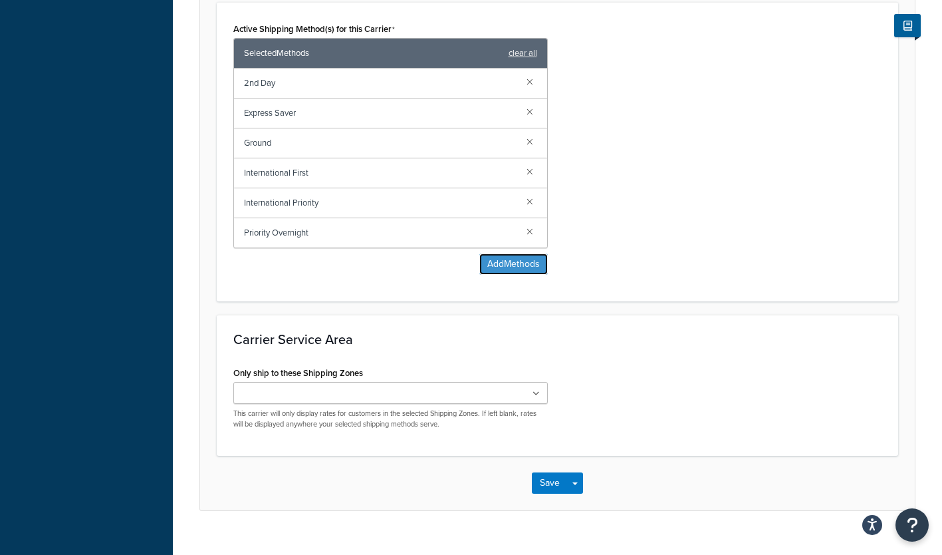
click at [526, 271] on button "Add Methods" at bounding box center [513, 263] width 68 height 21
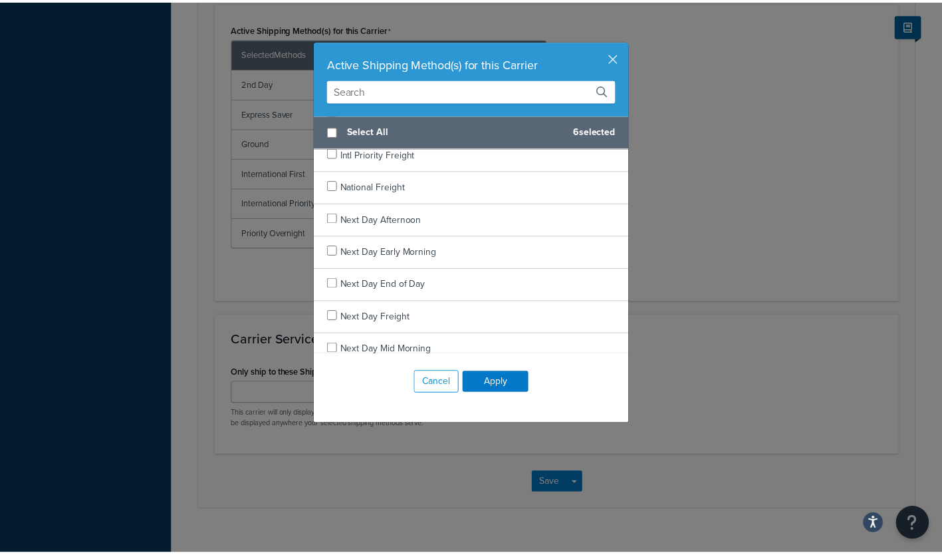
scroll to position [1043, 0]
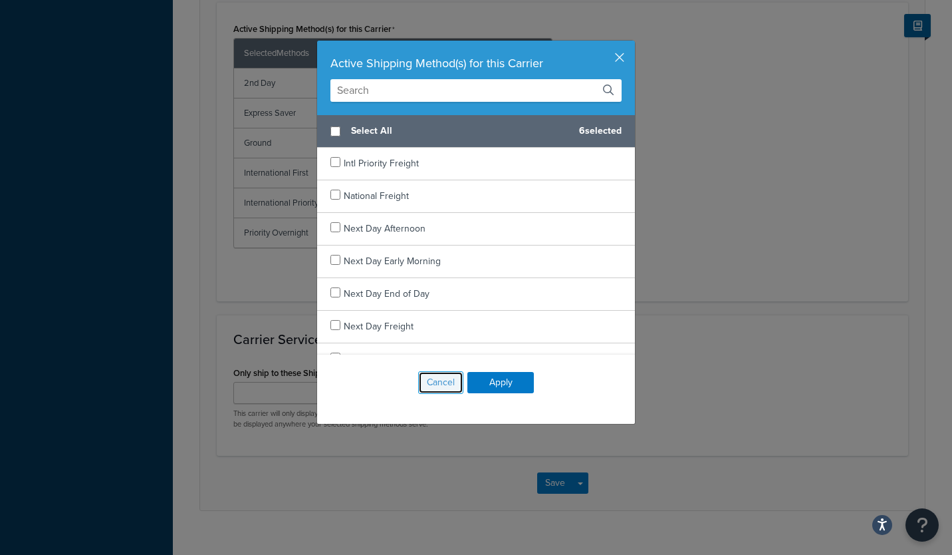
click at [447, 389] on button "Cancel" at bounding box center [440, 382] width 45 height 23
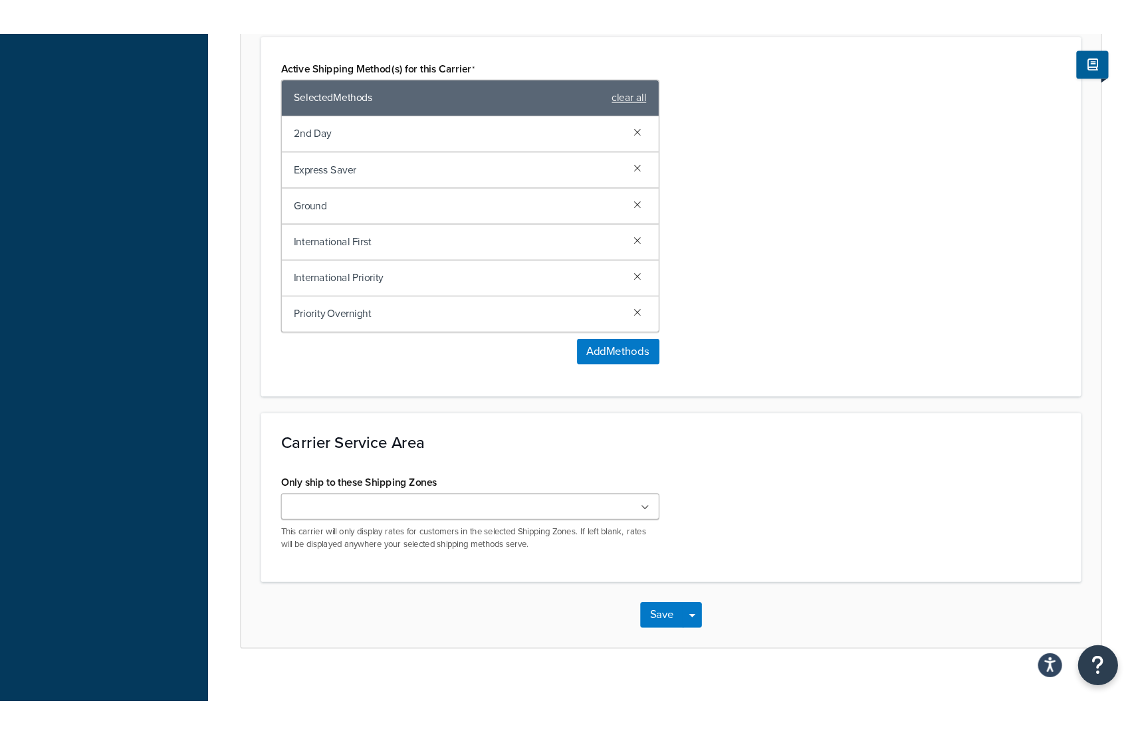
scroll to position [687, 0]
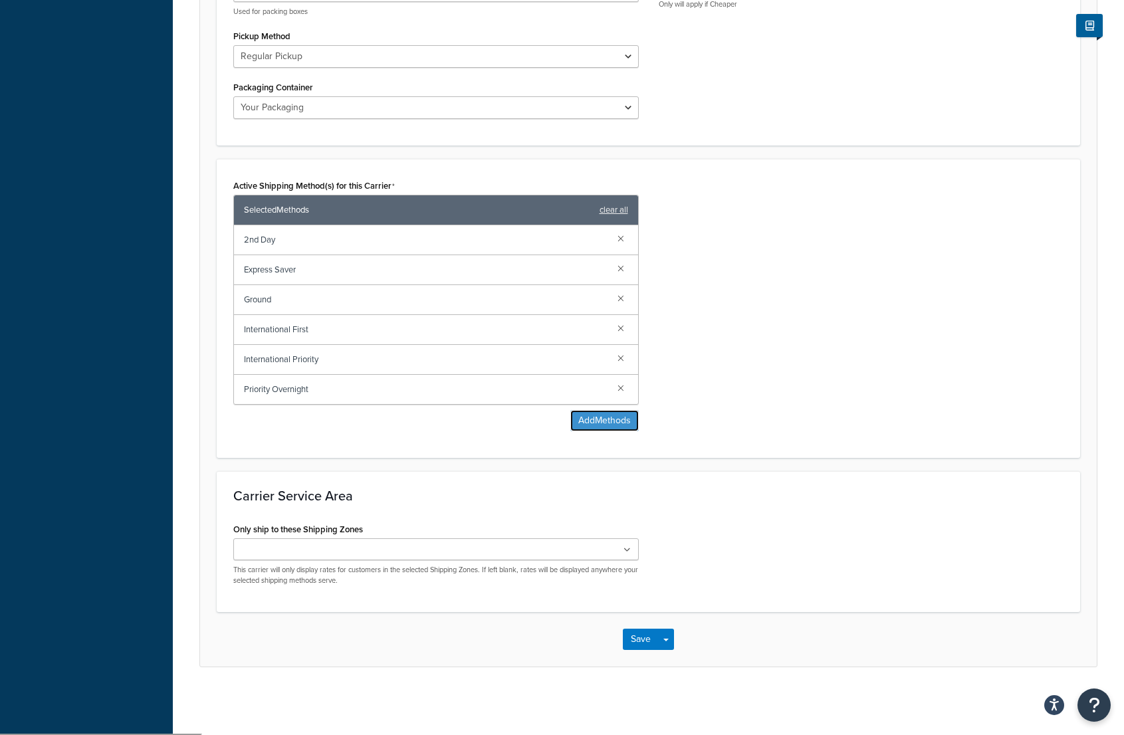
click at [614, 424] on button "Add Methods" at bounding box center [604, 420] width 68 height 21
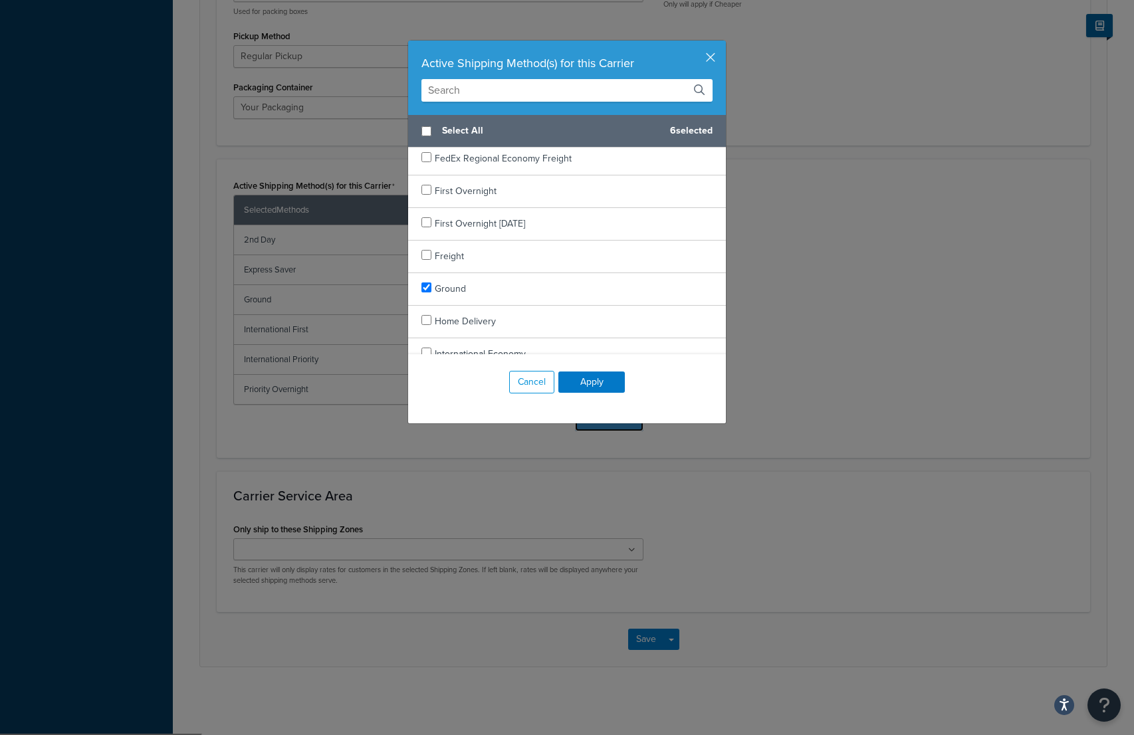
scroll to position [731, 0]
click at [424, 278] on input "checkbox" at bounding box center [427, 278] width 10 height 10
checkbox input "true"
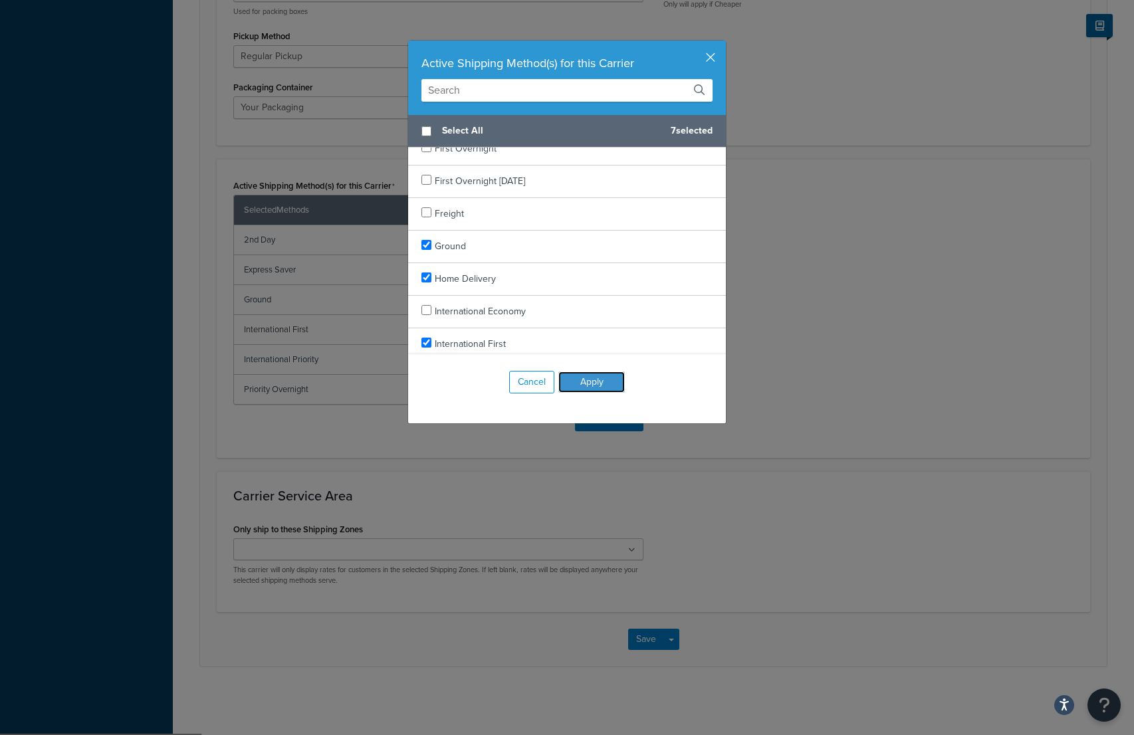
click at [594, 380] on button "Apply" at bounding box center [592, 382] width 66 height 21
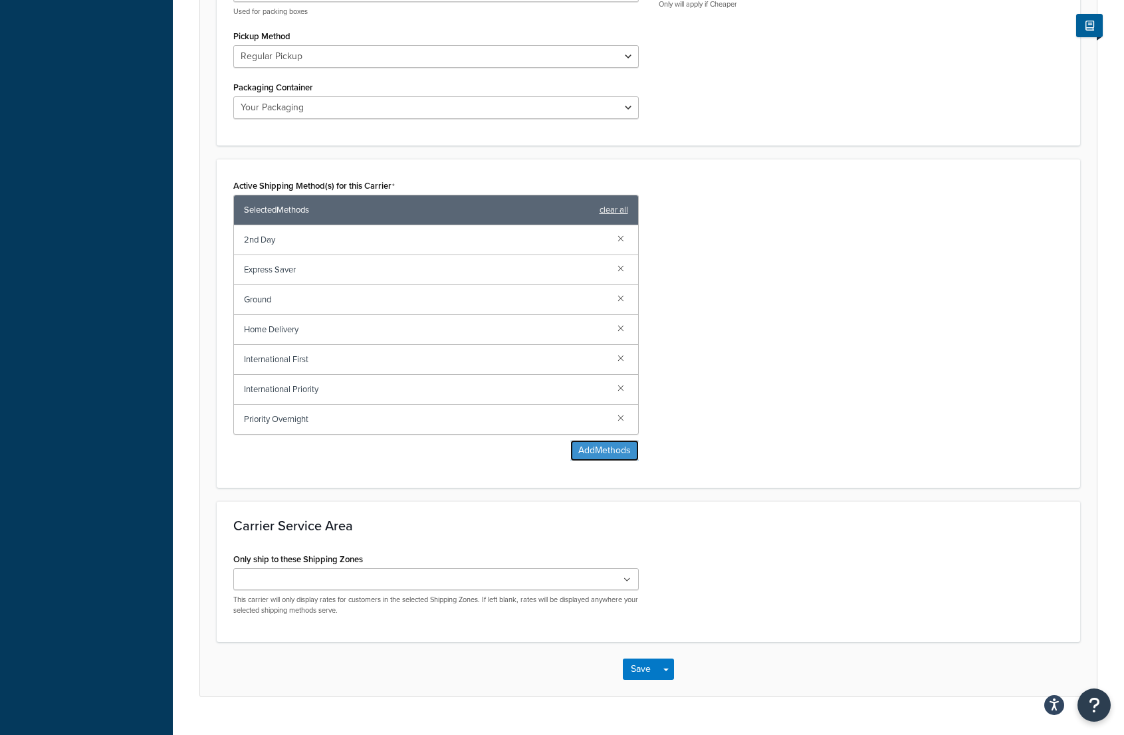
click at [613, 449] on button "Add Methods" at bounding box center [604, 450] width 68 height 21
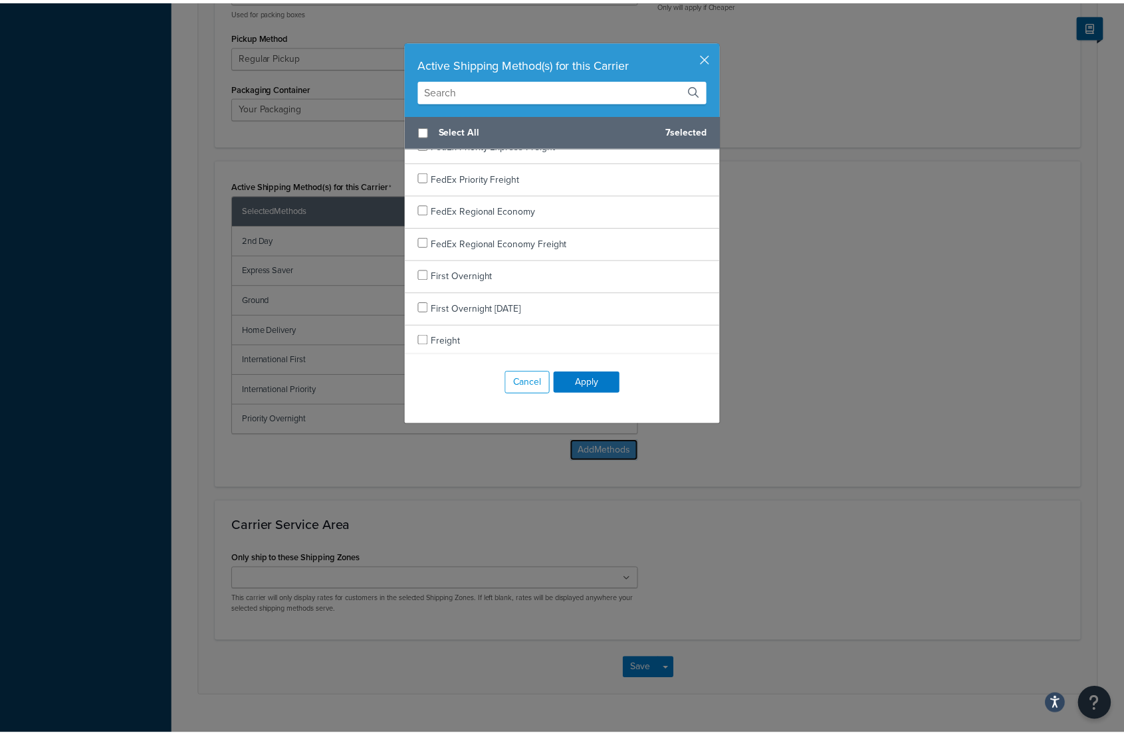
scroll to position [665, 0]
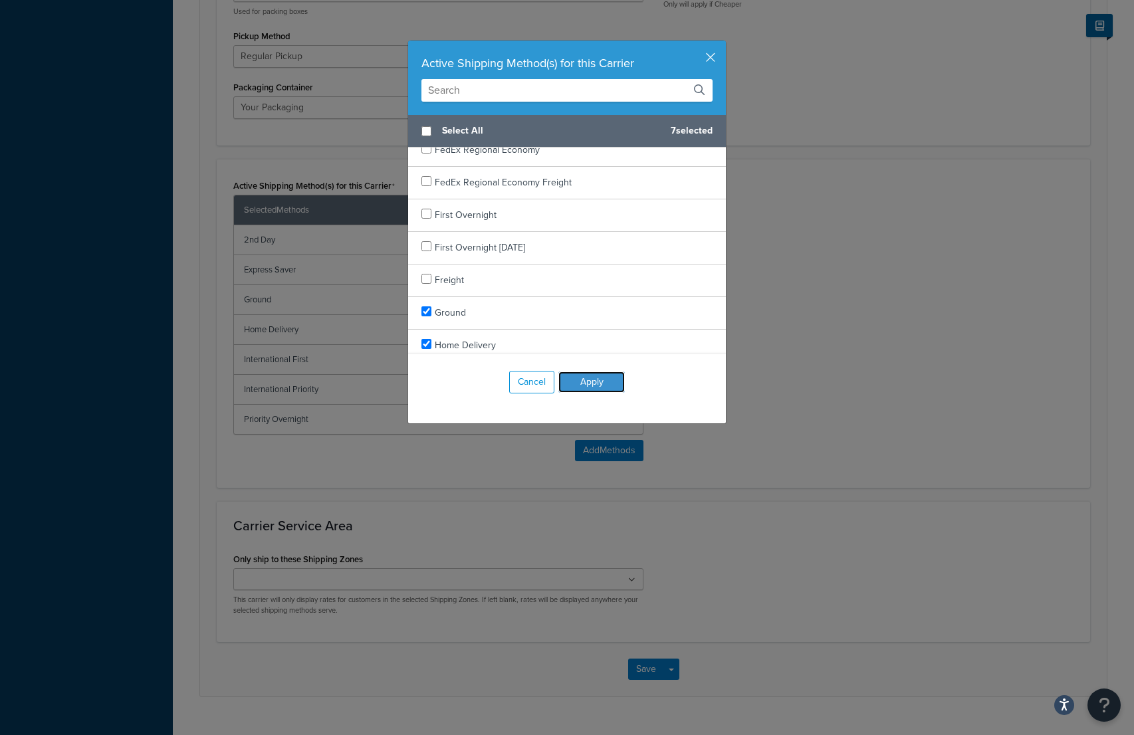
click at [610, 373] on button "Apply" at bounding box center [592, 382] width 66 height 21
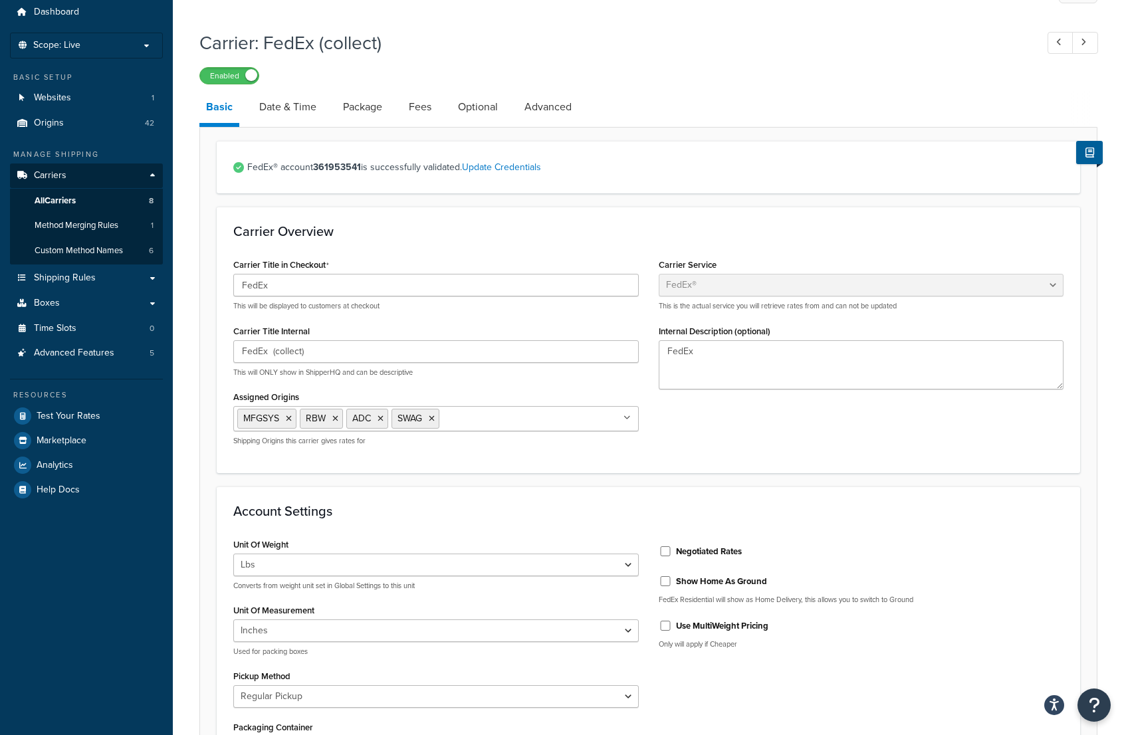
scroll to position [0, 0]
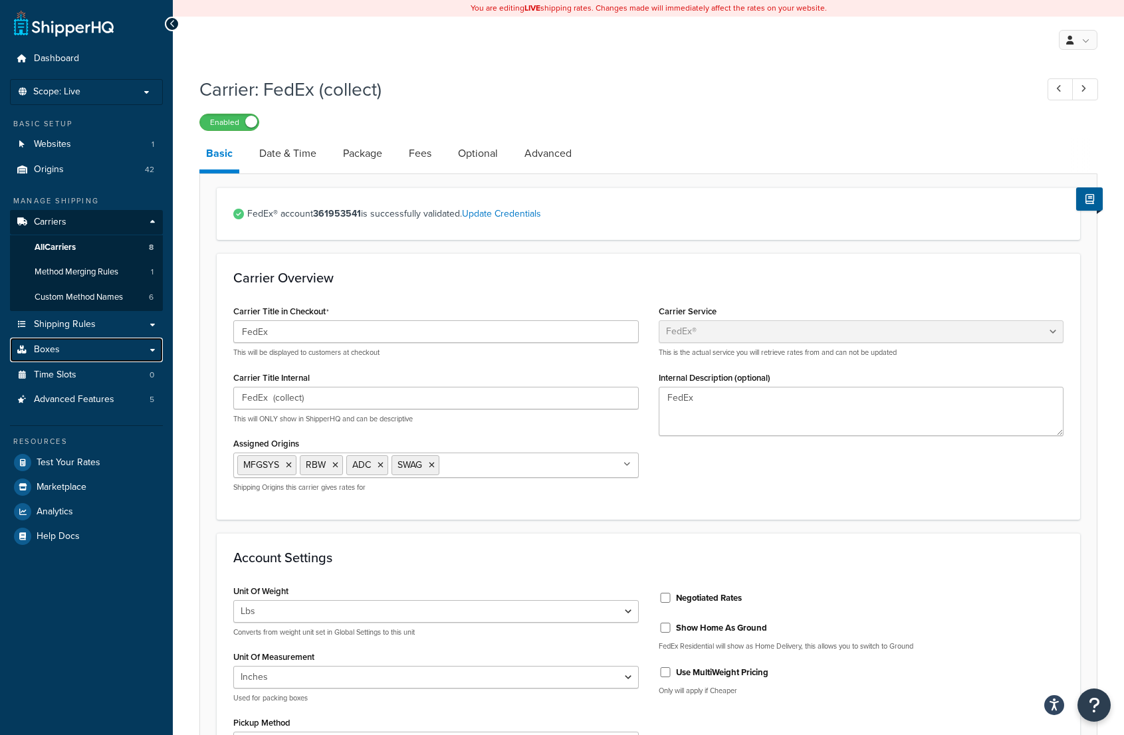
click at [127, 353] on link "Boxes" at bounding box center [86, 350] width 153 height 25
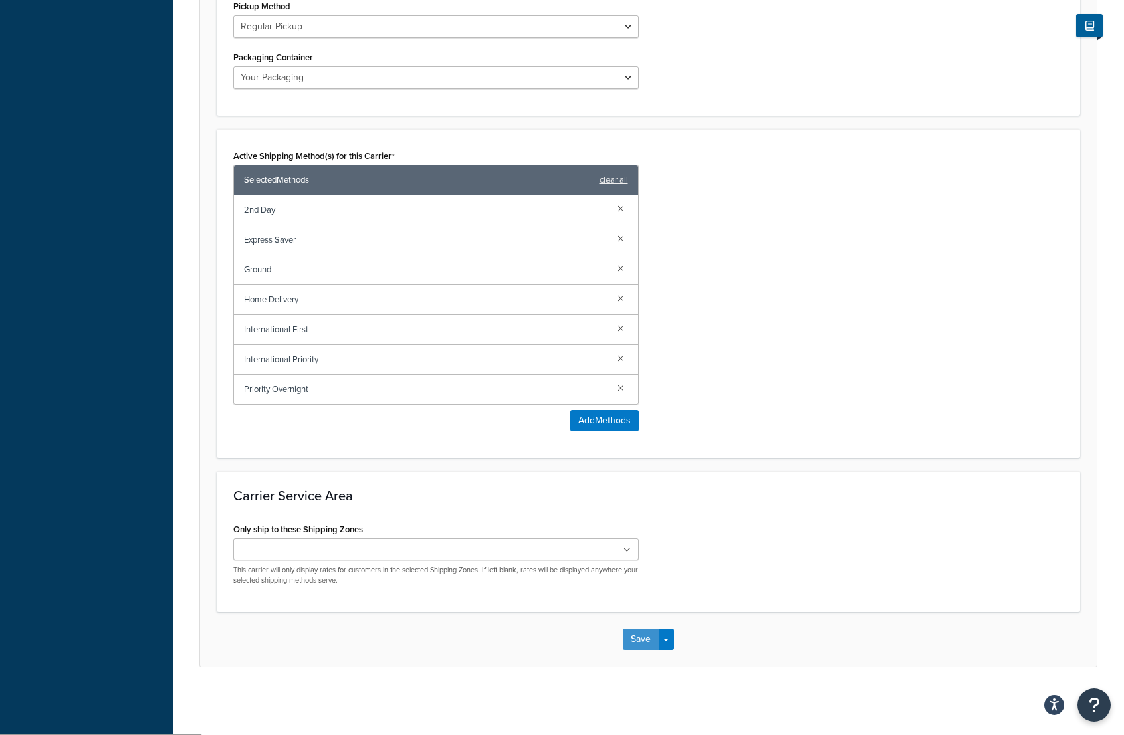
click at [645, 554] on button "Save" at bounding box center [641, 639] width 36 height 21
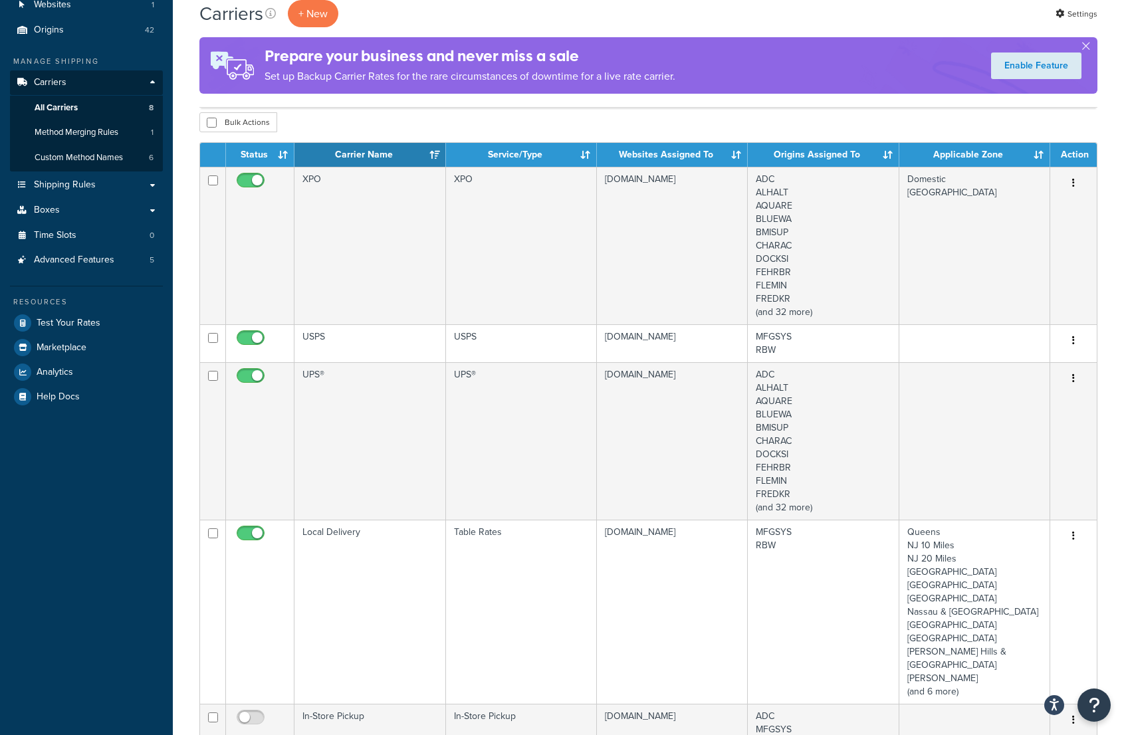
scroll to position [117, 0]
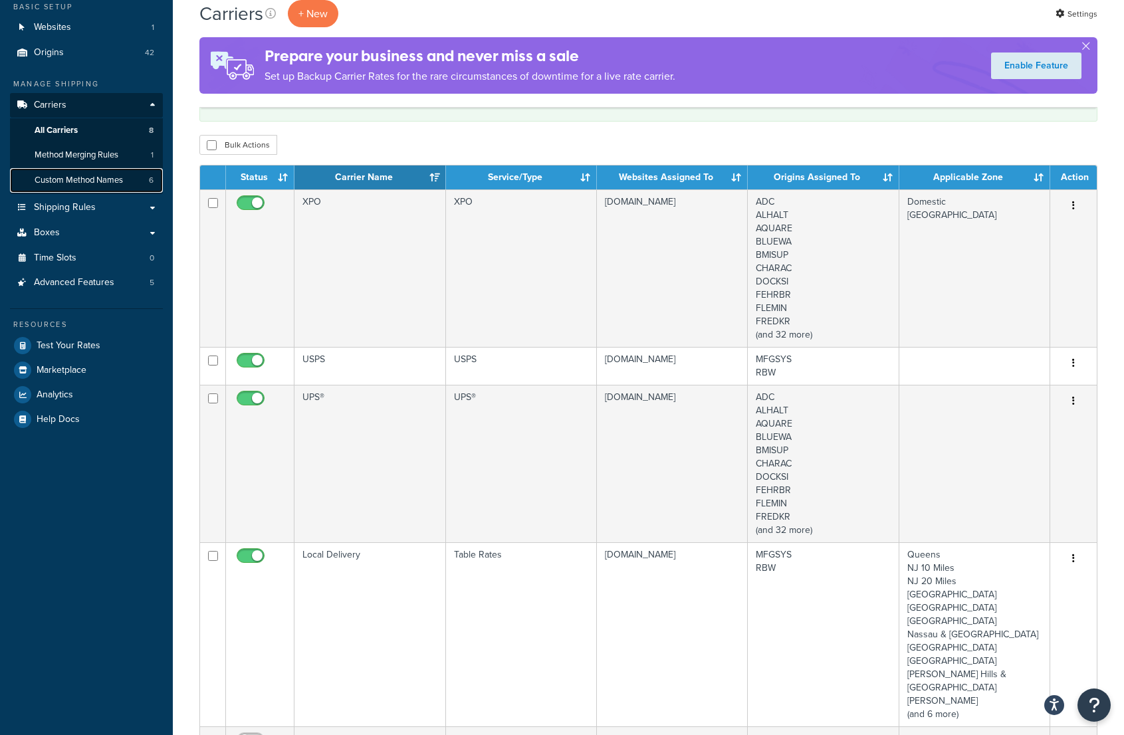
click at [98, 176] on span "Custom Method Names" at bounding box center [79, 180] width 88 height 11
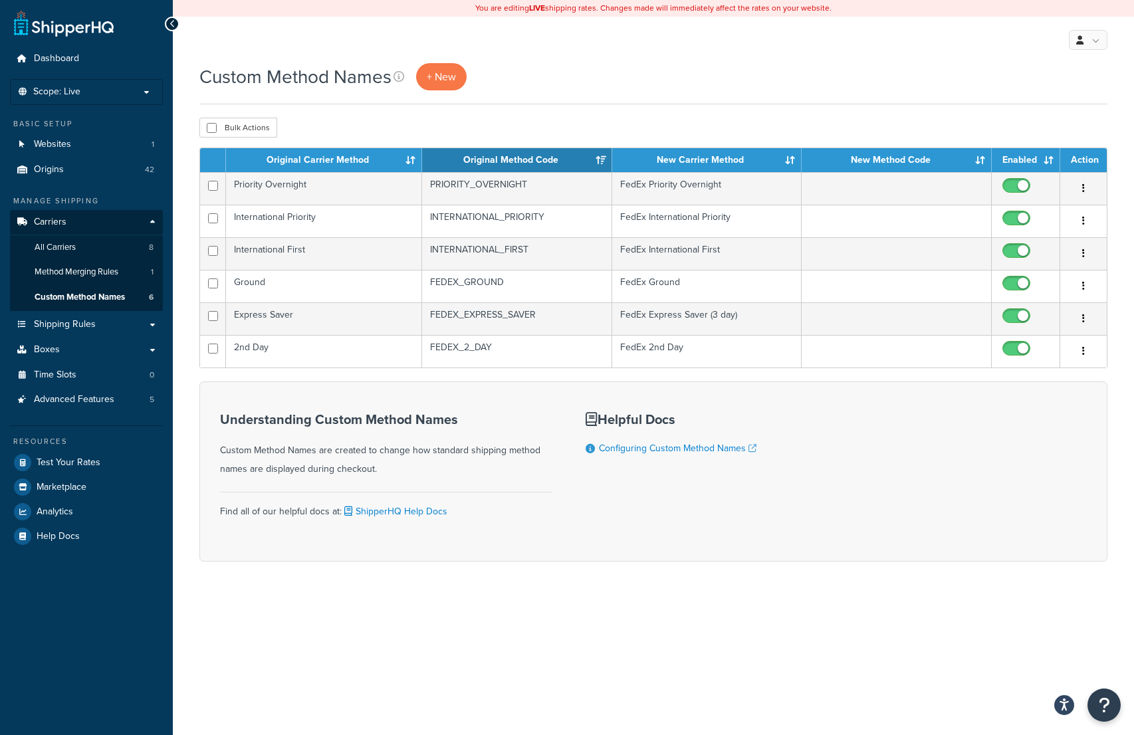
click at [306, 287] on td "Ground" at bounding box center [324, 286] width 196 height 33
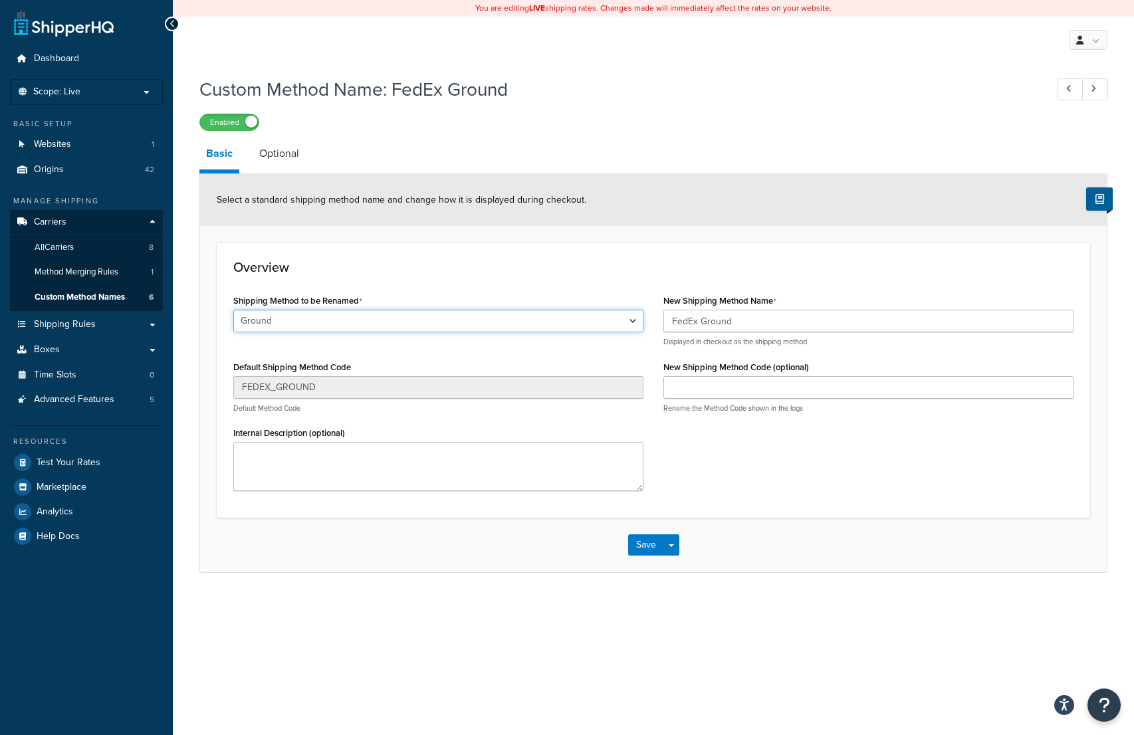
click at [634, 324] on select "LTL Ground 2nd Day Home Delivery Priority Overnight Express Saver International…" at bounding box center [438, 321] width 410 height 23
select select "701155"
click at [233, 311] on select "LTL Ground 2nd Day Home Delivery Priority Overnight Express Saver International…" at bounding box center [438, 321] width 410 height 23
type input "GROUND_HOME_DELIVERY"
click at [644, 541] on button "Save" at bounding box center [646, 545] width 36 height 21
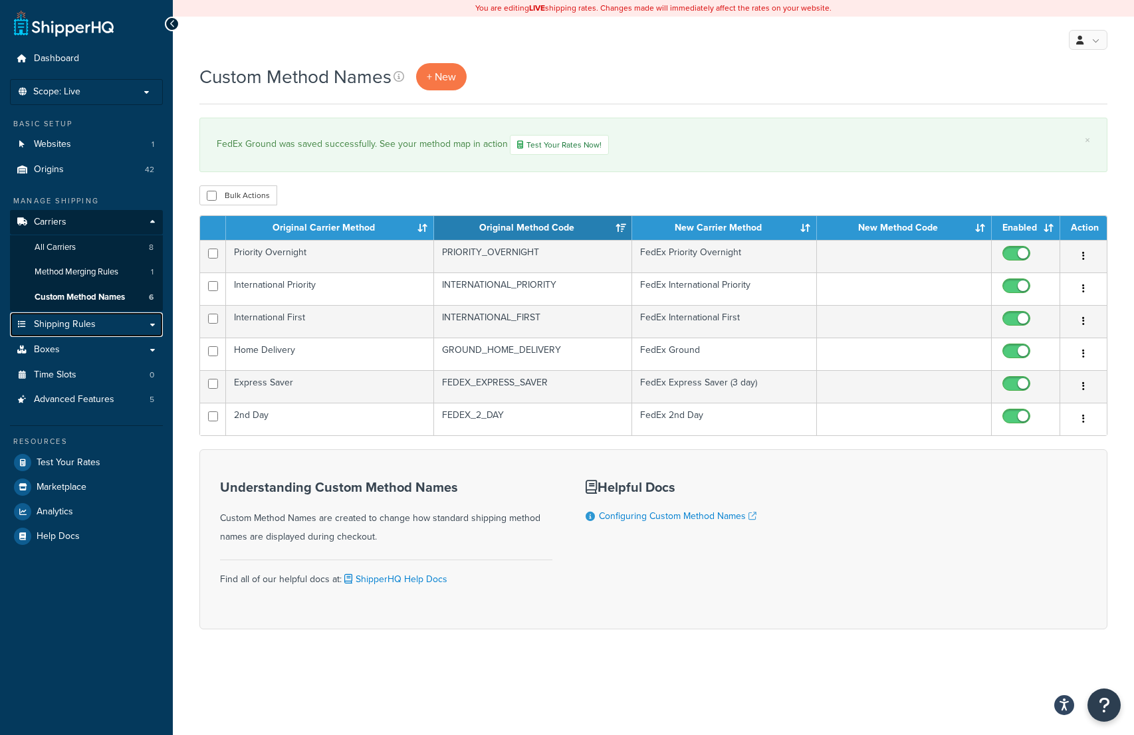
click at [106, 318] on link "Shipping Rules" at bounding box center [86, 325] width 153 height 25
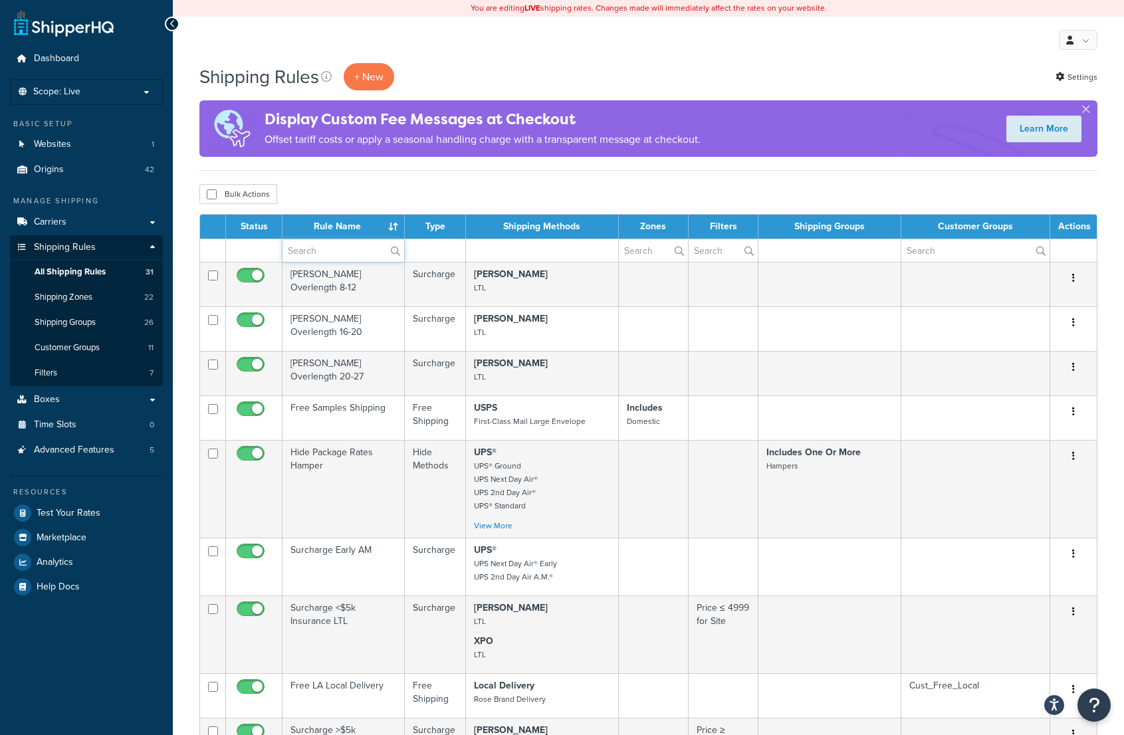
click at [336, 245] on input "text" at bounding box center [344, 250] width 122 height 23
type input "collect"
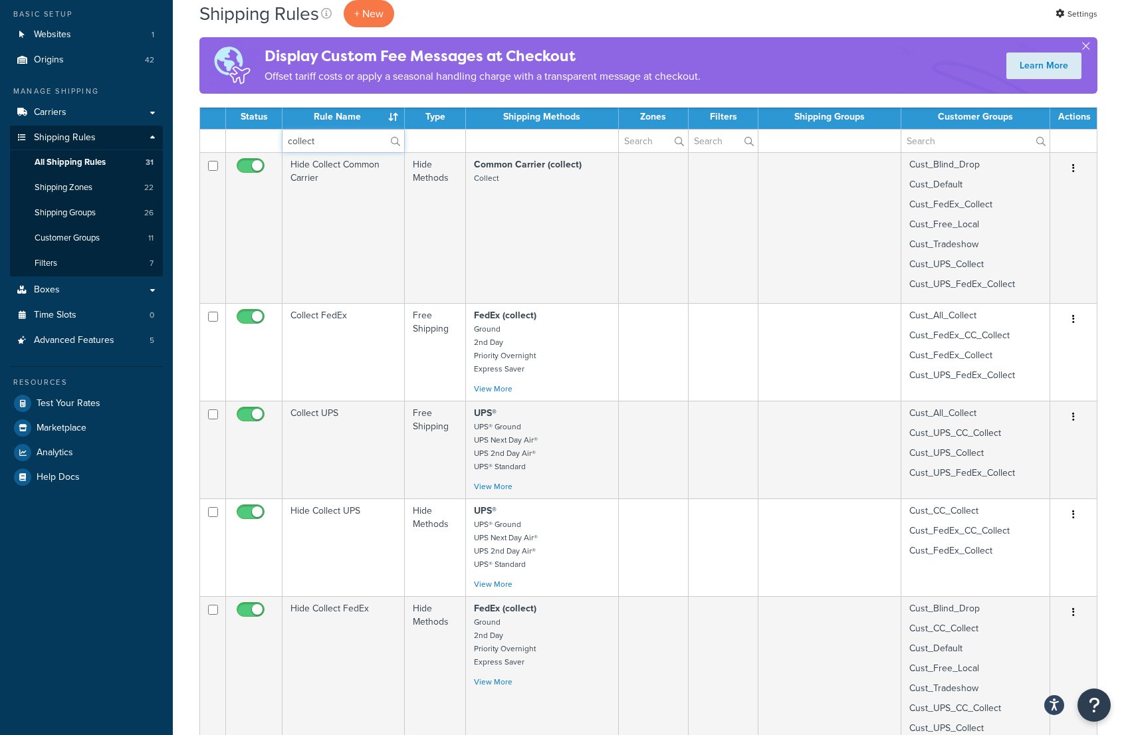
scroll to position [133, 0]
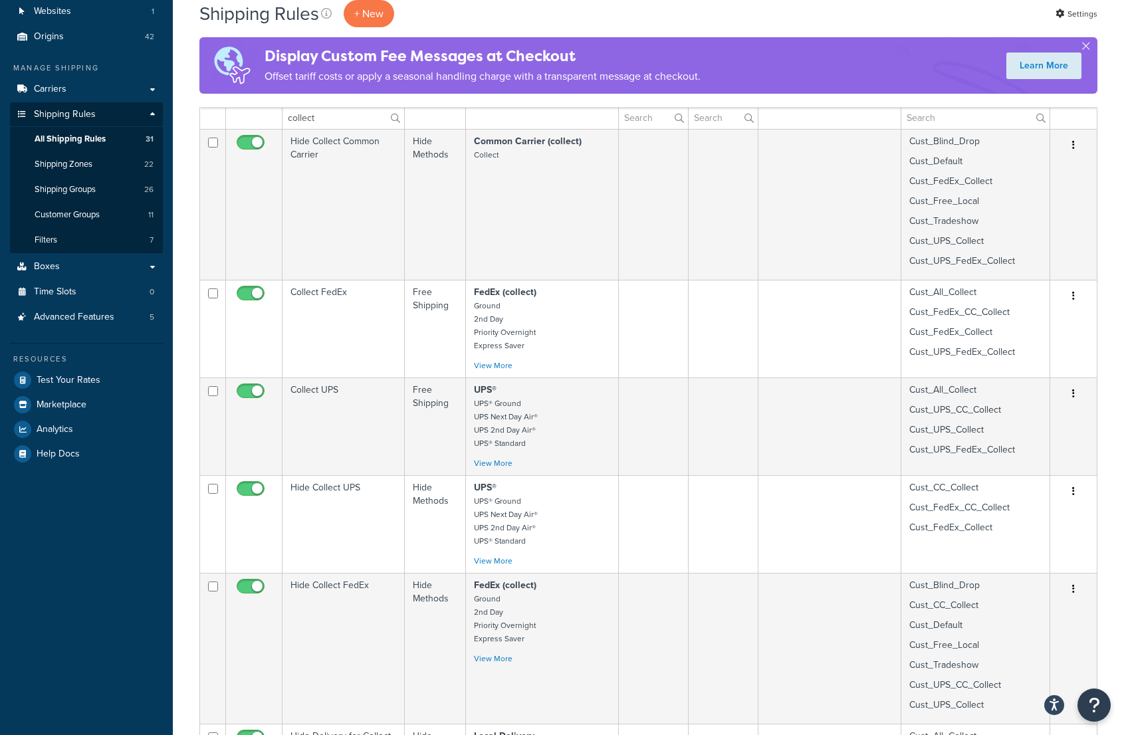
click at [337, 295] on td "Collect FedEx" at bounding box center [344, 329] width 122 height 98
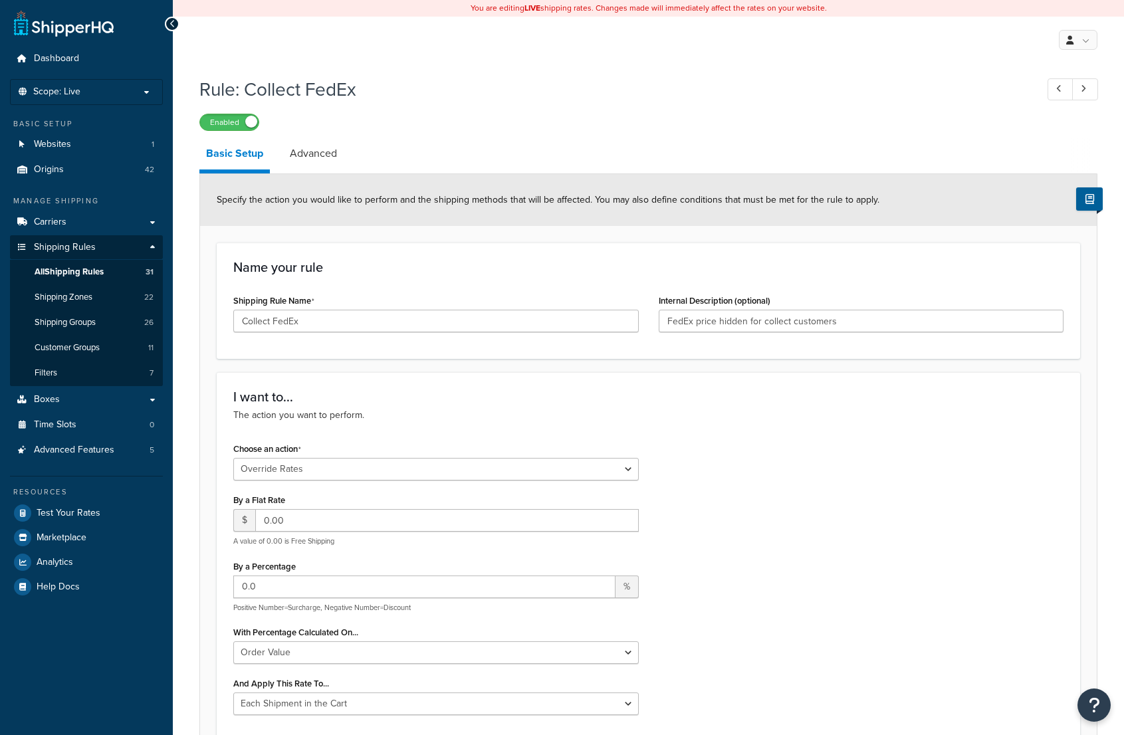
select select "OVERRIDE"
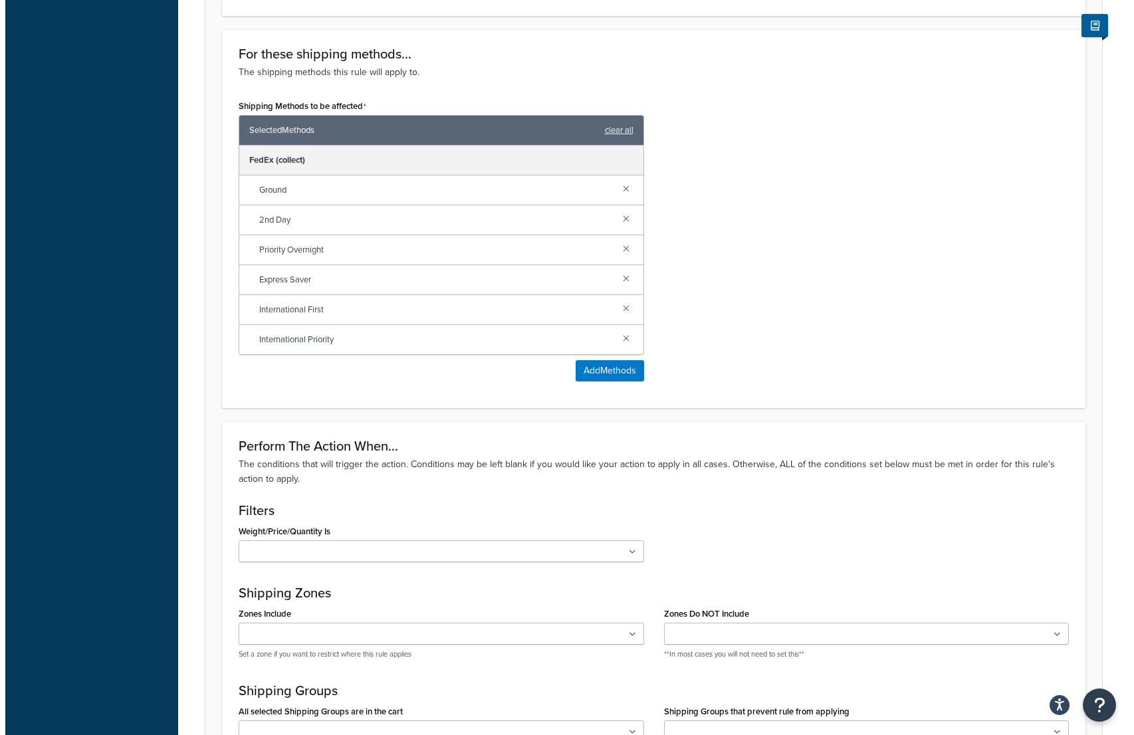
scroll to position [731, 0]
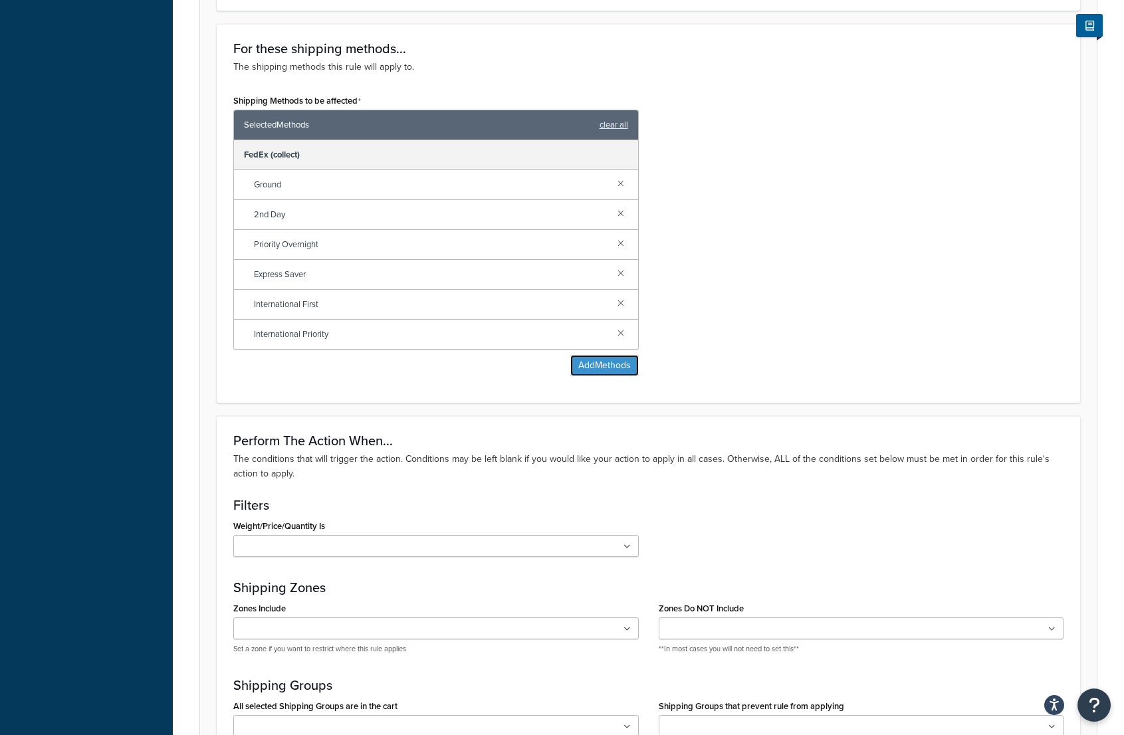
click at [604, 365] on button "Add Methods" at bounding box center [604, 365] width 68 height 21
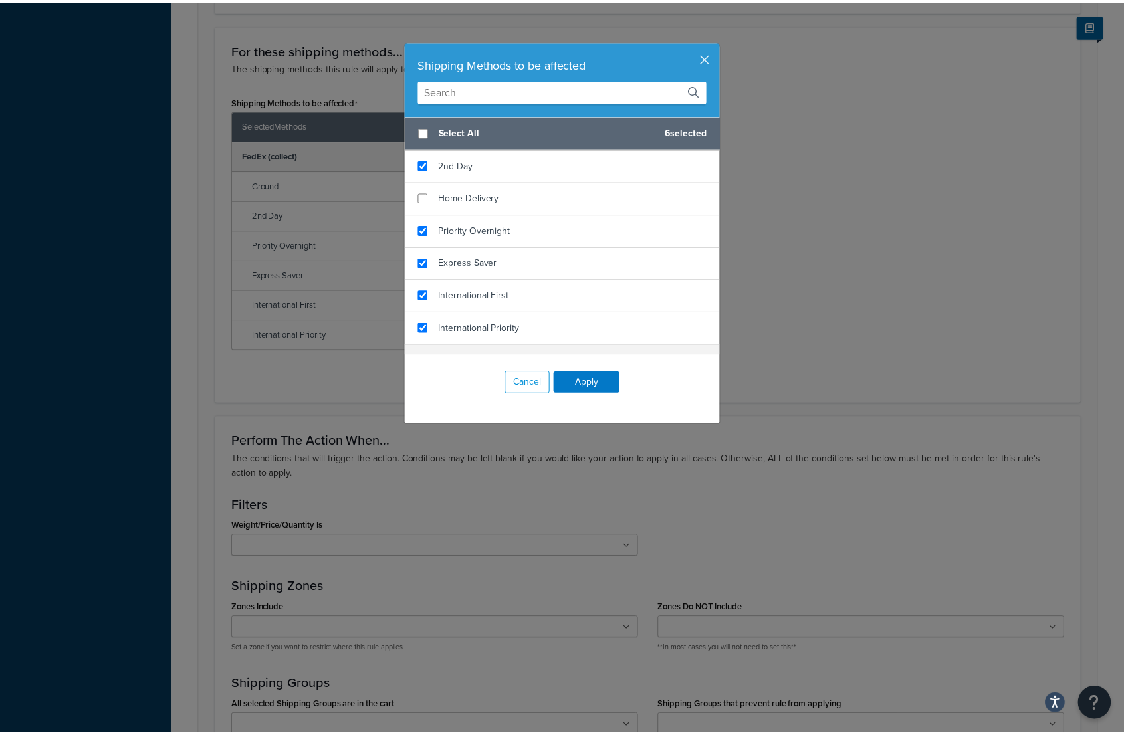
scroll to position [332, 0]
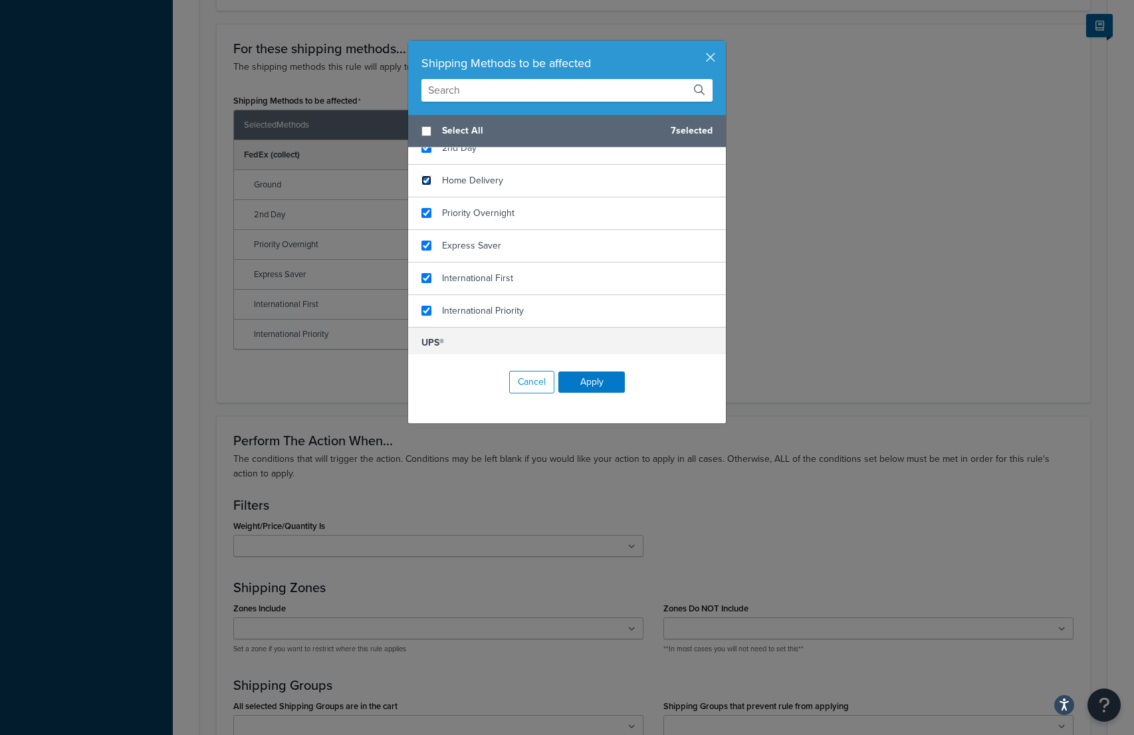
click at [423, 176] on input "checkbox" at bounding box center [427, 181] width 10 height 10
checkbox input "true"
click at [593, 381] on button "Apply" at bounding box center [592, 382] width 66 height 21
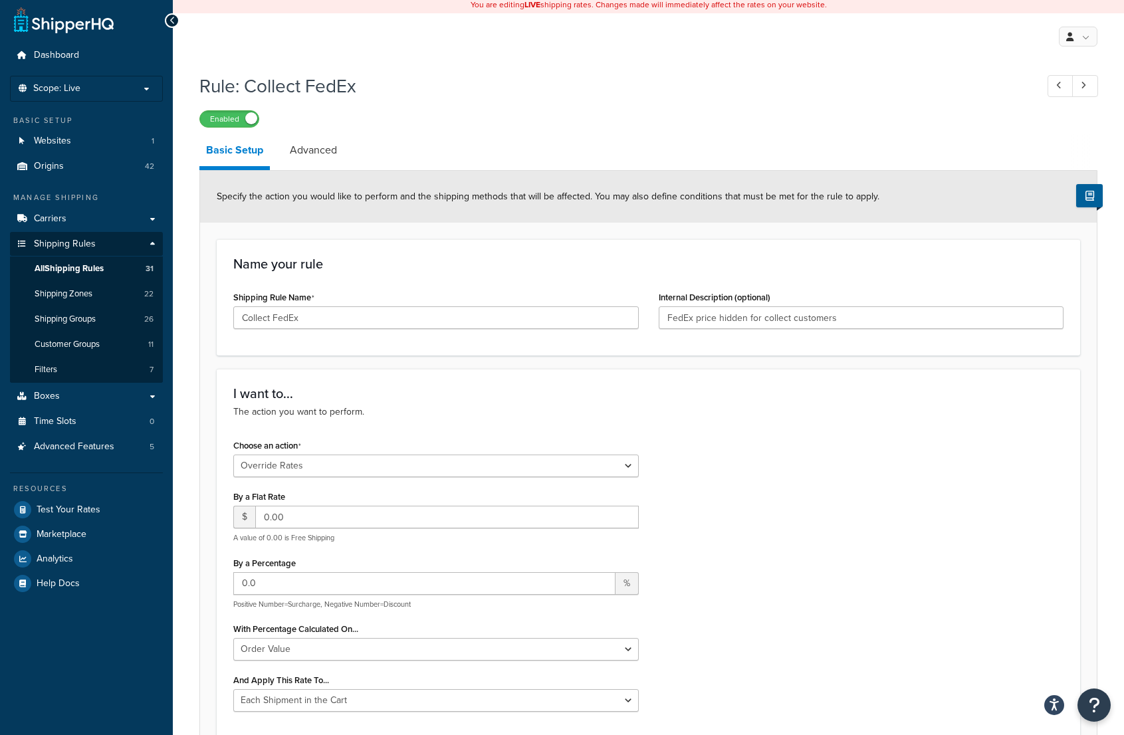
scroll to position [0, 0]
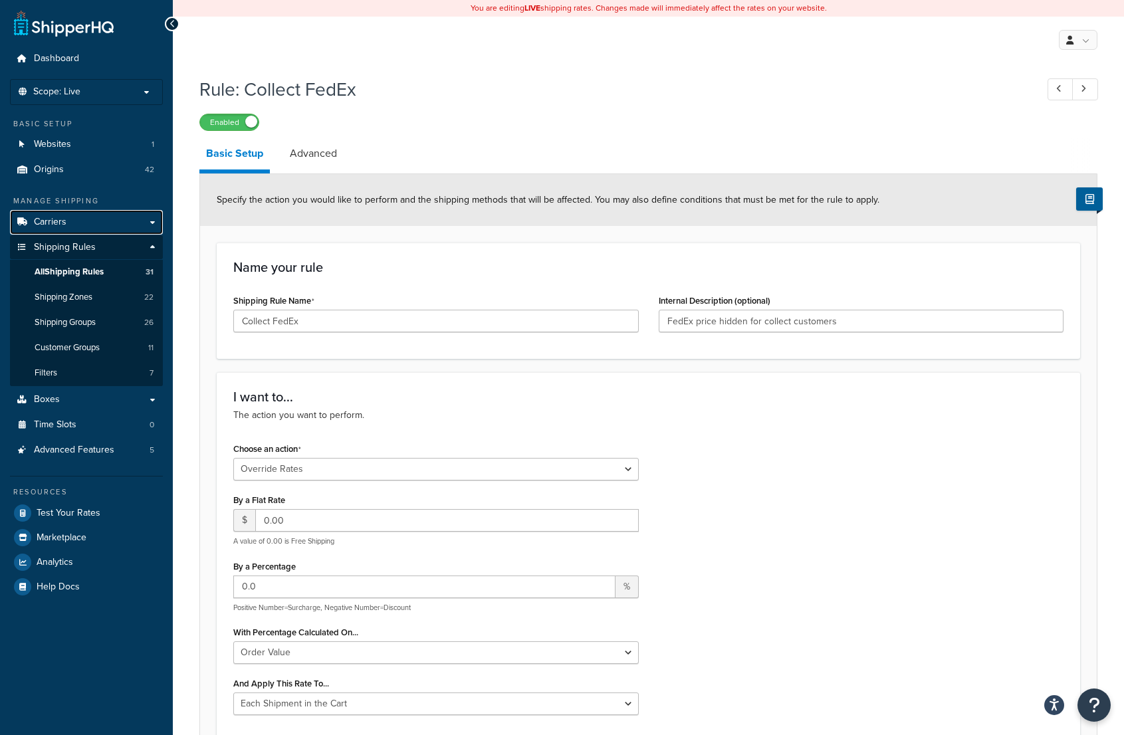
click at [102, 223] on link "Carriers" at bounding box center [86, 222] width 153 height 25
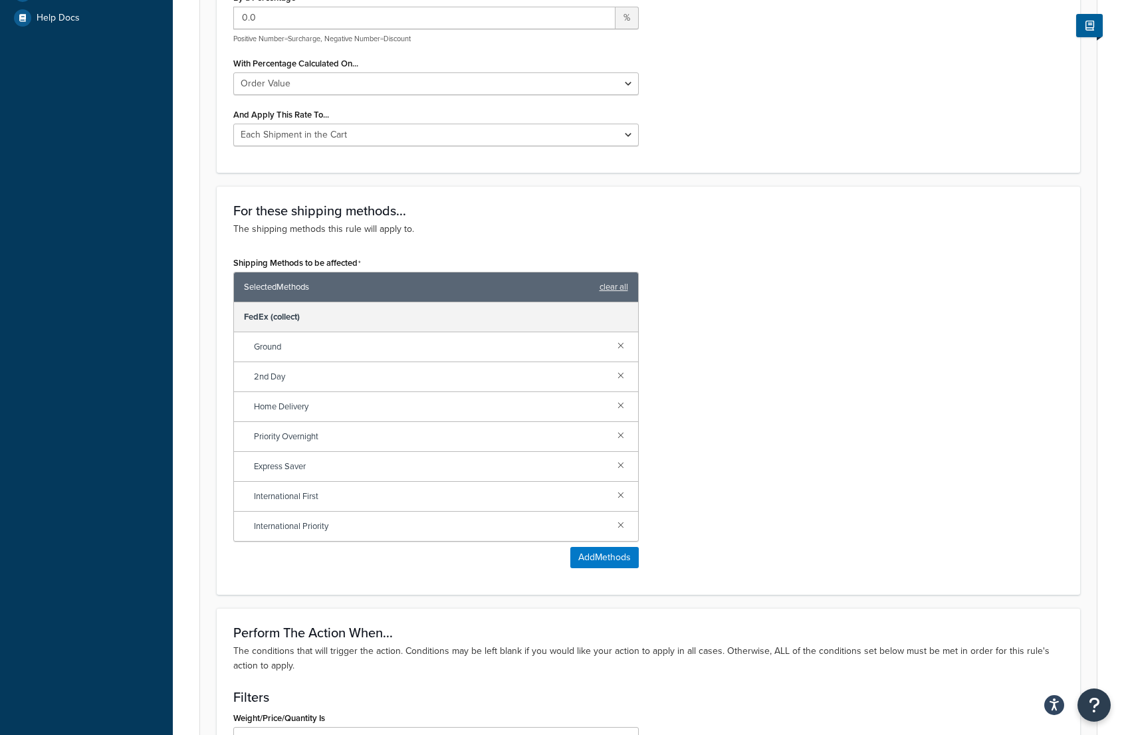
scroll to position [1115, 0]
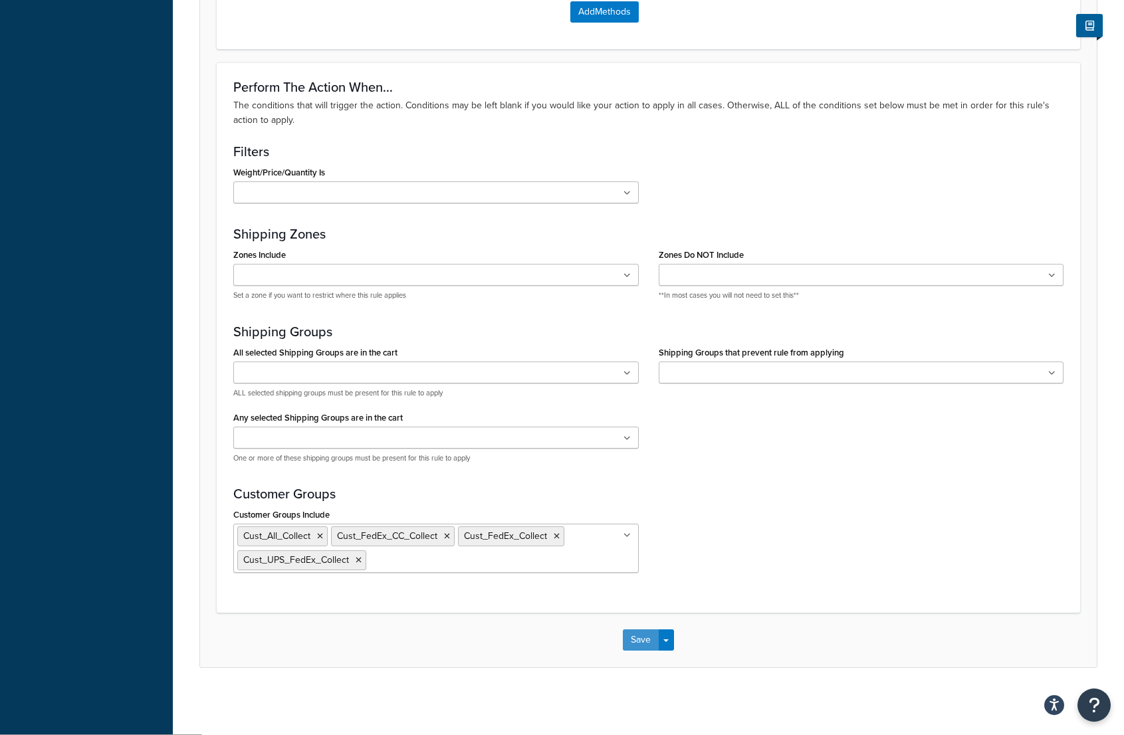
click at [656, 635] on button "Save" at bounding box center [641, 640] width 36 height 21
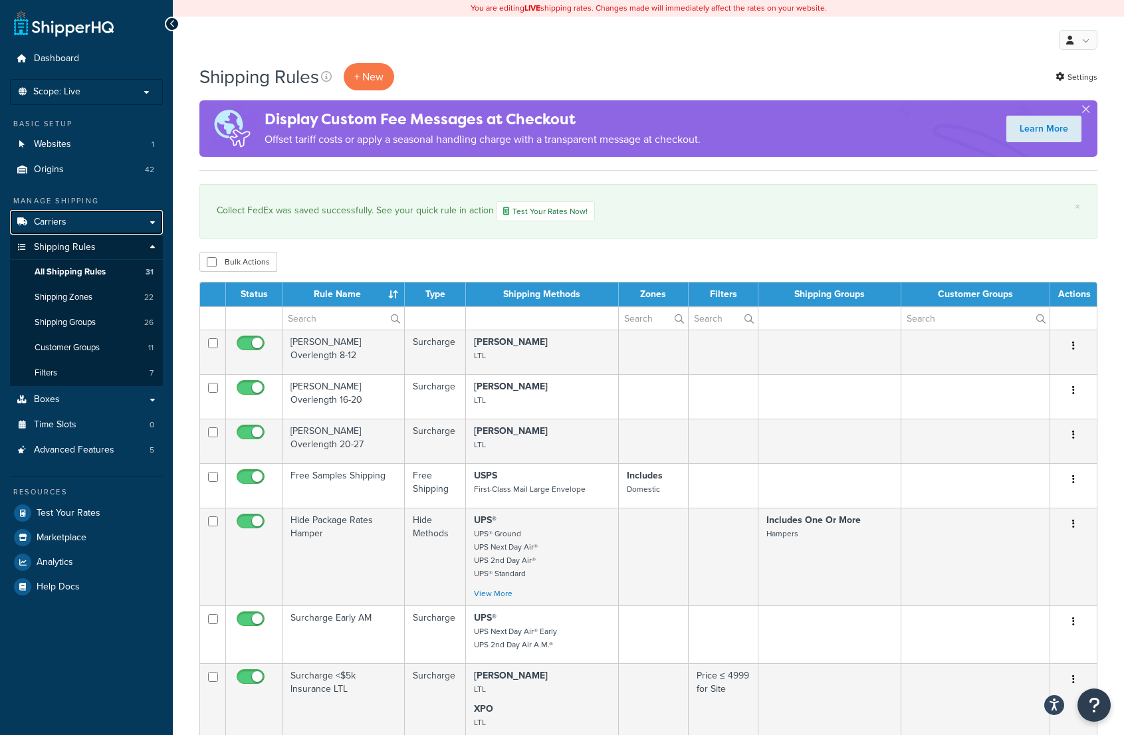
click at [82, 225] on link "Carriers" at bounding box center [86, 222] width 153 height 25
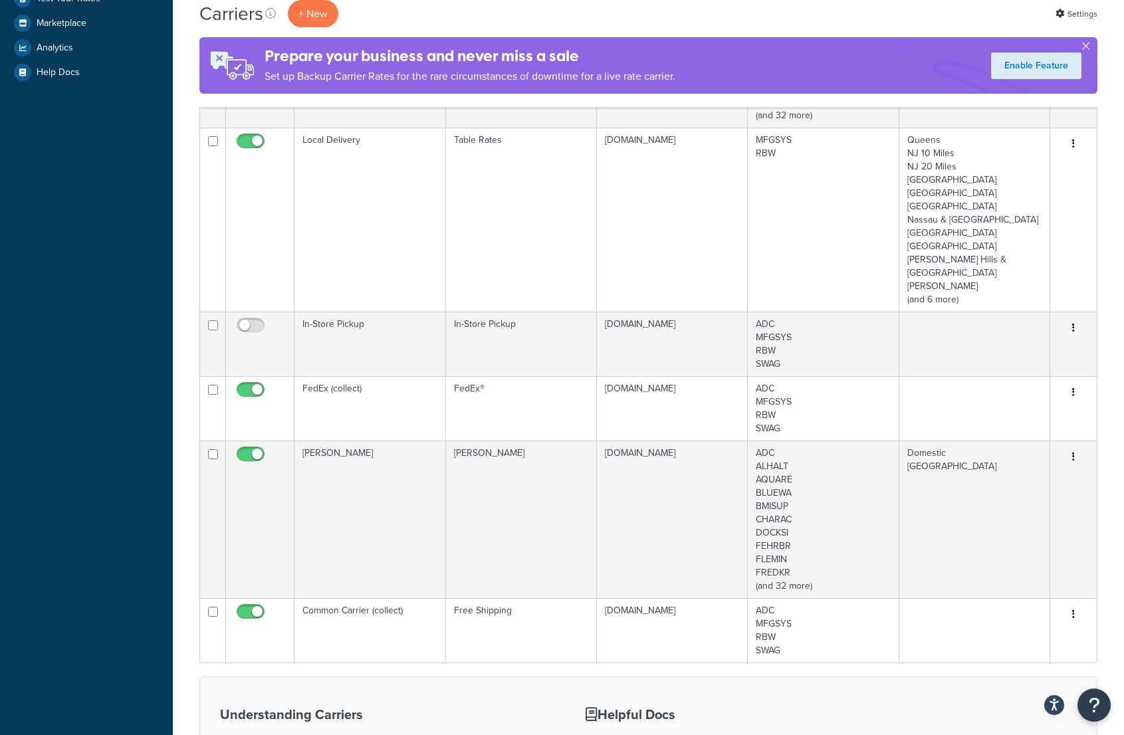
scroll to position [465, 0]
click at [374, 375] on td "FedEx (collect)" at bounding box center [370, 407] width 151 height 64
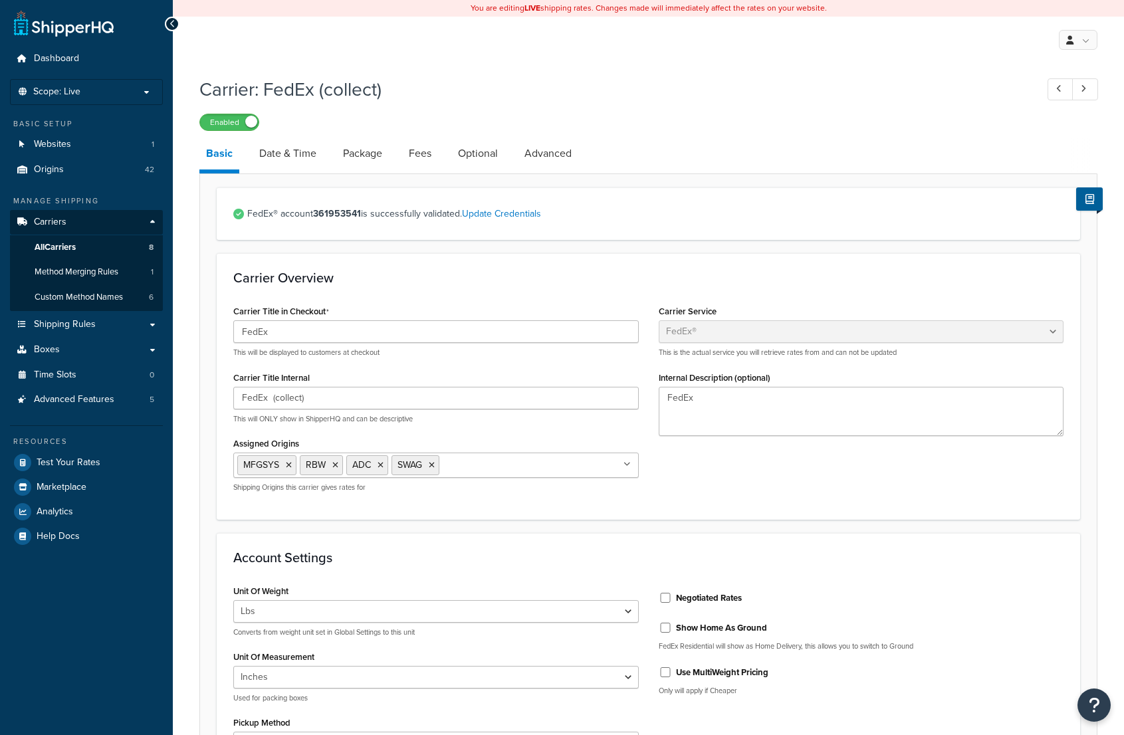
select select "fedEx"
select select "REGULAR_PICKUP"
select select "YOUR_PACKAGING"
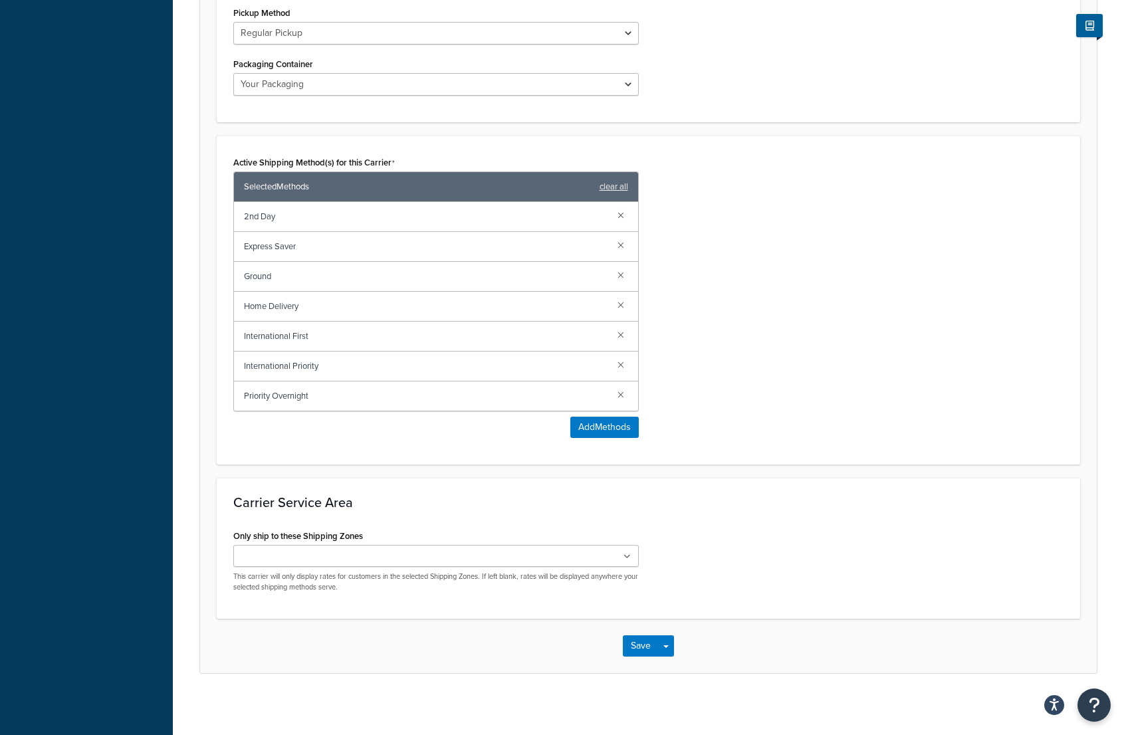
scroll to position [717, 0]
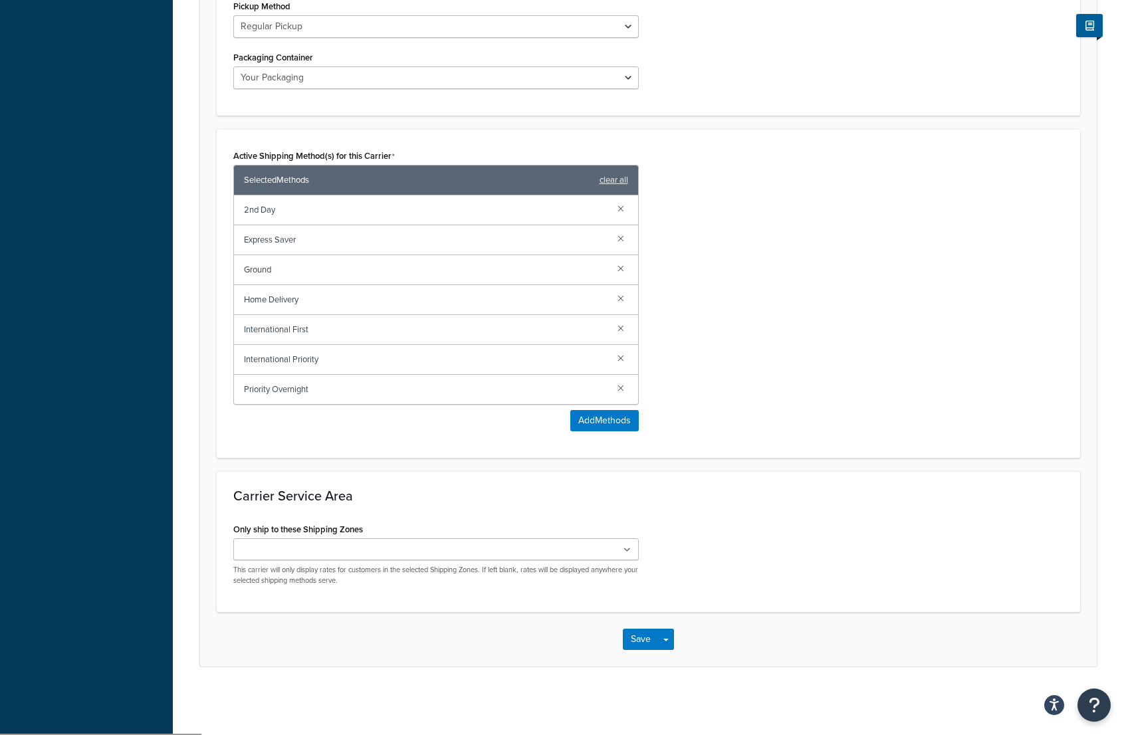
click at [622, 269] on link at bounding box center [621, 268] width 15 height 15
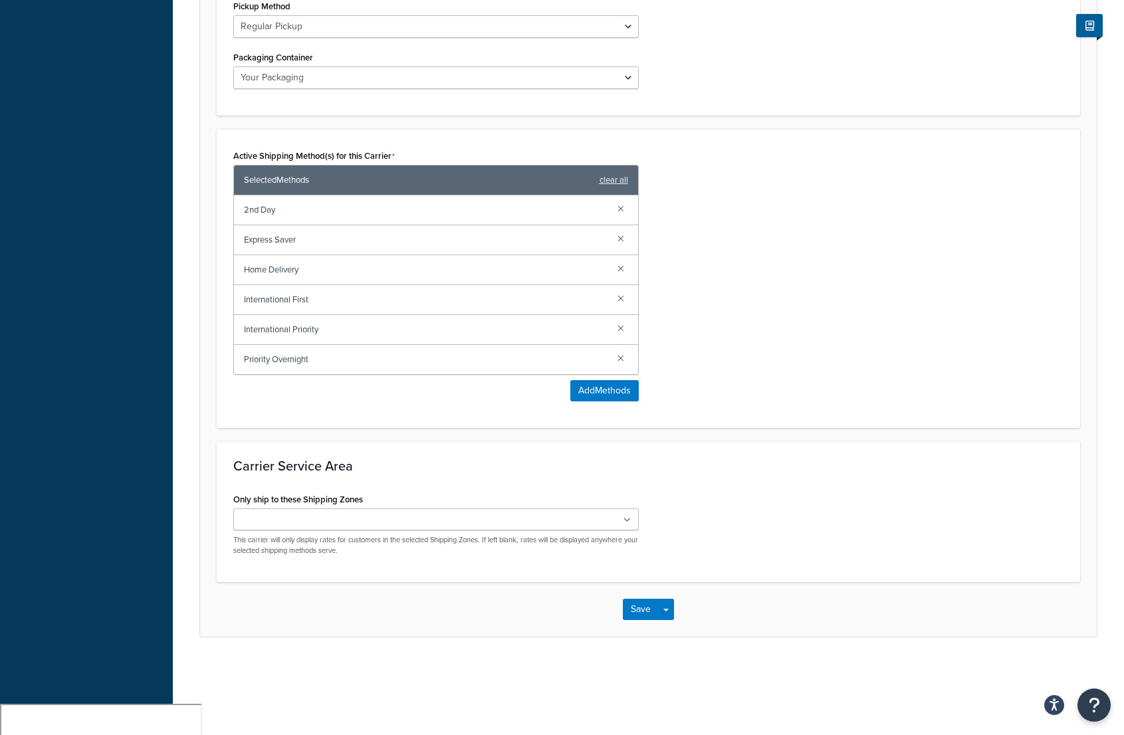
scroll to position [687, 0]
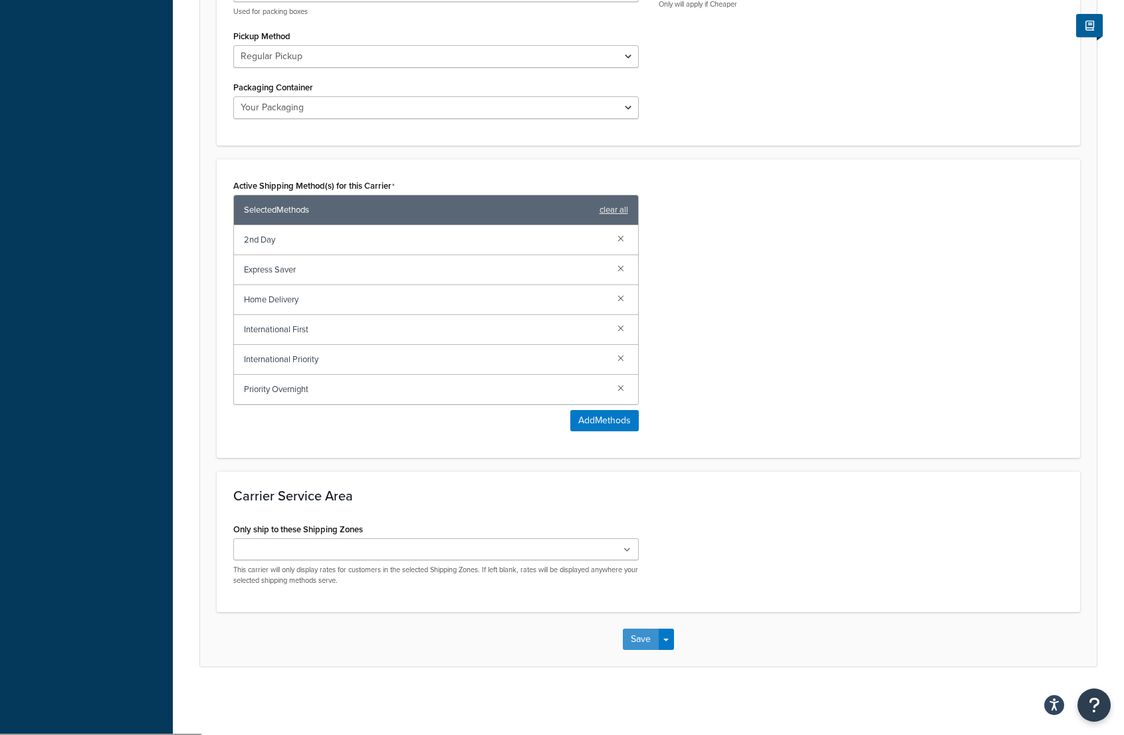
click at [648, 640] on button "Save" at bounding box center [641, 639] width 36 height 21
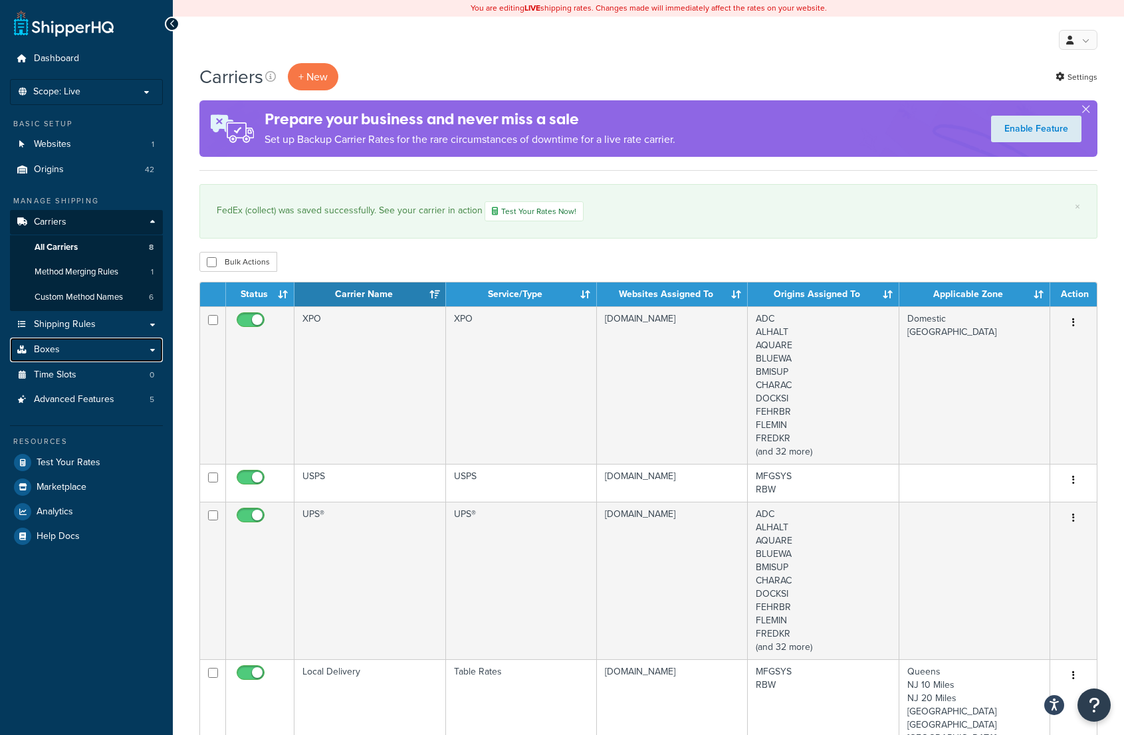
click at [69, 350] on link "Boxes" at bounding box center [86, 350] width 153 height 25
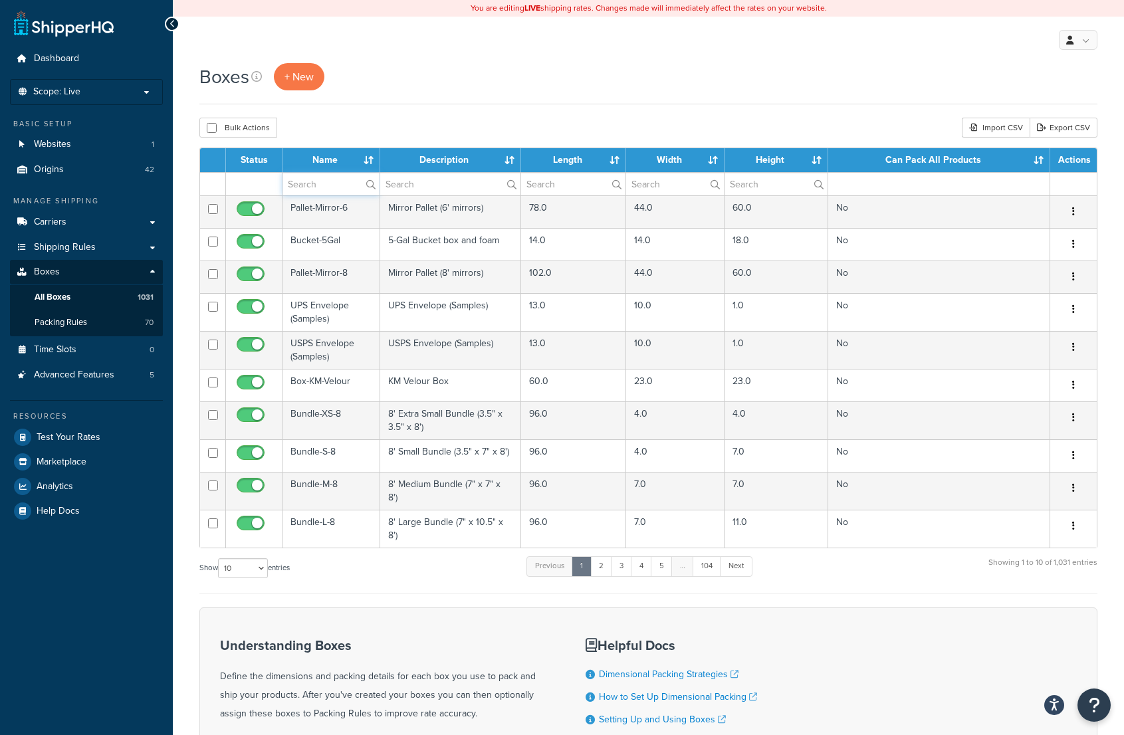
click at [338, 186] on input "text" at bounding box center [331, 184] width 97 height 23
click at [447, 184] on input "text" at bounding box center [450, 184] width 140 height 23
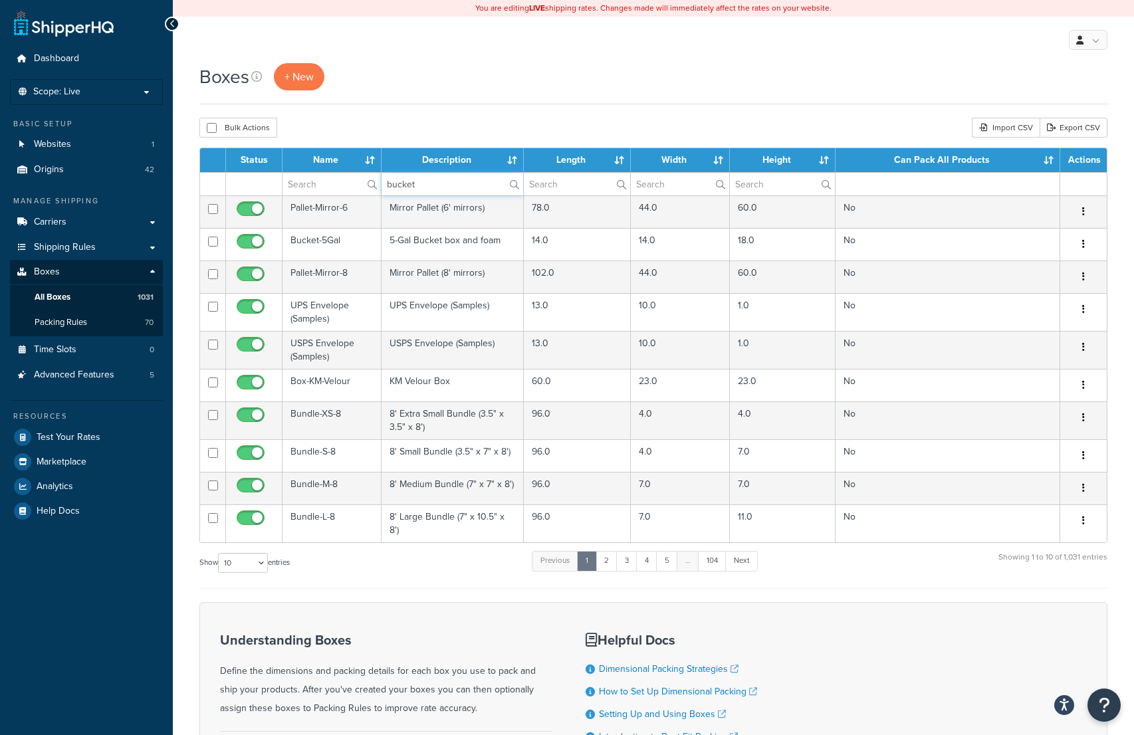
type input "bucket"
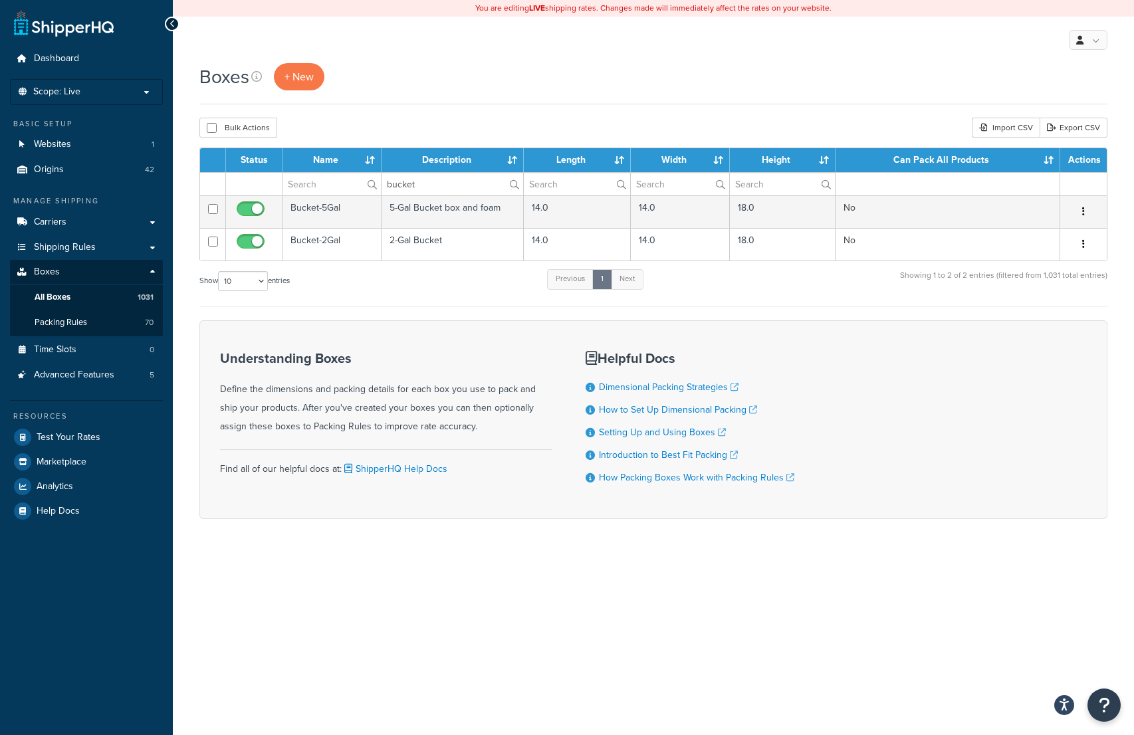
click at [337, 203] on td "Bucket-5Gal" at bounding box center [332, 211] width 99 height 33
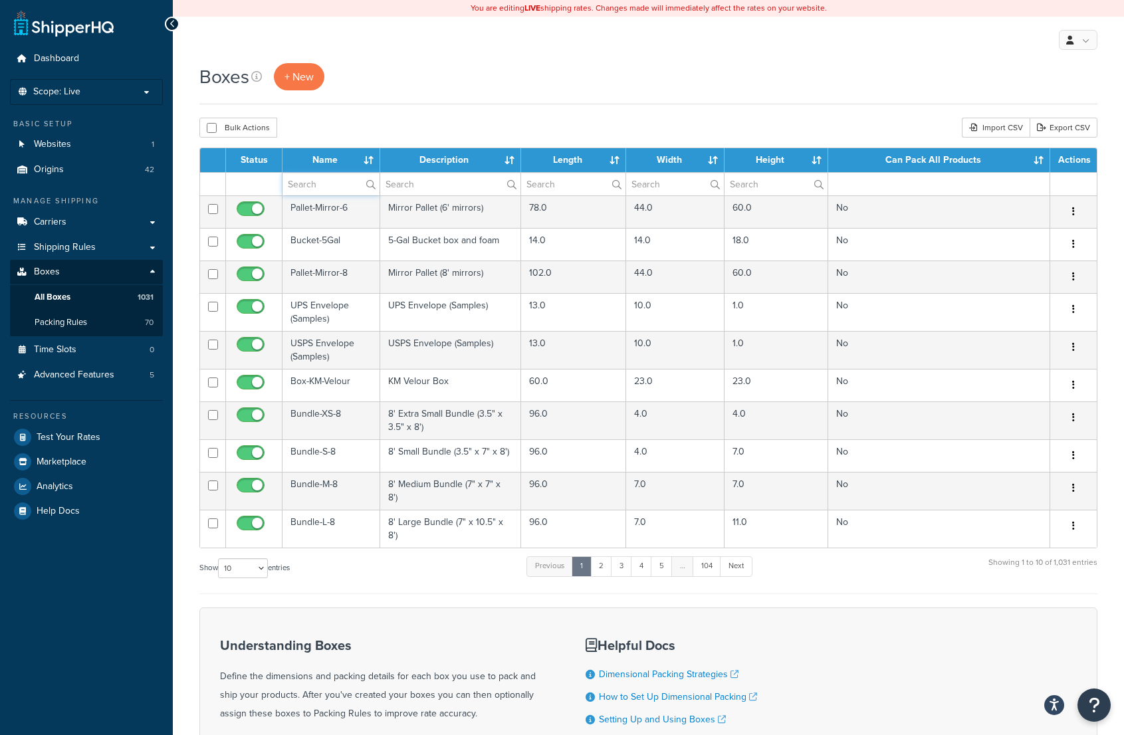
click at [308, 184] on input "text" at bounding box center [331, 184] width 97 height 23
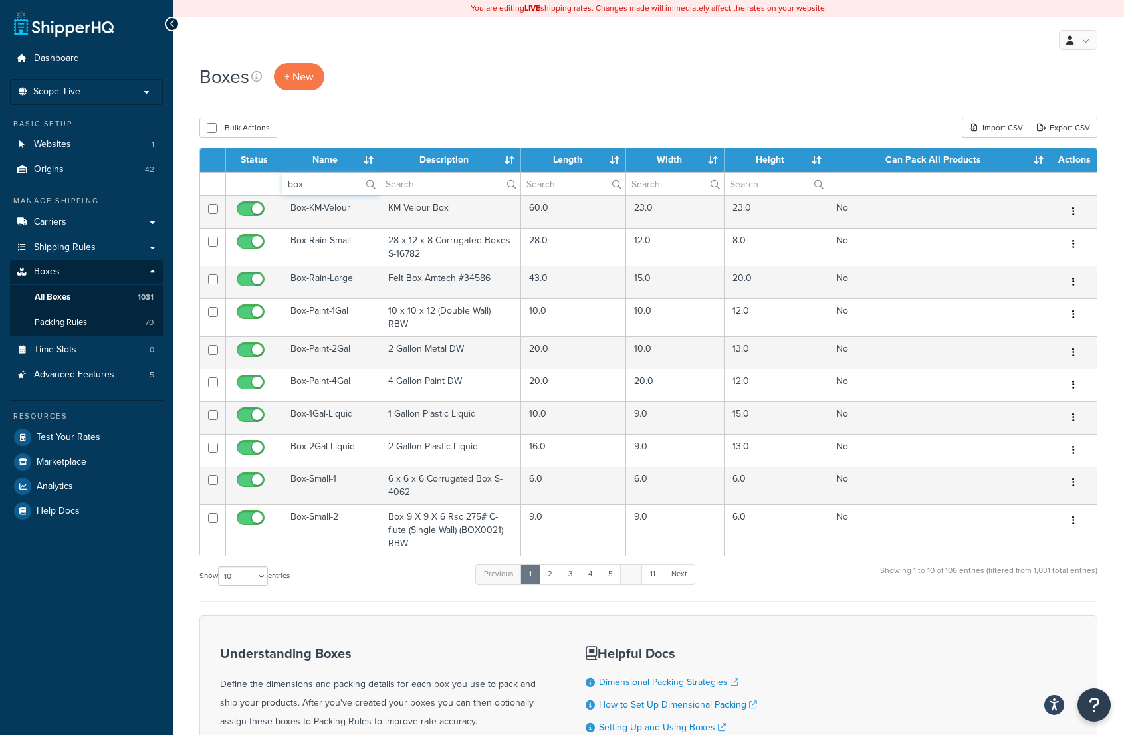
type input "box"
click at [421, 190] on input "text" at bounding box center [450, 184] width 140 height 23
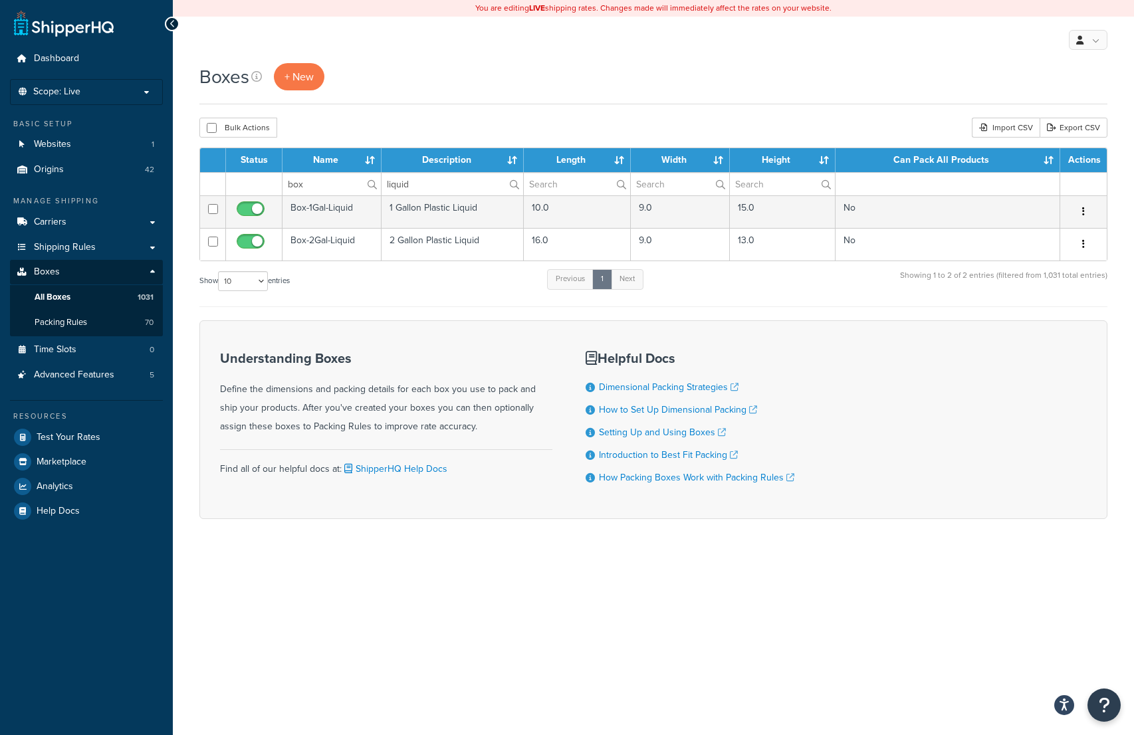
click at [539, 80] on div "Boxes + New" at bounding box center [653, 76] width 908 height 27
click at [437, 184] on input "liquid" at bounding box center [453, 184] width 142 height 23
type input "l"
drag, startPoint x: 340, startPoint y: 188, endPoint x: 279, endPoint y: 185, distance: 61.2
click at [279, 185] on tr "box" at bounding box center [653, 183] width 907 height 23
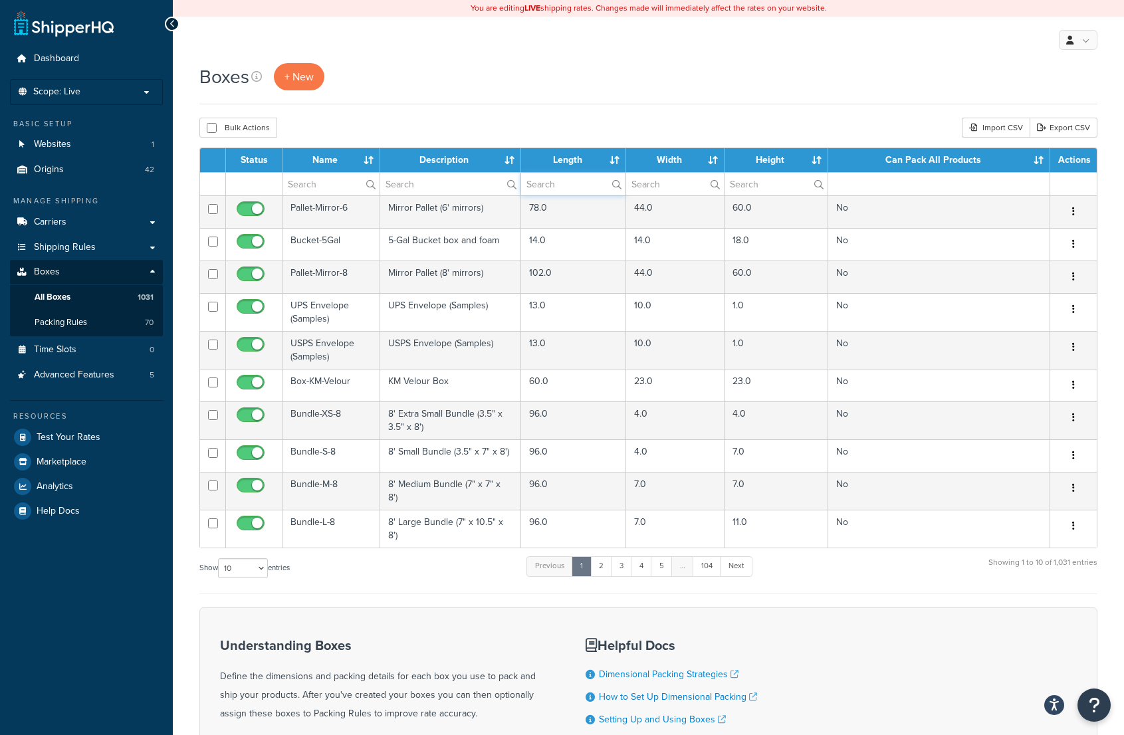
click at [543, 178] on input "text" at bounding box center [573, 184] width 105 height 23
type input "20"
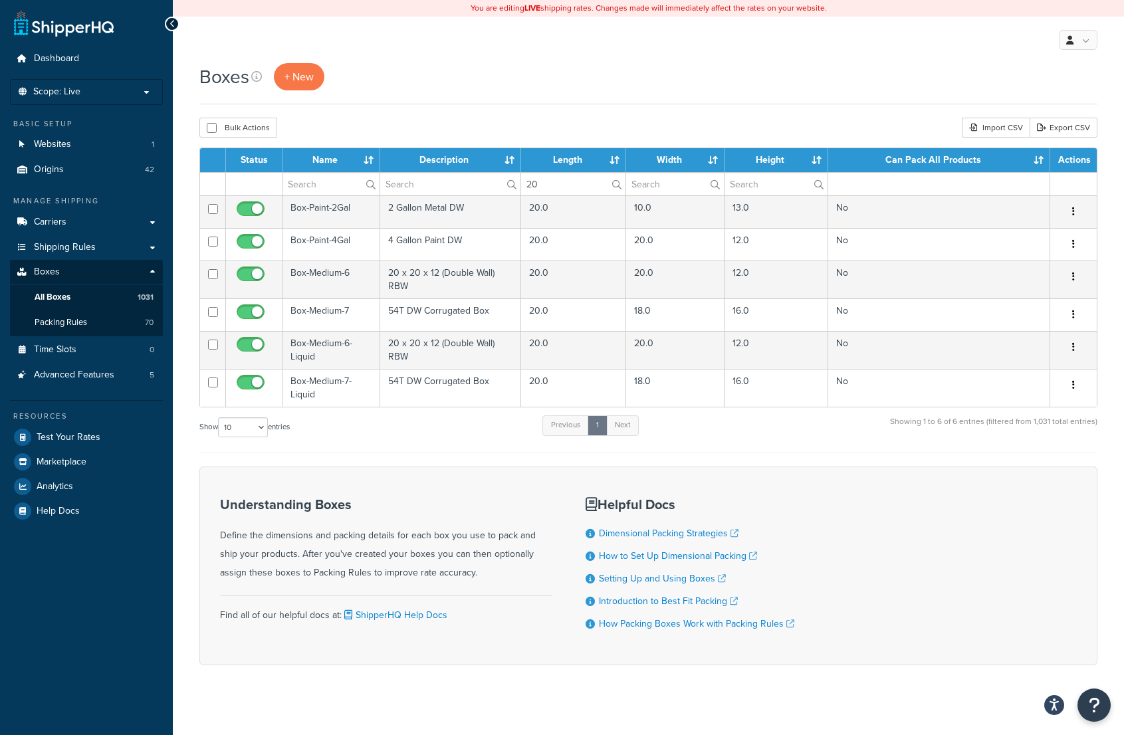
click at [440, 416] on div "Show 10 15 25 50 100 1000 entries Previous 1 Next Showing 1 to 6 of 6 entries (…" at bounding box center [648, 433] width 898 height 39
click at [412, 180] on input "text" at bounding box center [450, 184] width 140 height 23
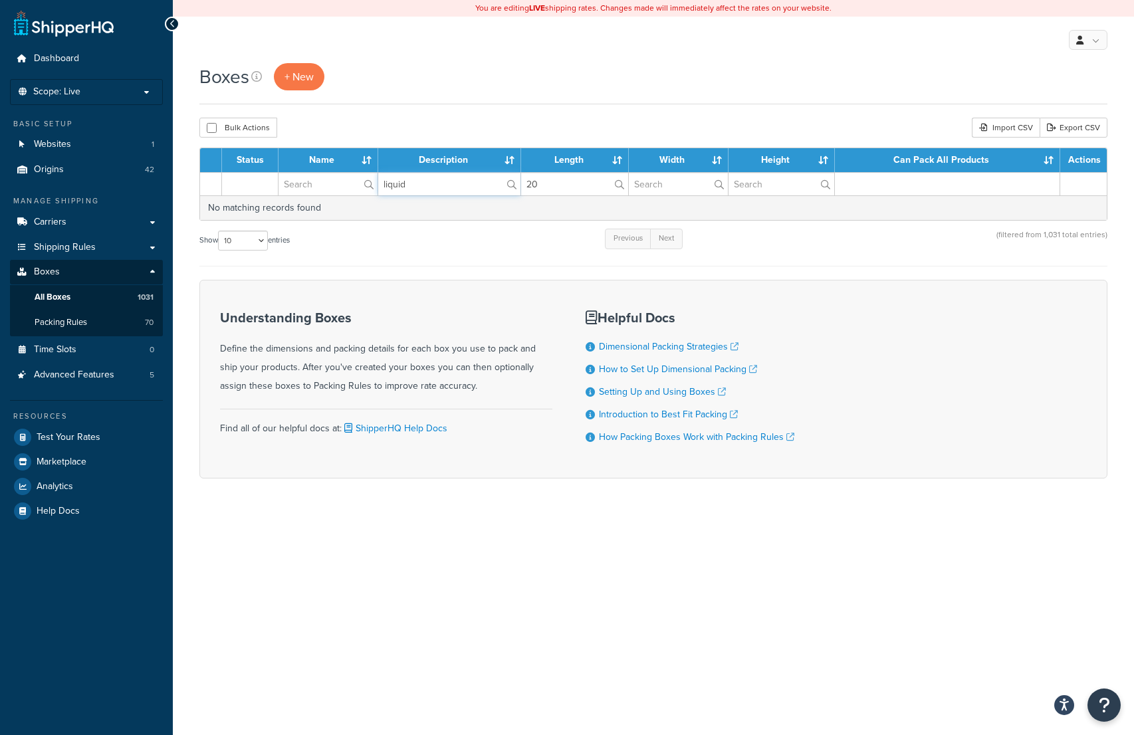
type input "liquid"
click at [324, 186] on input "text" at bounding box center [328, 184] width 99 height 23
type input "box"
click at [547, 180] on input "20" at bounding box center [574, 184] width 107 height 23
type input "2"
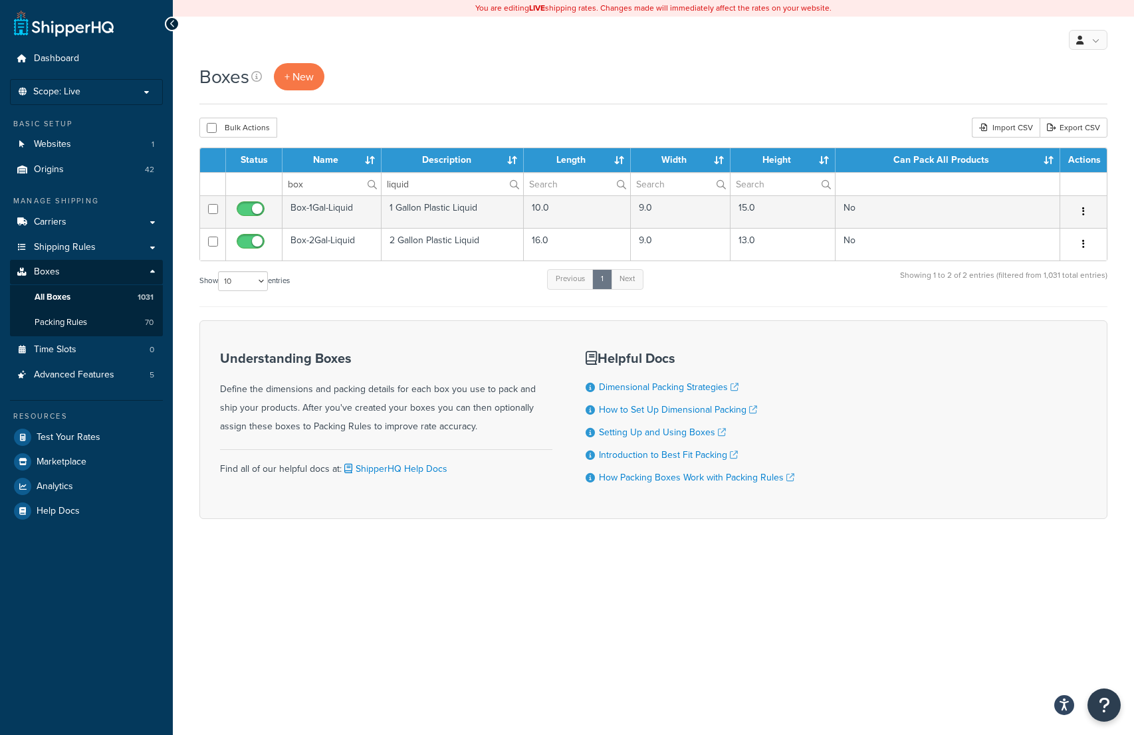
click at [775, 27] on div "My Profile Billing Global Settings Contact Us Logout" at bounding box center [653, 40] width 961 height 47
click at [483, 76] on div "Boxes + New" at bounding box center [653, 76] width 908 height 27
